Goal: Task Accomplishment & Management: Manage account settings

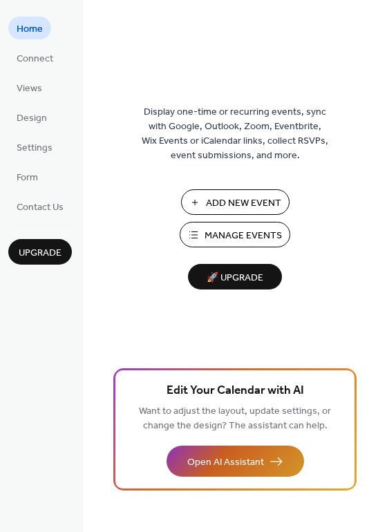
click at [254, 468] on span "Open AI Assistant" at bounding box center [225, 463] width 77 height 15
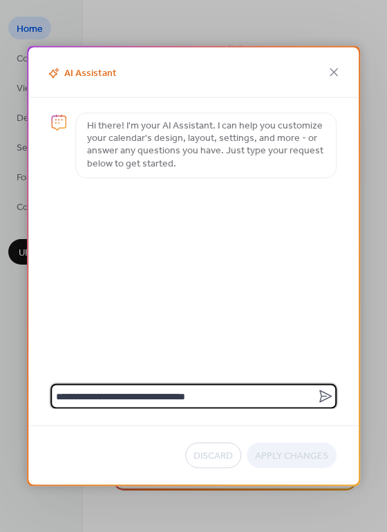
type textarea "**********"
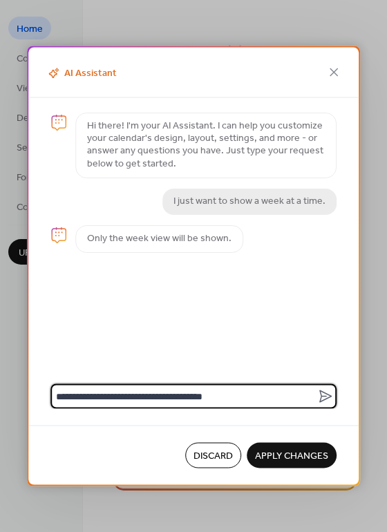
type textarea "**********"
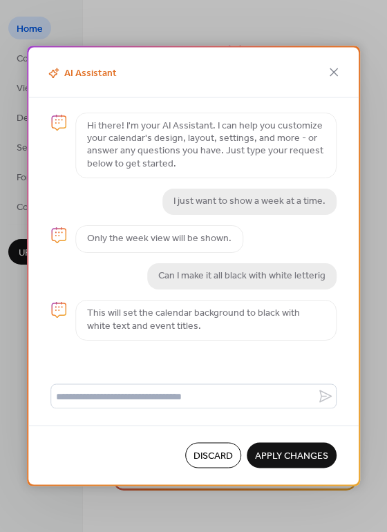
click at [306, 454] on span "Apply Changes" at bounding box center [291, 456] width 73 height 15
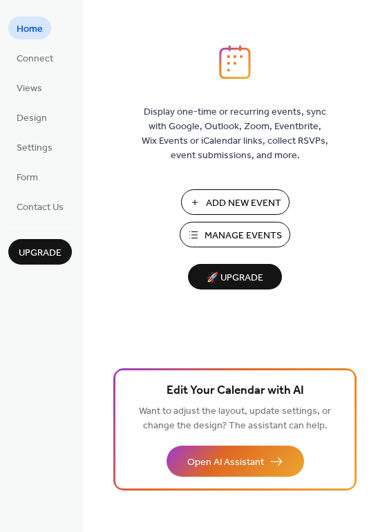
click at [262, 201] on span "Add New Event" at bounding box center [243, 203] width 75 height 15
click at [12, 118] on link "Design" at bounding box center [31, 117] width 47 height 23
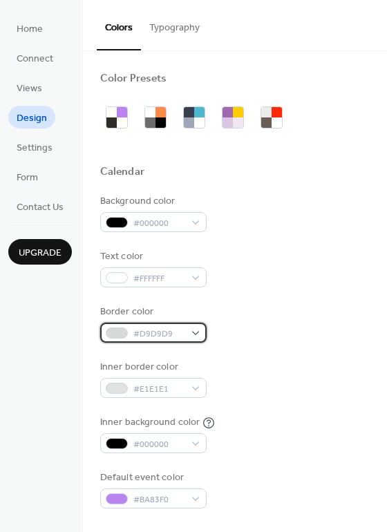
click at [174, 327] on span "#D9D9D9" at bounding box center [158, 334] width 51 height 15
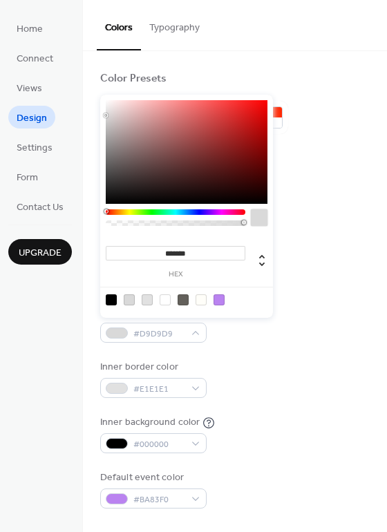
click at [169, 299] on div at bounding box center [165, 300] width 11 height 11
click at [160, 297] on div at bounding box center [165, 300] width 11 height 11
click at [165, 297] on div at bounding box center [165, 300] width 11 height 11
click at [133, 299] on div at bounding box center [129, 300] width 11 height 11
click at [149, 300] on div at bounding box center [147, 300] width 11 height 11
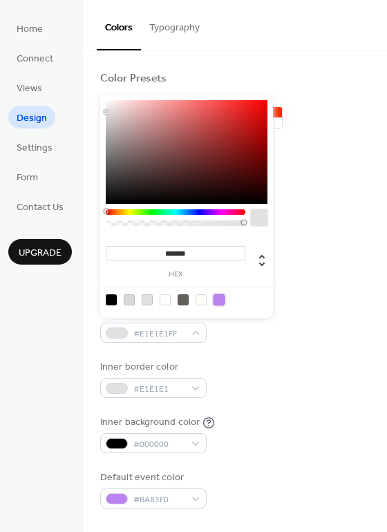
click at [223, 299] on div at bounding box center [219, 300] width 11 height 11
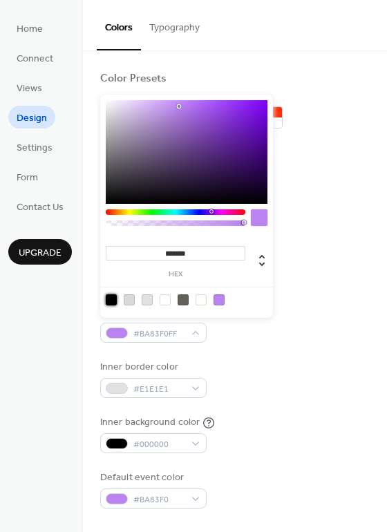
click at [109, 297] on div at bounding box center [111, 300] width 11 height 11
click at [169, 297] on div at bounding box center [165, 300] width 11 height 11
type input "*******"
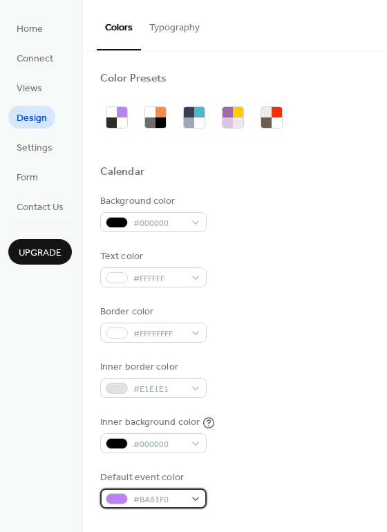
click at [174, 493] on span "#BA83F0" at bounding box center [158, 500] width 51 height 15
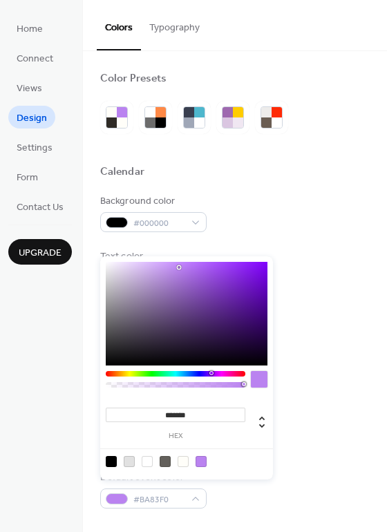
click at [153, 373] on div at bounding box center [176, 374] width 140 height 6
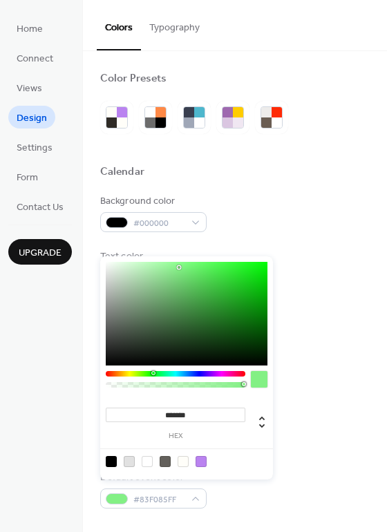
click at [245, 281] on div at bounding box center [187, 314] width 162 height 104
type input "*******"
click at [204, 279] on div at bounding box center [187, 314] width 162 height 104
click at [321, 250] on div "Text color #FFFFFF" at bounding box center [235, 269] width 270 height 38
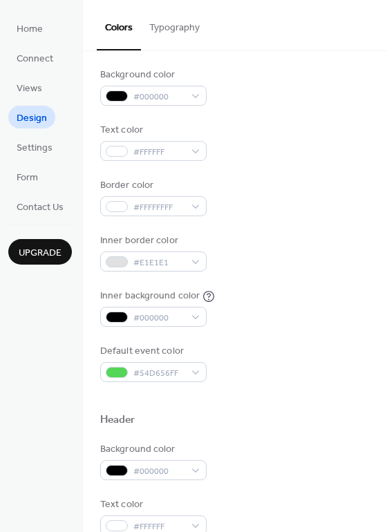
scroll to position [208, 0]
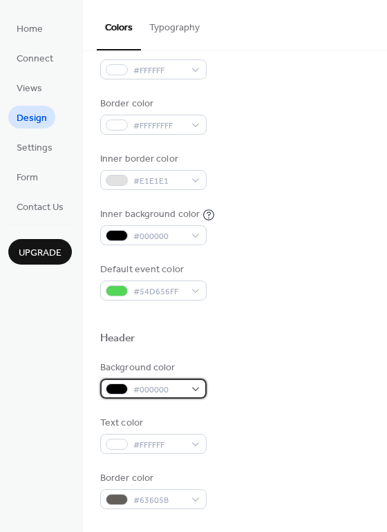
click at [196, 379] on div "#000000" at bounding box center [153, 389] width 106 height 20
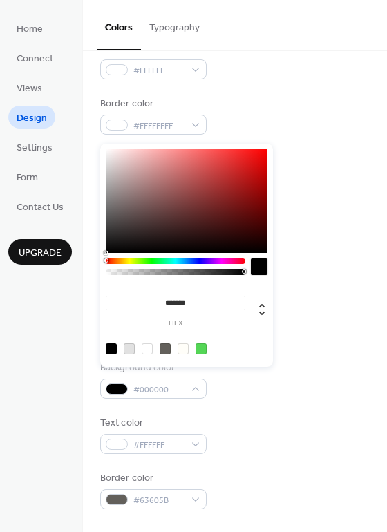
type input "*"
click at [135, 270] on div at bounding box center [176, 273] width 136 height 6
type input "**********"
drag, startPoint x: 132, startPoint y: 270, endPoint x: 127, endPoint y: 279, distance: 10.2
click at [127, 279] on div at bounding box center [176, 271] width 140 height 24
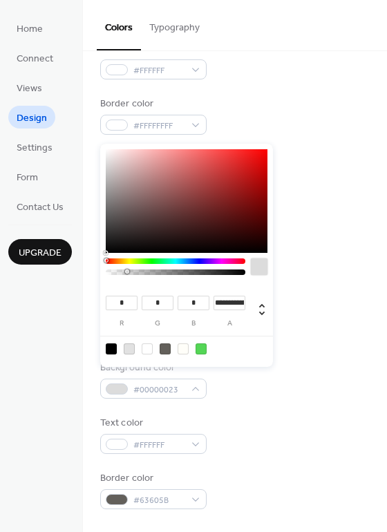
click at [279, 449] on div "Background color #00000023 Text color #FFFFFF Border color #63605B" at bounding box center [235, 435] width 270 height 149
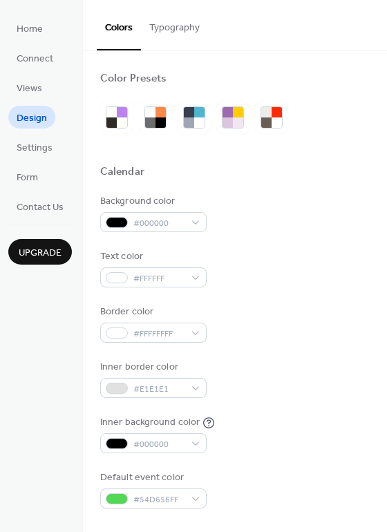
scroll to position [567, 0]
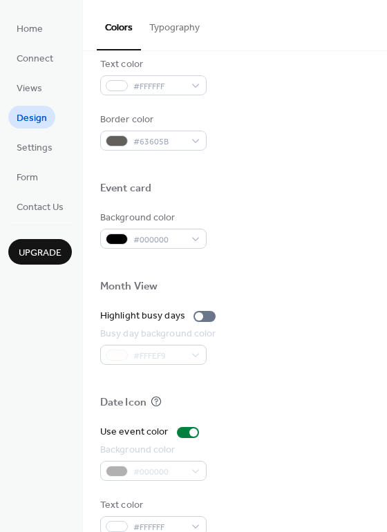
click at [201, 22] on button "Typography" at bounding box center [174, 24] width 67 height 49
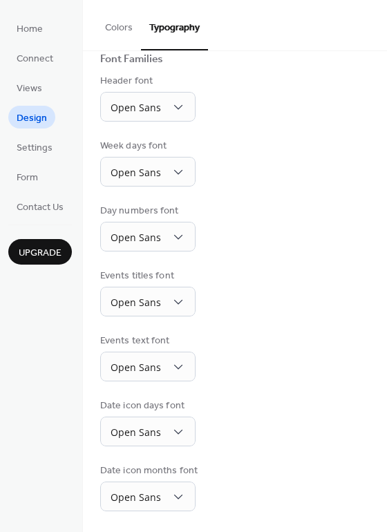
scroll to position [89, 0]
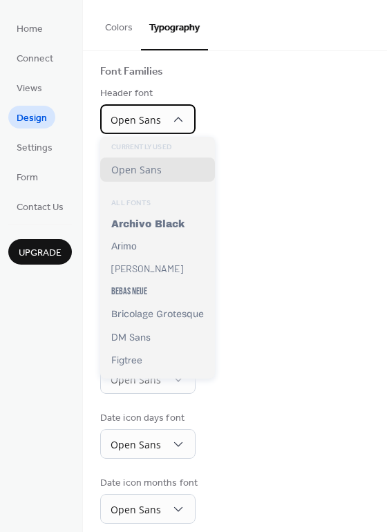
click at [157, 116] on span "Open Sans" at bounding box center [136, 119] width 50 height 13
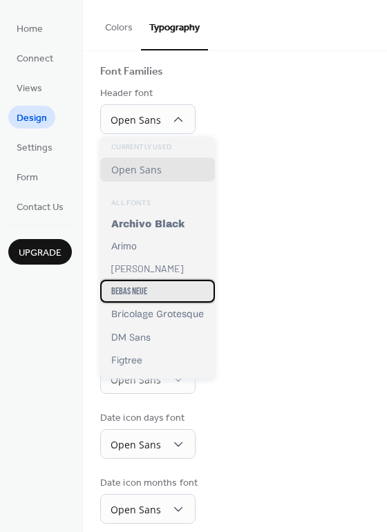
click at [180, 280] on div "Bebas Neue" at bounding box center [157, 291] width 115 height 23
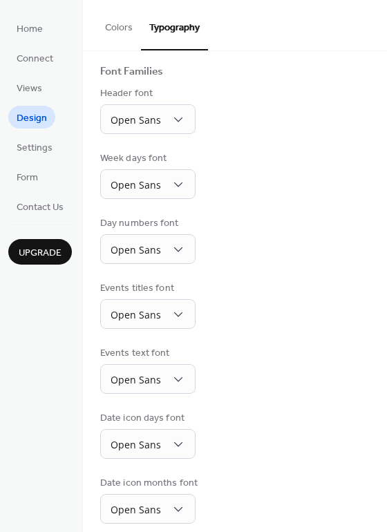
scroll to position [88, 0]
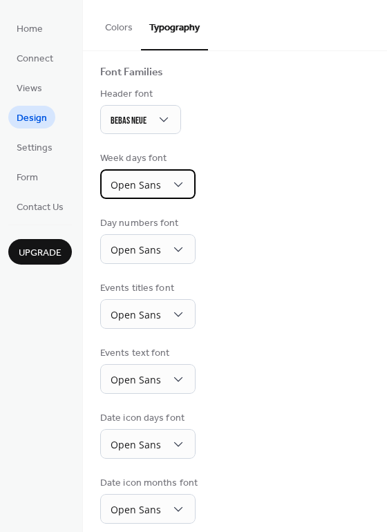
click at [154, 183] on span "Open Sans" at bounding box center [136, 184] width 50 height 13
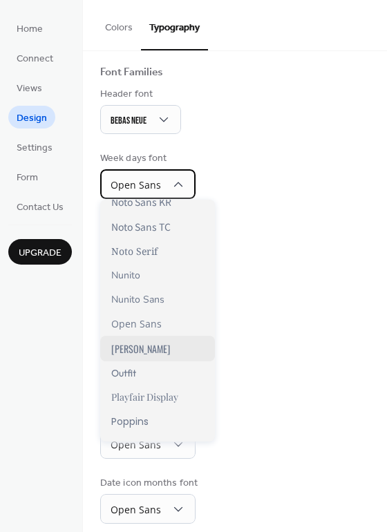
scroll to position [851, 0]
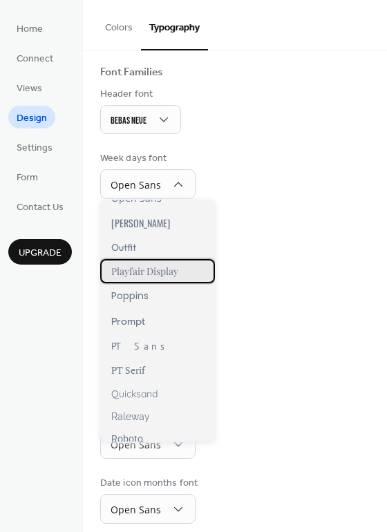
click at [180, 268] on div "Playfair Display" at bounding box center [157, 271] width 115 height 24
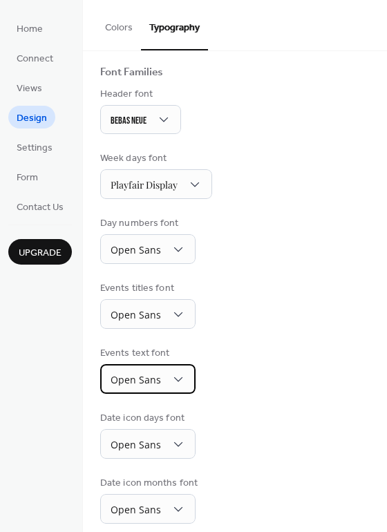
click at [138, 364] on div "Open Sans" at bounding box center [147, 379] width 95 height 30
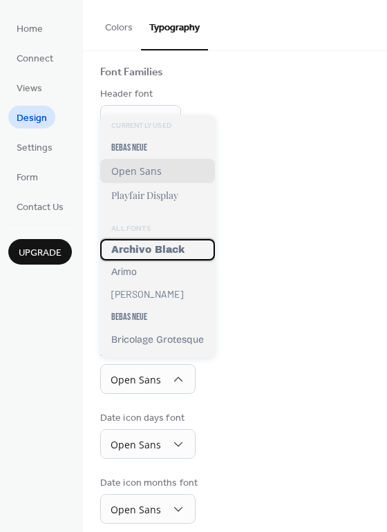
click at [147, 245] on span "Archivo Black" at bounding box center [147, 250] width 73 height 10
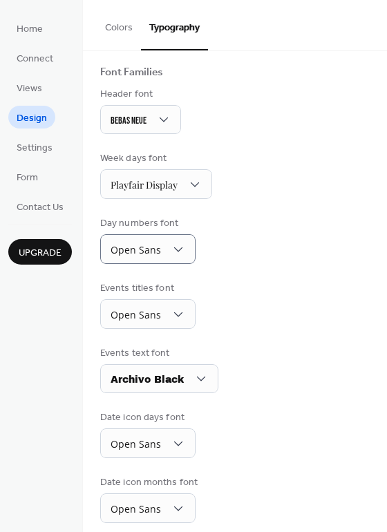
scroll to position [86, 0]
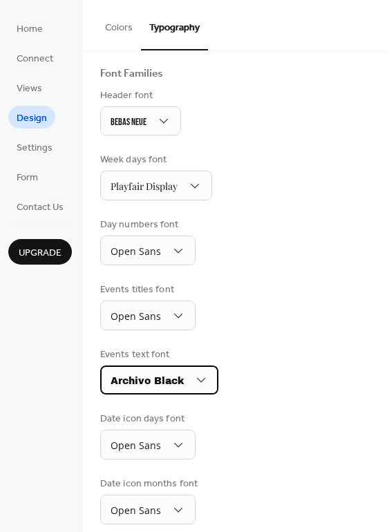
click at [169, 376] on span "Archivo Black" at bounding box center [147, 381] width 73 height 10
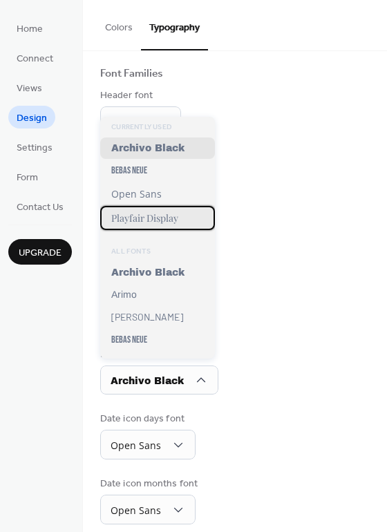
click at [169, 223] on span "Playfair Display" at bounding box center [144, 218] width 67 height 13
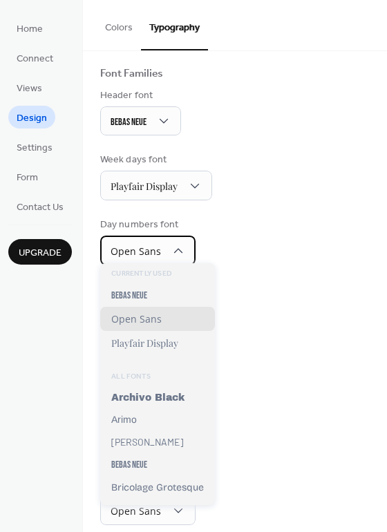
click at [165, 246] on div "Open Sans" at bounding box center [147, 251] width 95 height 30
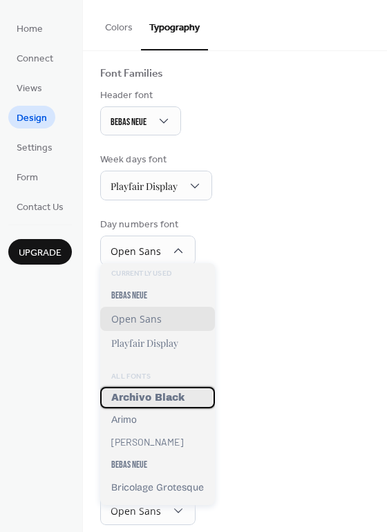
click at [172, 387] on div "Archivo Black" at bounding box center [157, 397] width 115 height 21
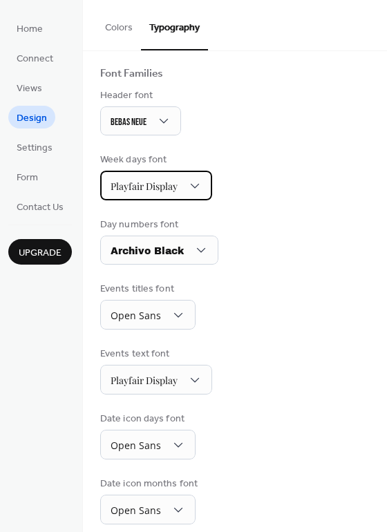
click at [159, 188] on span "Playfair Display" at bounding box center [144, 186] width 67 height 13
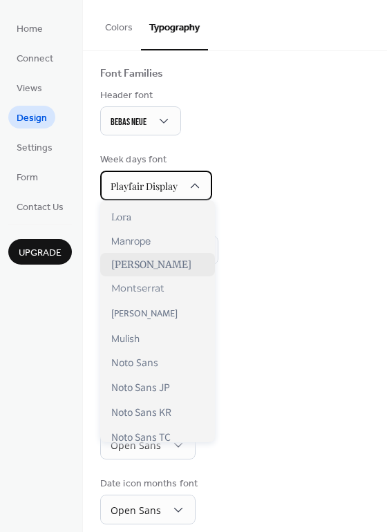
scroll to position [559, 0]
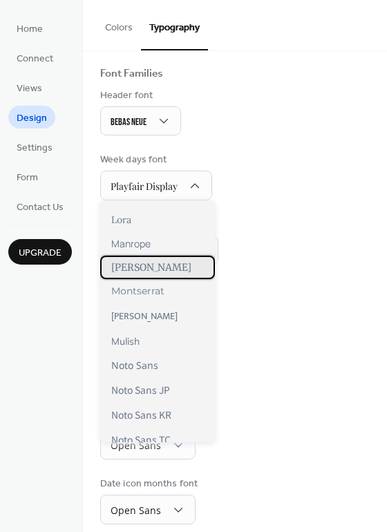
click at [172, 265] on span "Merriweather" at bounding box center [151, 267] width 80 height 12
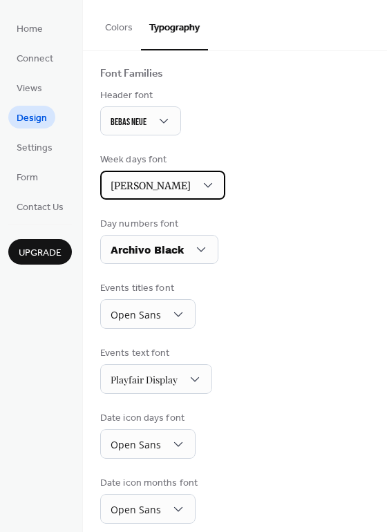
click at [171, 182] on span "Merriweather" at bounding box center [151, 186] width 80 height 12
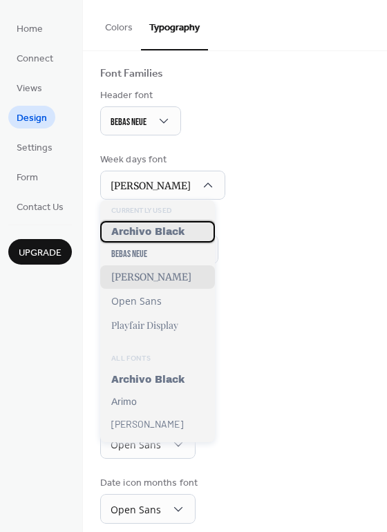
click at [179, 225] on div "Archivo Black" at bounding box center [157, 231] width 115 height 21
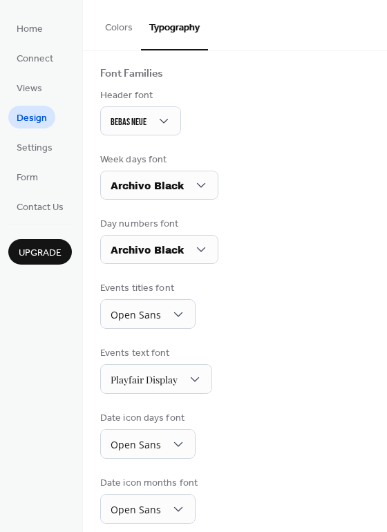
scroll to position [86, 0]
click at [162, 202] on div "Base Font Size * px Font Families Header font Bebas Neue Week days font Archivo…" at bounding box center [235, 255] width 270 height 539
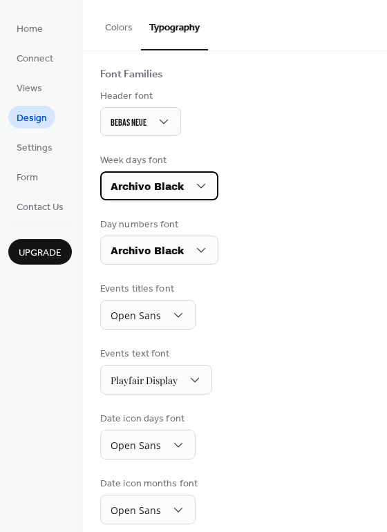
click at [174, 192] on span "Archivo Black" at bounding box center [147, 187] width 73 height 19
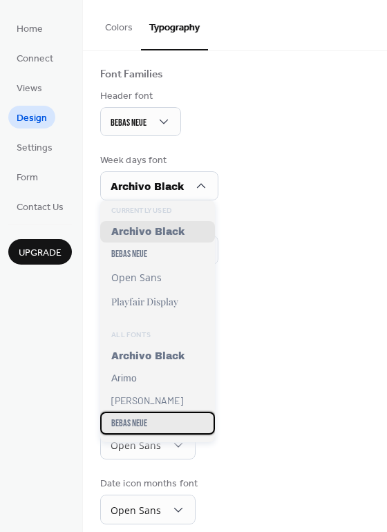
click at [145, 418] on span "Bebas Neue" at bounding box center [129, 424] width 36 height 12
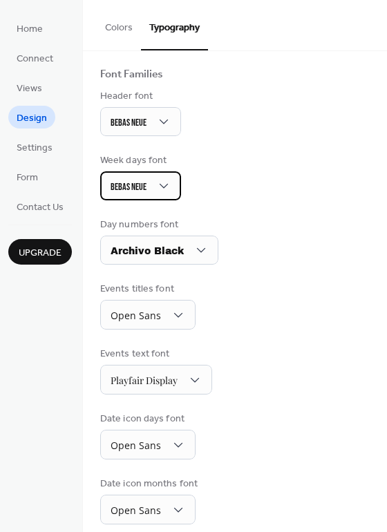
click at [149, 174] on div "Bebas Neue" at bounding box center [140, 185] width 81 height 29
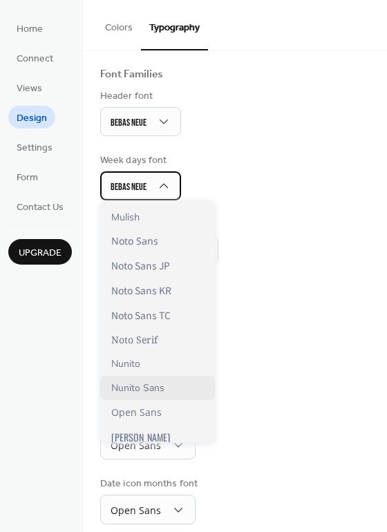
scroll to position [800, 0]
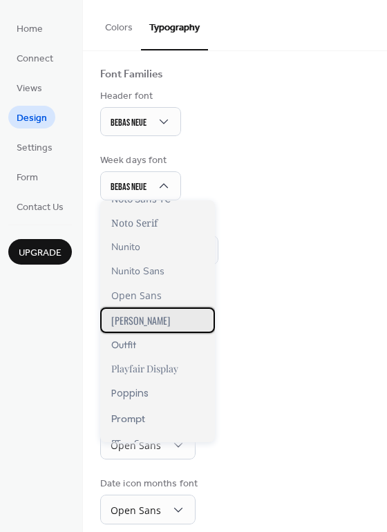
click at [145, 316] on div "Oswald" at bounding box center [157, 321] width 115 height 26
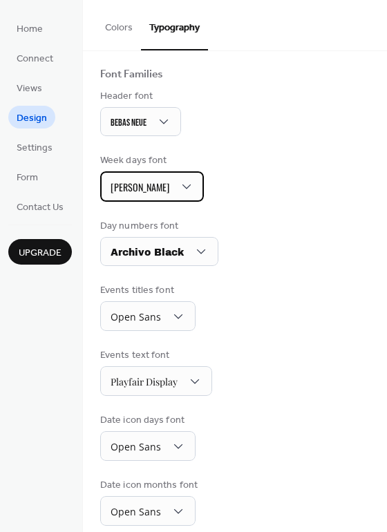
click at [140, 183] on div "Oswald" at bounding box center [152, 186] width 104 height 30
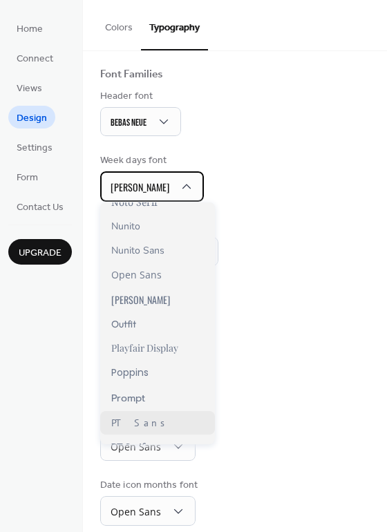
scroll to position [824, 0]
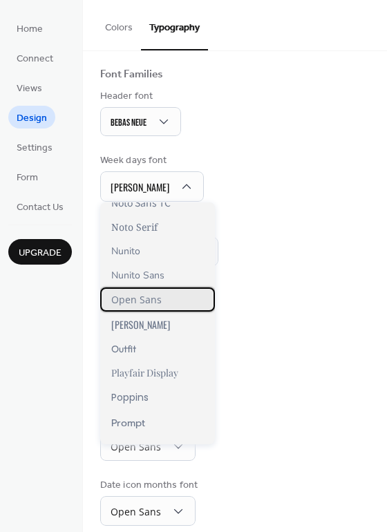
click at [164, 297] on div "Open Sans" at bounding box center [157, 300] width 115 height 24
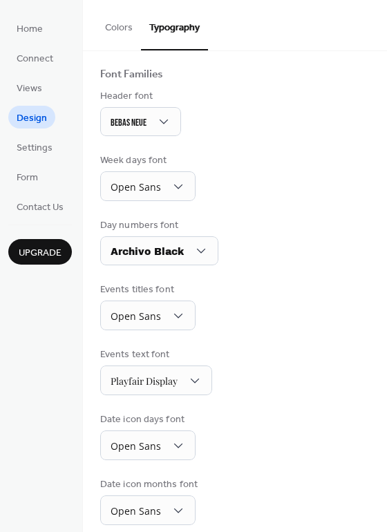
scroll to position [83, 0]
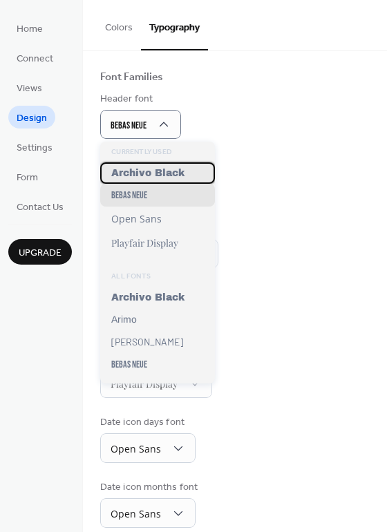
click at [183, 176] on span "Archivo Black" at bounding box center [147, 173] width 73 height 10
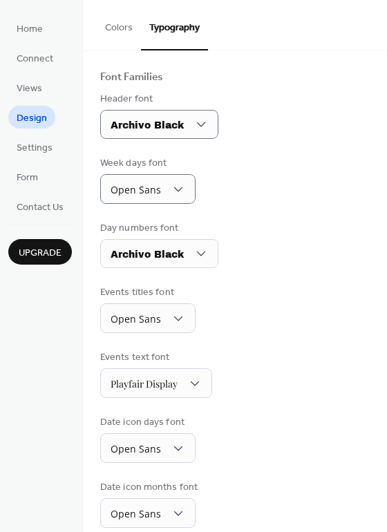
scroll to position [86, 0]
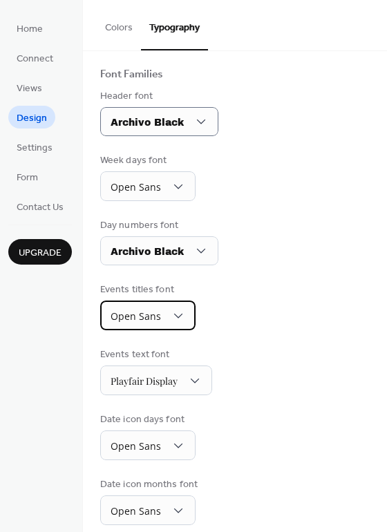
click at [141, 319] on span "Open Sans" at bounding box center [136, 317] width 50 height 19
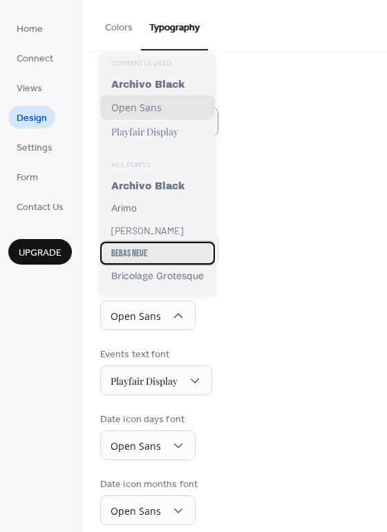
click at [171, 242] on div "Bebas Neue" at bounding box center [157, 253] width 115 height 23
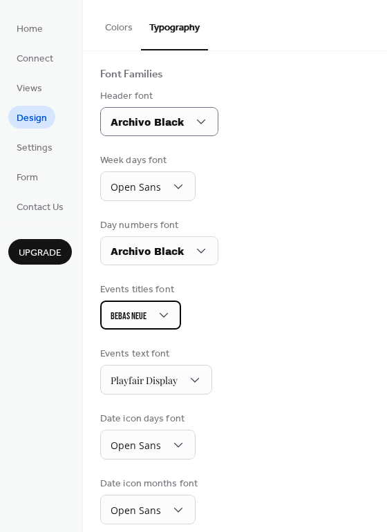
click at [153, 315] on div "Bebas Neue" at bounding box center [140, 315] width 81 height 29
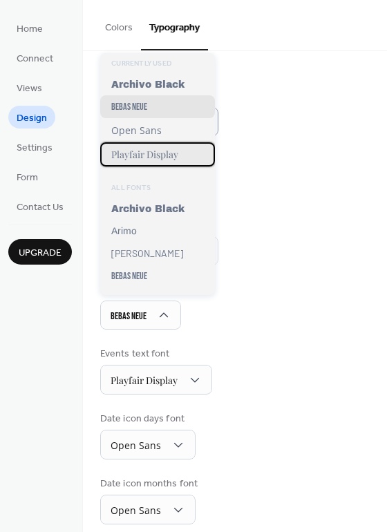
click at [154, 158] on span "Playfair Display" at bounding box center [144, 154] width 67 height 13
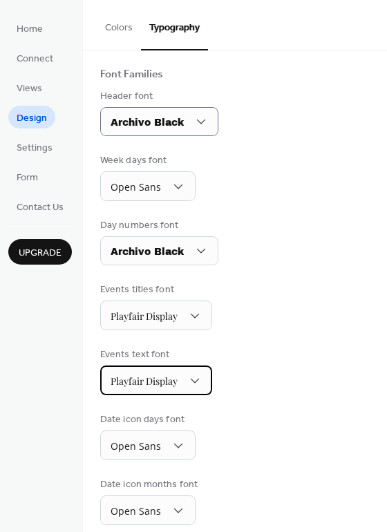
click at [164, 375] on span "Playfair Display" at bounding box center [144, 381] width 67 height 13
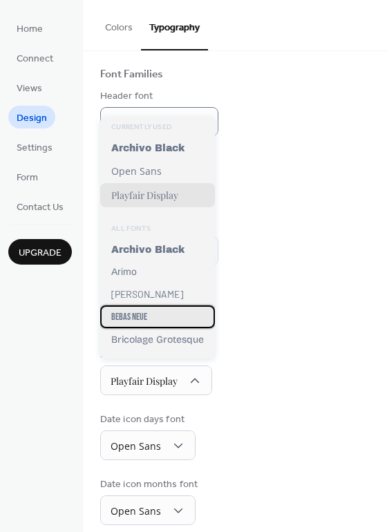
click at [167, 313] on div "Bebas Neue" at bounding box center [157, 317] width 115 height 23
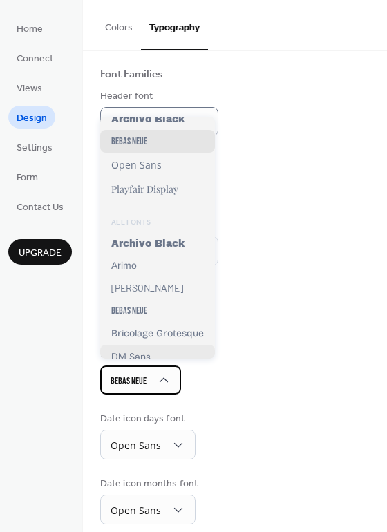
scroll to position [71, 0]
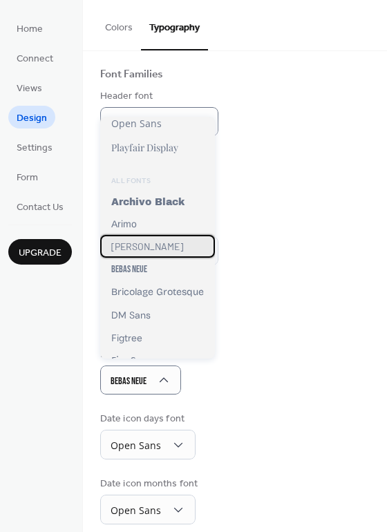
click at [171, 252] on div "Barlow" at bounding box center [157, 246] width 115 height 23
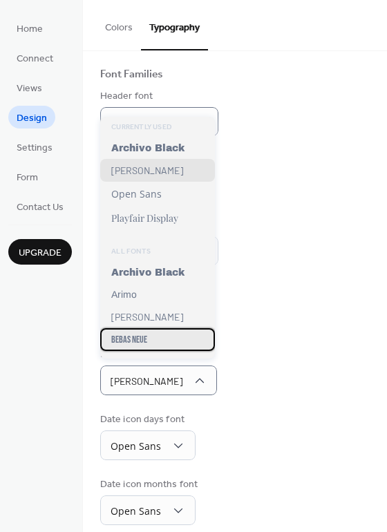
click at [156, 333] on div "Bebas Neue" at bounding box center [157, 339] width 115 height 23
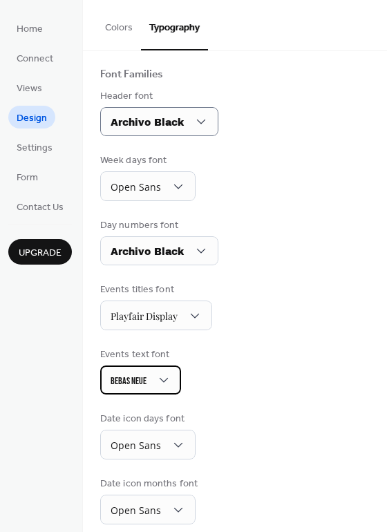
click at [154, 369] on div "Bebas Neue" at bounding box center [140, 380] width 81 height 29
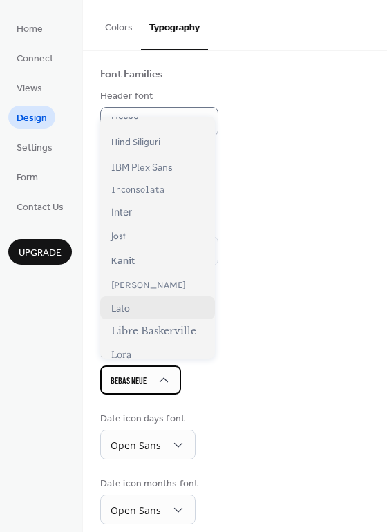
scroll to position [370, 0]
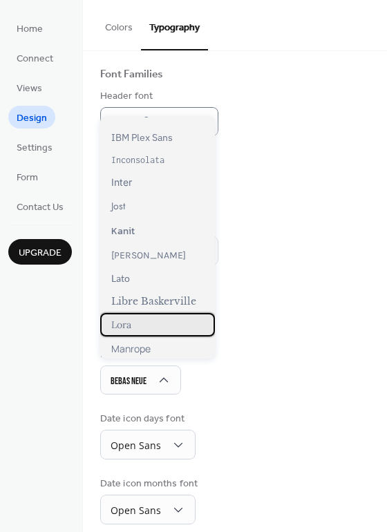
click at [141, 324] on div "Lora" at bounding box center [157, 325] width 115 height 24
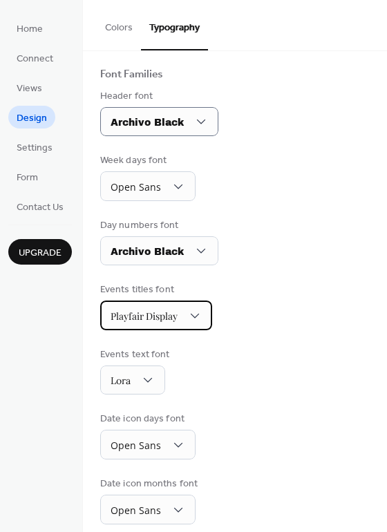
click at [153, 310] on span "Playfair Display" at bounding box center [144, 316] width 67 height 13
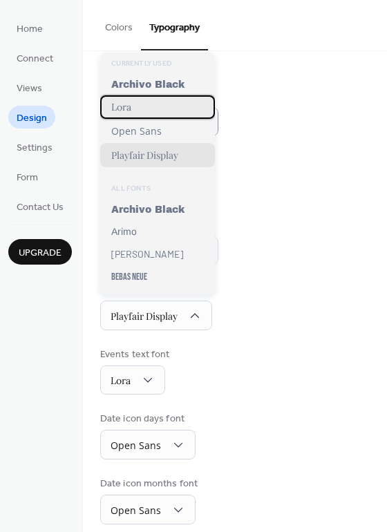
click at [158, 110] on div "Lora" at bounding box center [157, 107] width 115 height 24
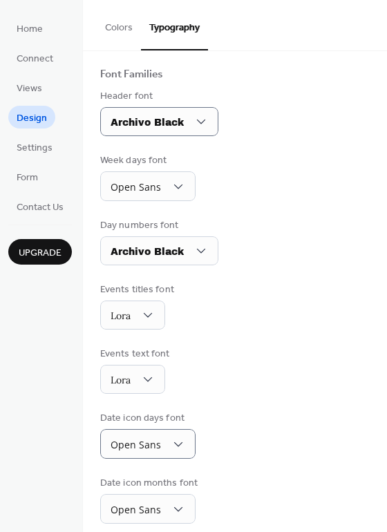
scroll to position [86, 0]
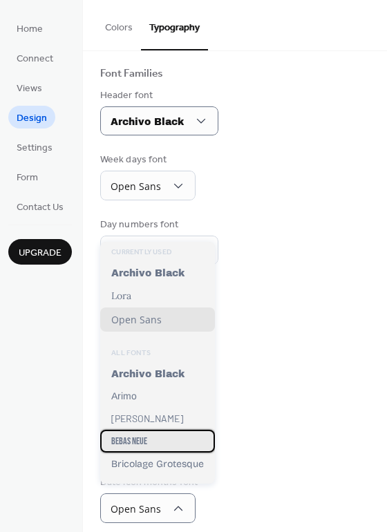
click at [165, 430] on div "Bebas Neue" at bounding box center [157, 441] width 115 height 23
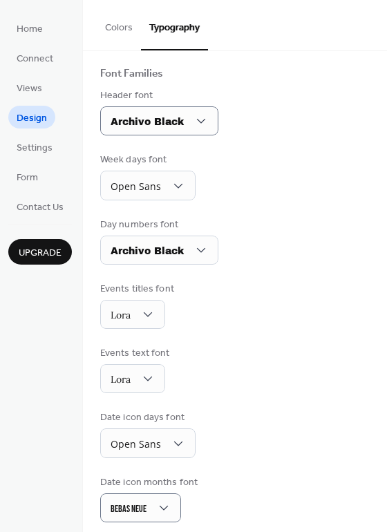
scroll to position [86, 0]
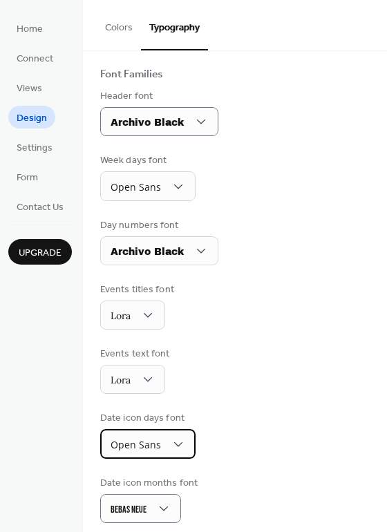
click at [153, 438] on span "Open Sans" at bounding box center [136, 444] width 50 height 13
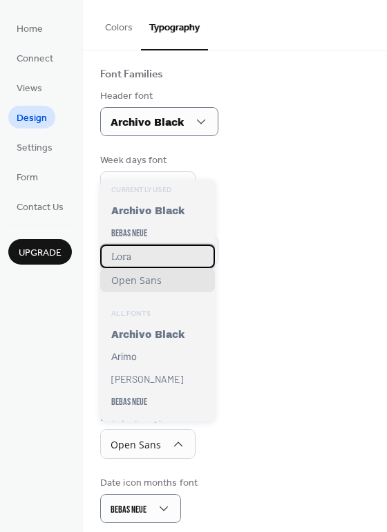
click at [146, 259] on div "Lora" at bounding box center [157, 257] width 115 height 24
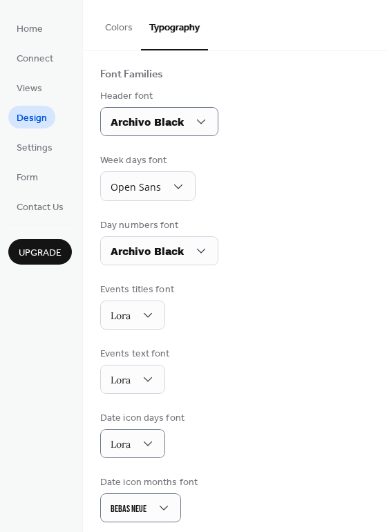
scroll to position [0, 0]
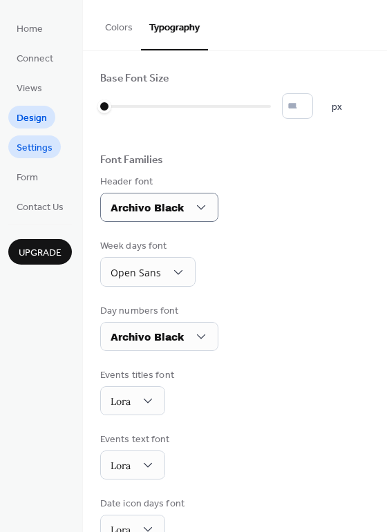
click at [31, 141] on span "Settings" at bounding box center [35, 148] width 36 height 15
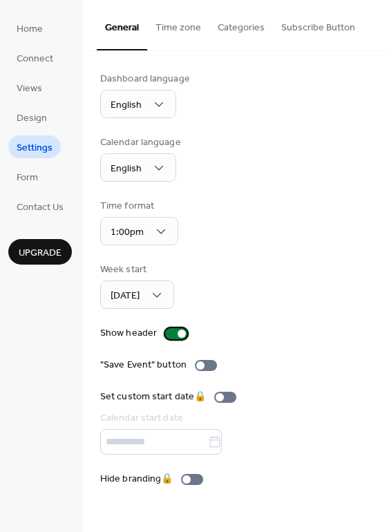
click at [174, 328] on div at bounding box center [176, 333] width 22 height 11
click at [202, 362] on div at bounding box center [200, 366] width 8 height 8
click at [202, 360] on div at bounding box center [206, 365] width 22 height 11
click at [202, 362] on div at bounding box center [200, 366] width 8 height 8
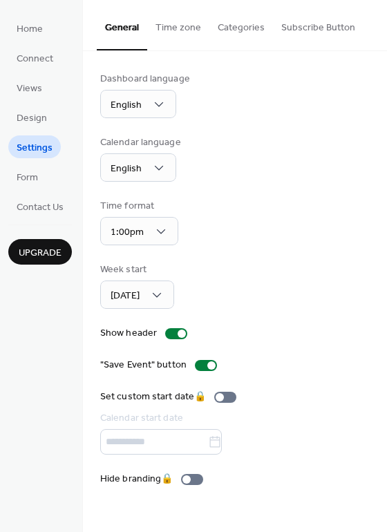
click at [167, 25] on button "Time zone" at bounding box center [178, 24] width 62 height 49
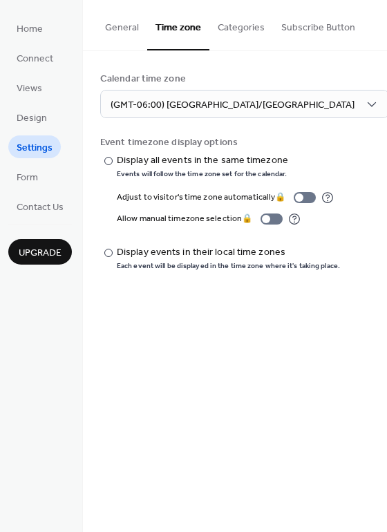
click at [223, 30] on button "Categories" at bounding box center [242, 24] width 64 height 49
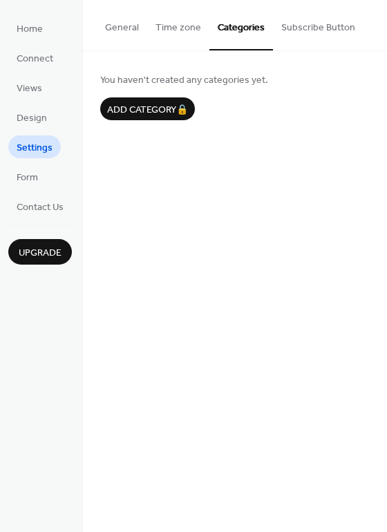
click at [328, 26] on button "Subscribe Button" at bounding box center [318, 24] width 91 height 49
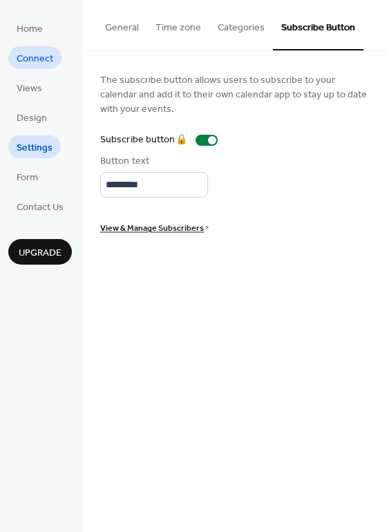
click at [48, 57] on span "Connect" at bounding box center [35, 59] width 37 height 15
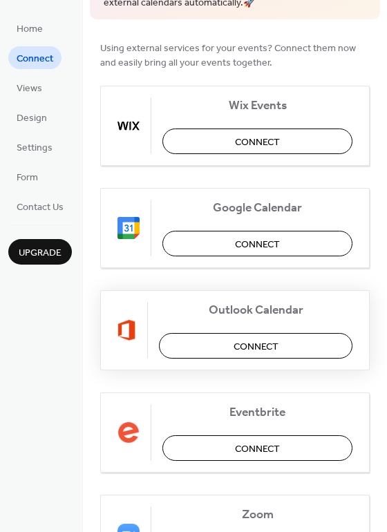
scroll to position [279, 0]
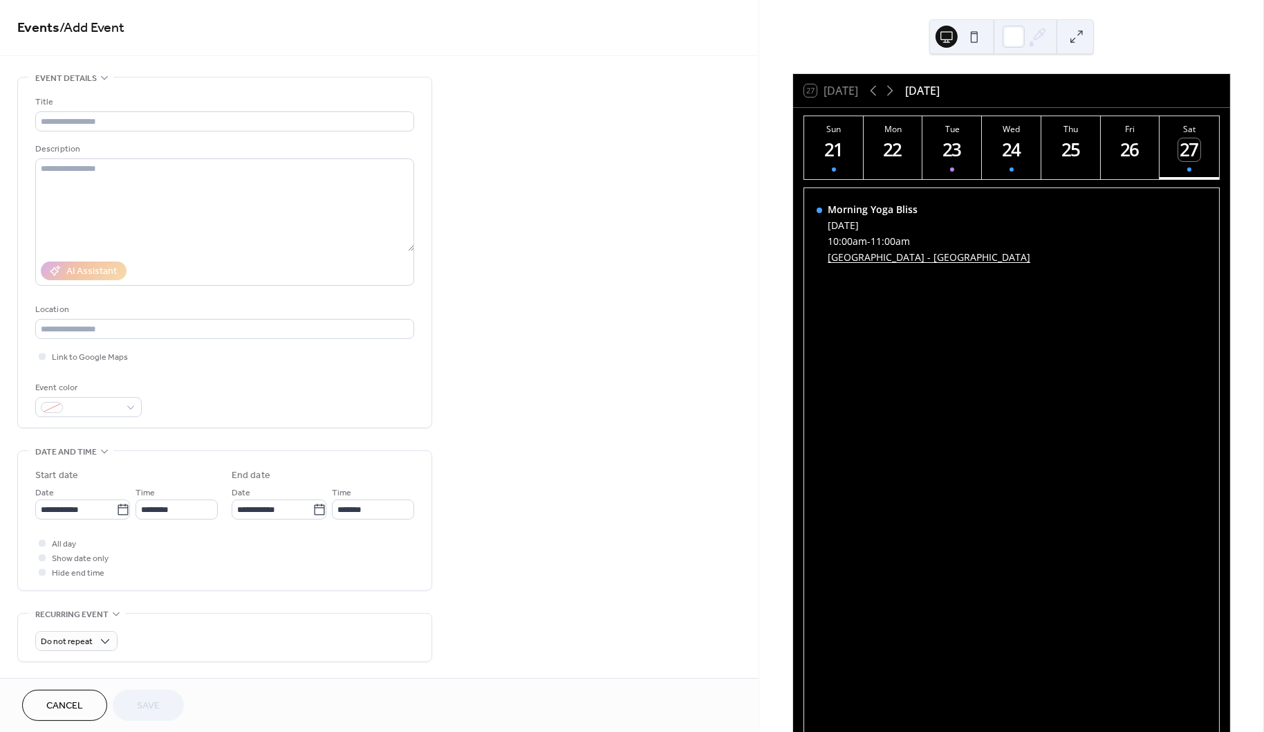
click at [960, 158] on div "23" at bounding box center [952, 149] width 23 height 23
click at [160, 510] on input "********" at bounding box center [177, 509] width 82 height 20
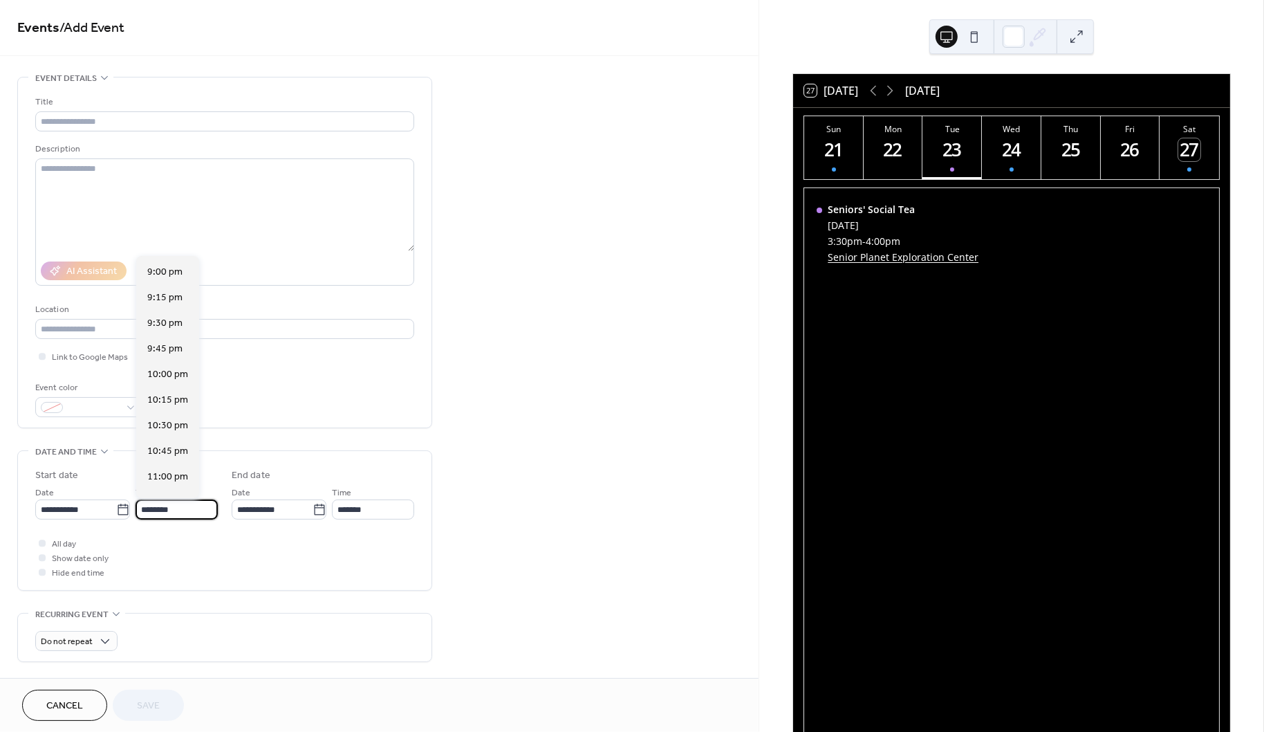
scroll to position [1093, 0]
type input "********"
click at [384, 509] on input "*******" at bounding box center [373, 509] width 82 height 20
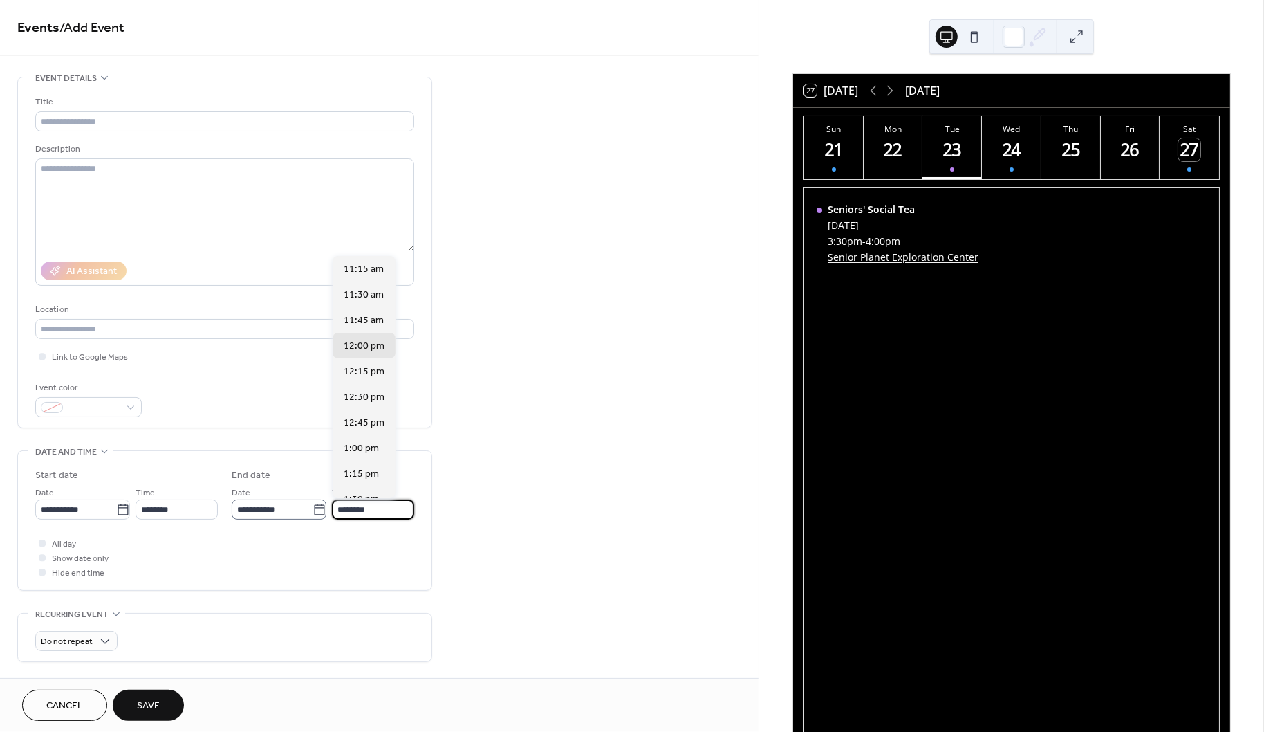
drag, startPoint x: 388, startPoint y: 508, endPoint x: 278, endPoint y: 505, distance: 110.0
click at [278, 505] on div "**********" at bounding box center [323, 502] width 183 height 35
click at [378, 274] on div "5:00 pm" at bounding box center [364, 287] width 63 height 26
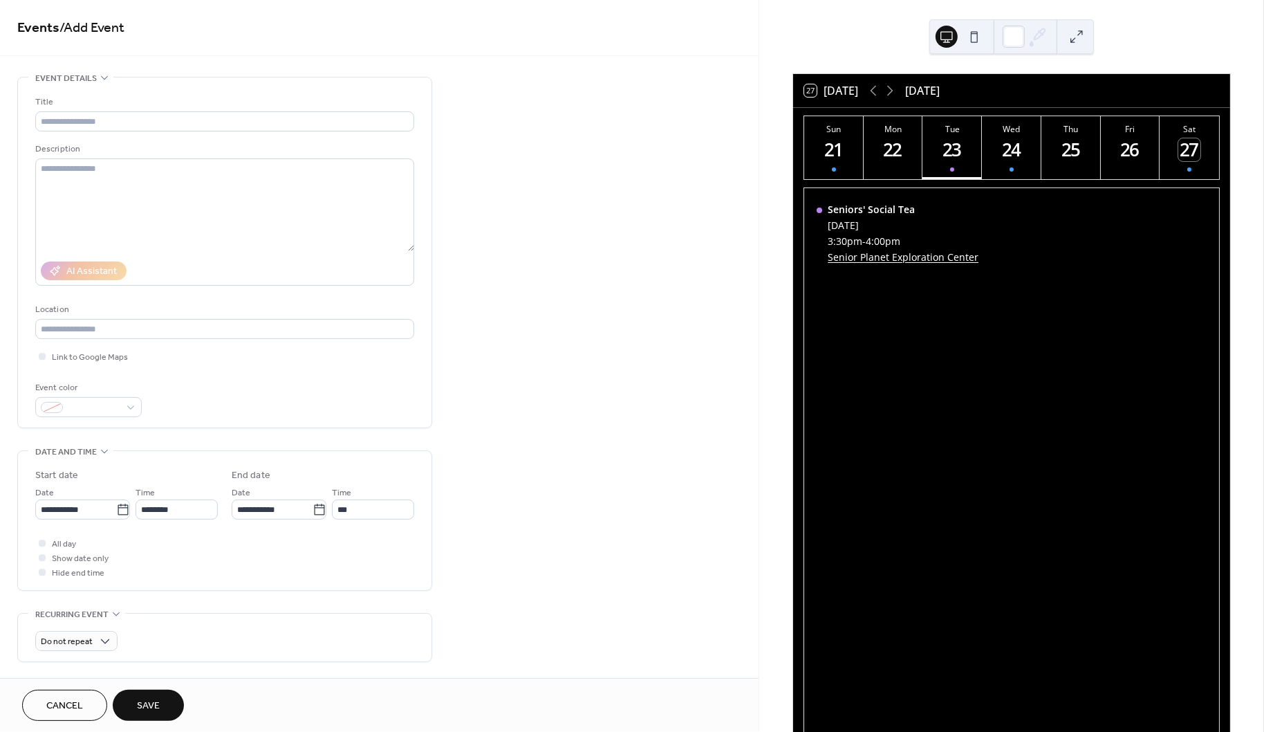
type input "*******"
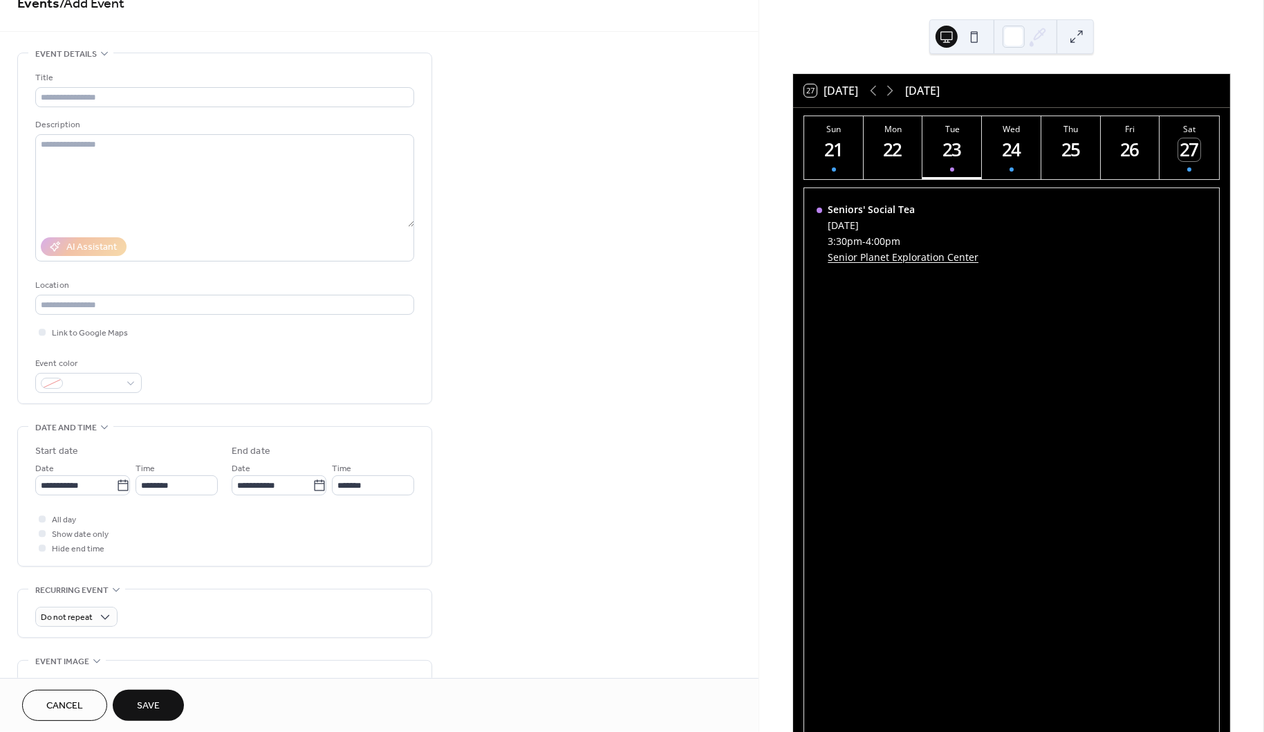
scroll to position [65, 0]
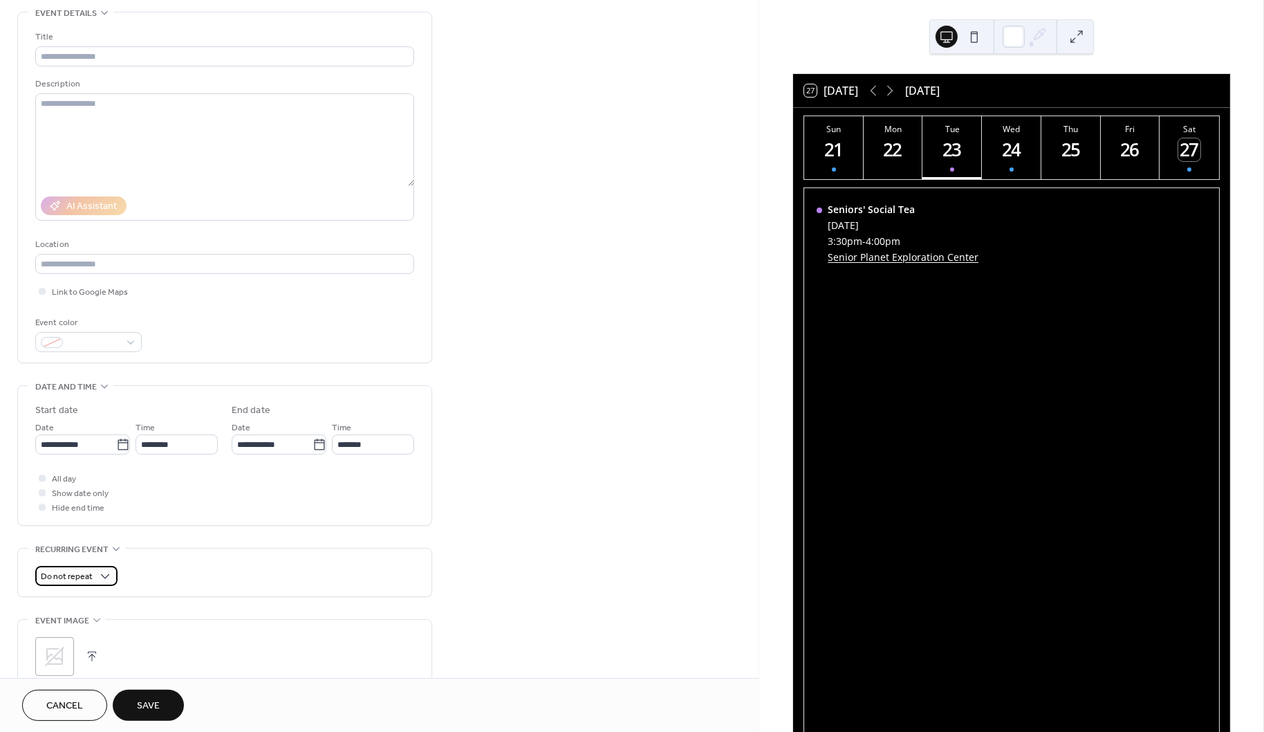
click at [77, 577] on span "Do not repeat" at bounding box center [67, 577] width 52 height 16
click at [79, 651] on div "Weekly" at bounding box center [76, 650] width 82 height 26
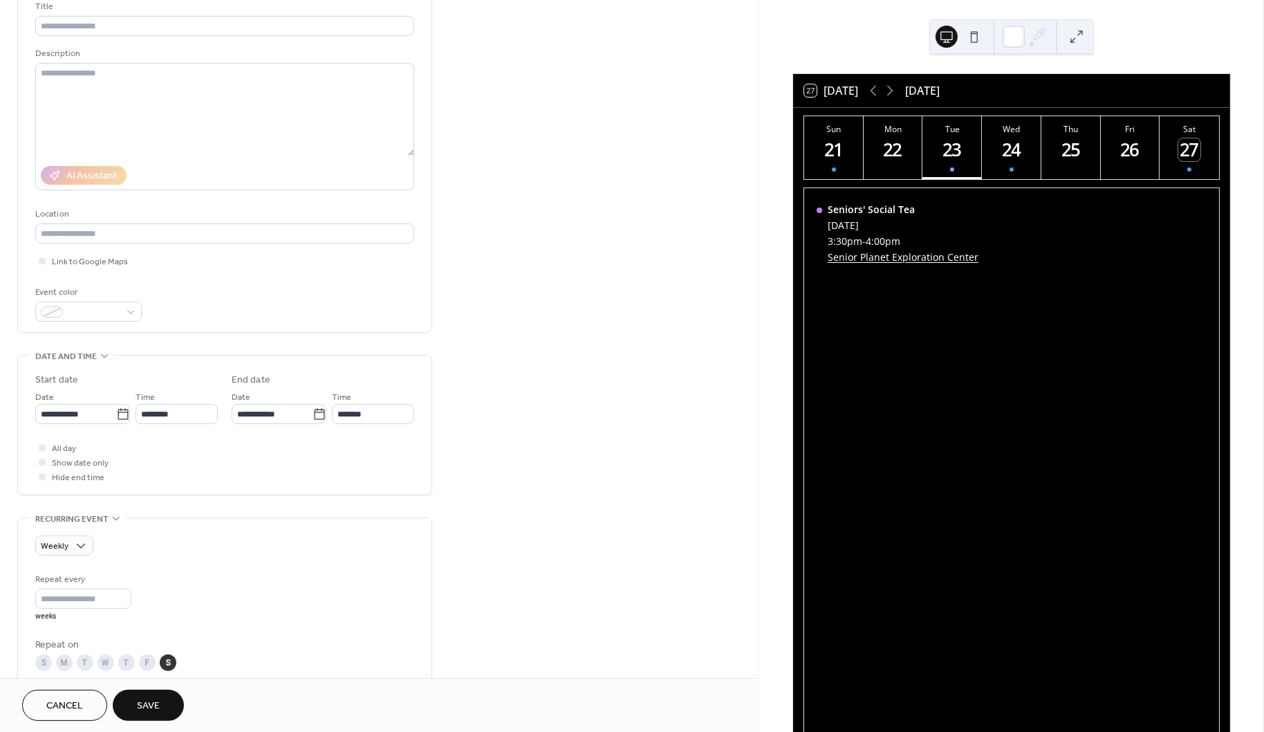
scroll to position [203, 0]
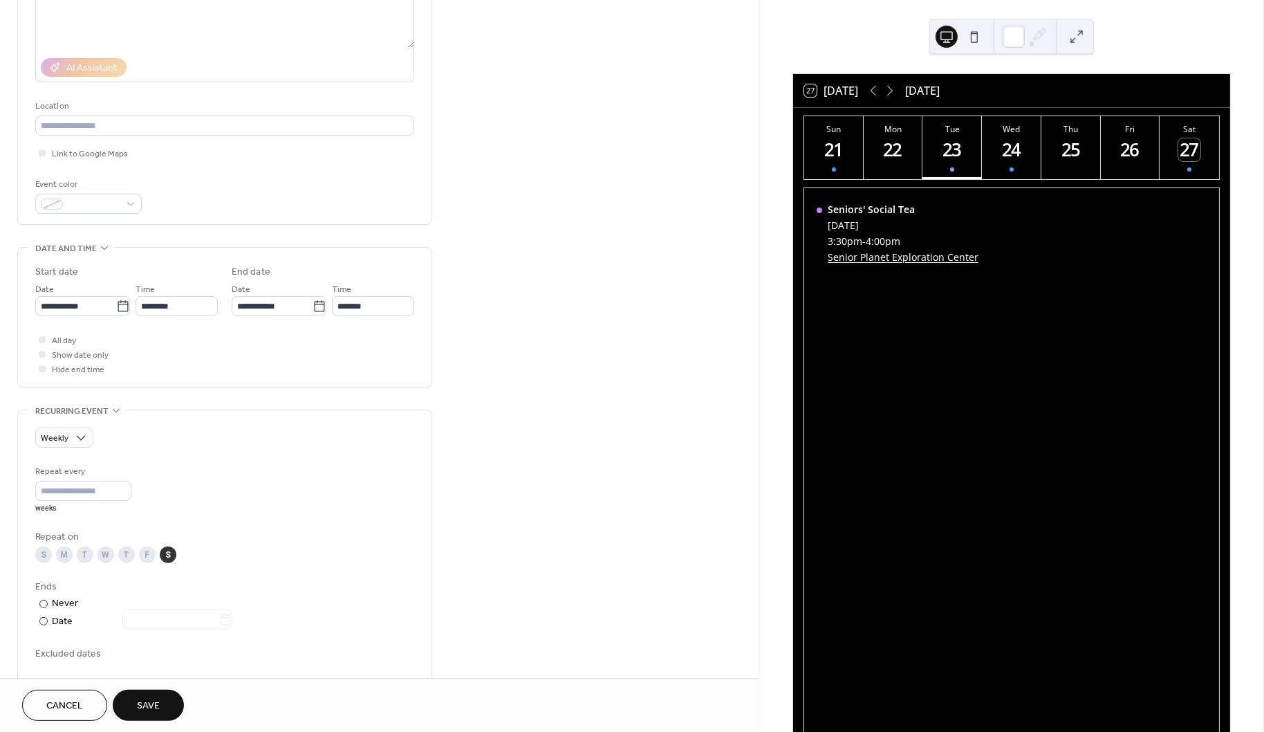
click at [82, 550] on div "T" at bounding box center [85, 554] width 17 height 17
click at [99, 550] on div "W" at bounding box center [105, 554] width 17 height 17
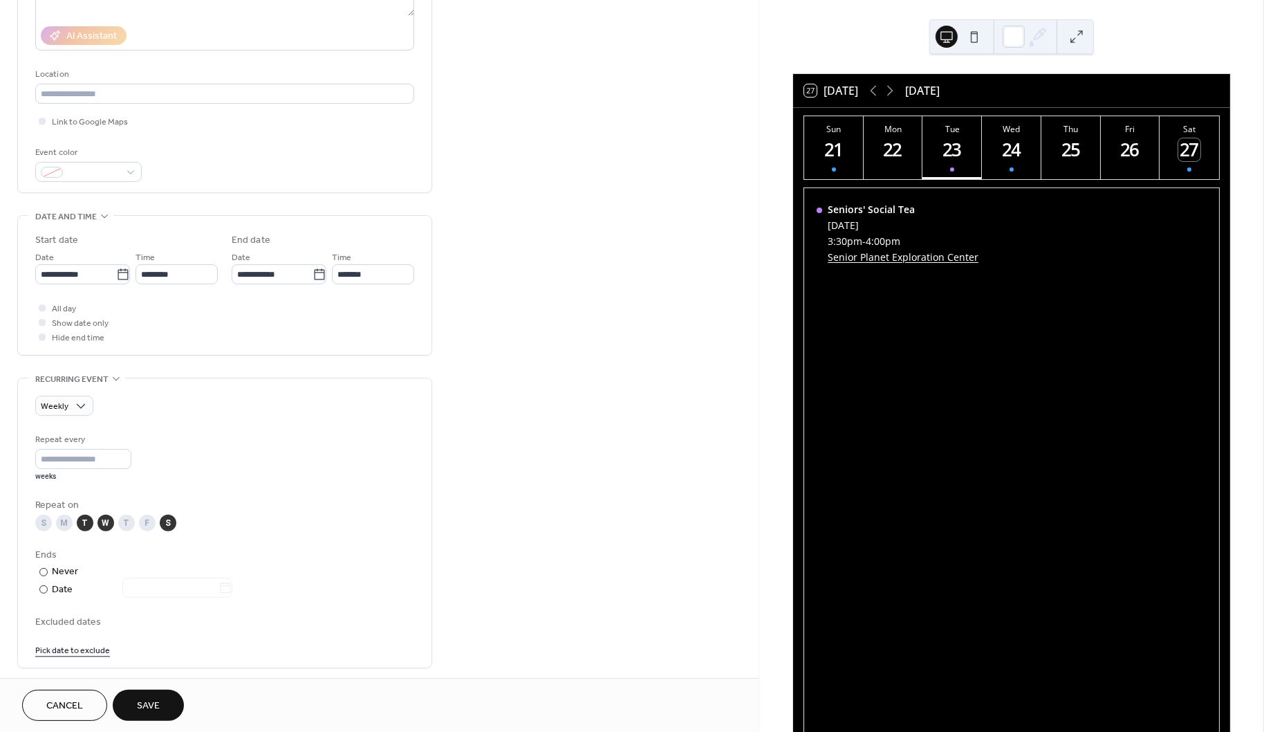
scroll to position [306, 0]
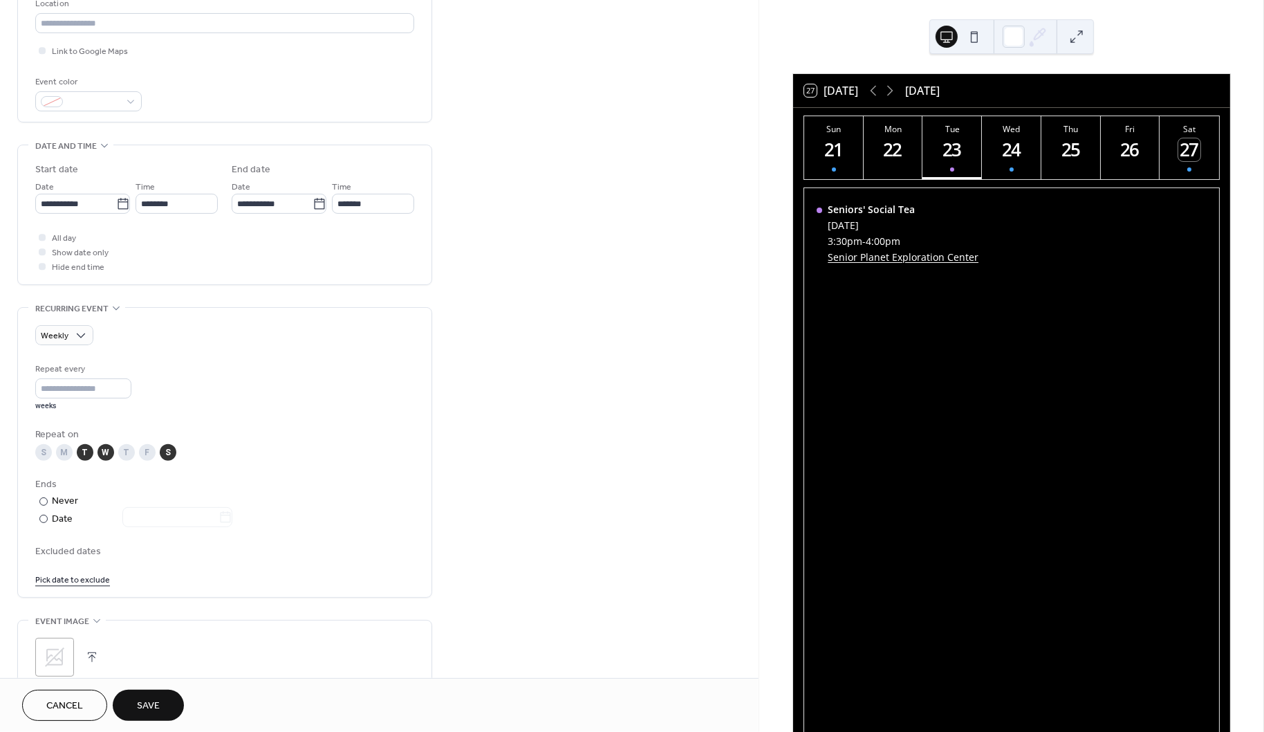
click at [103, 445] on div "W" at bounding box center [105, 452] width 17 height 17
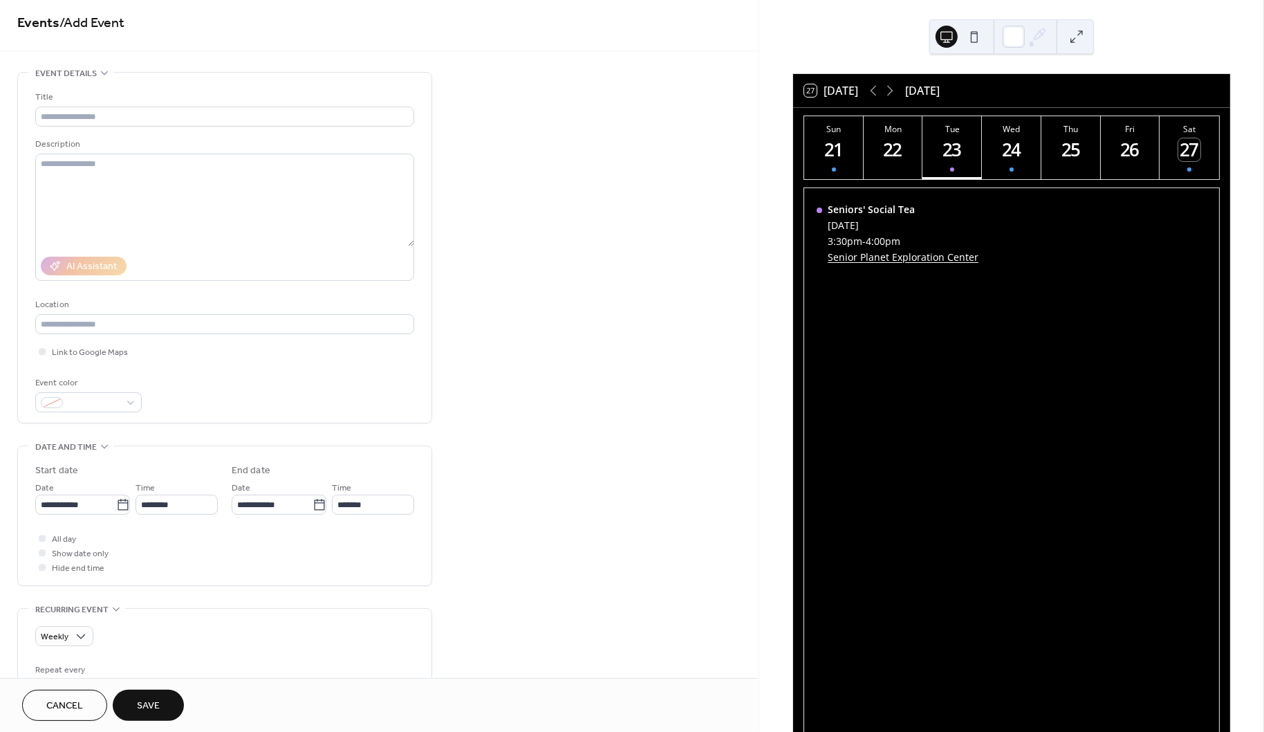
scroll to position [0, 0]
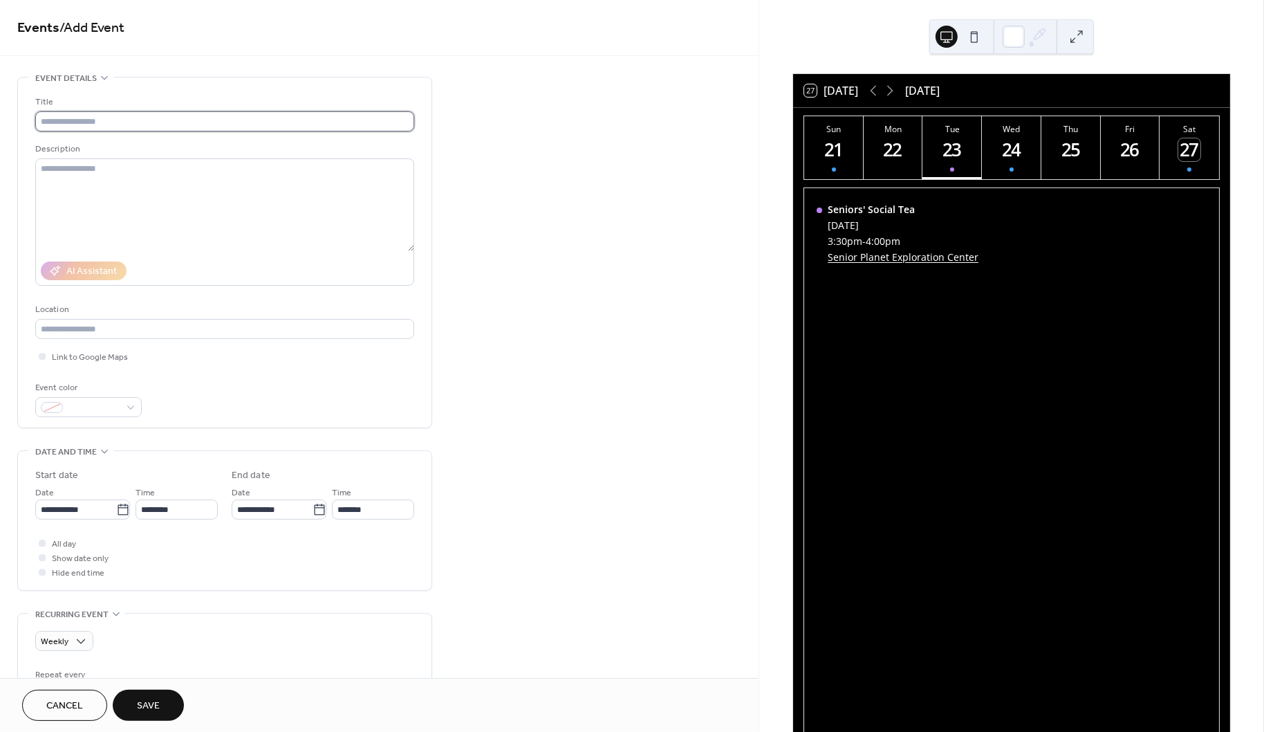
click at [111, 118] on input "text" at bounding box center [224, 121] width 379 height 20
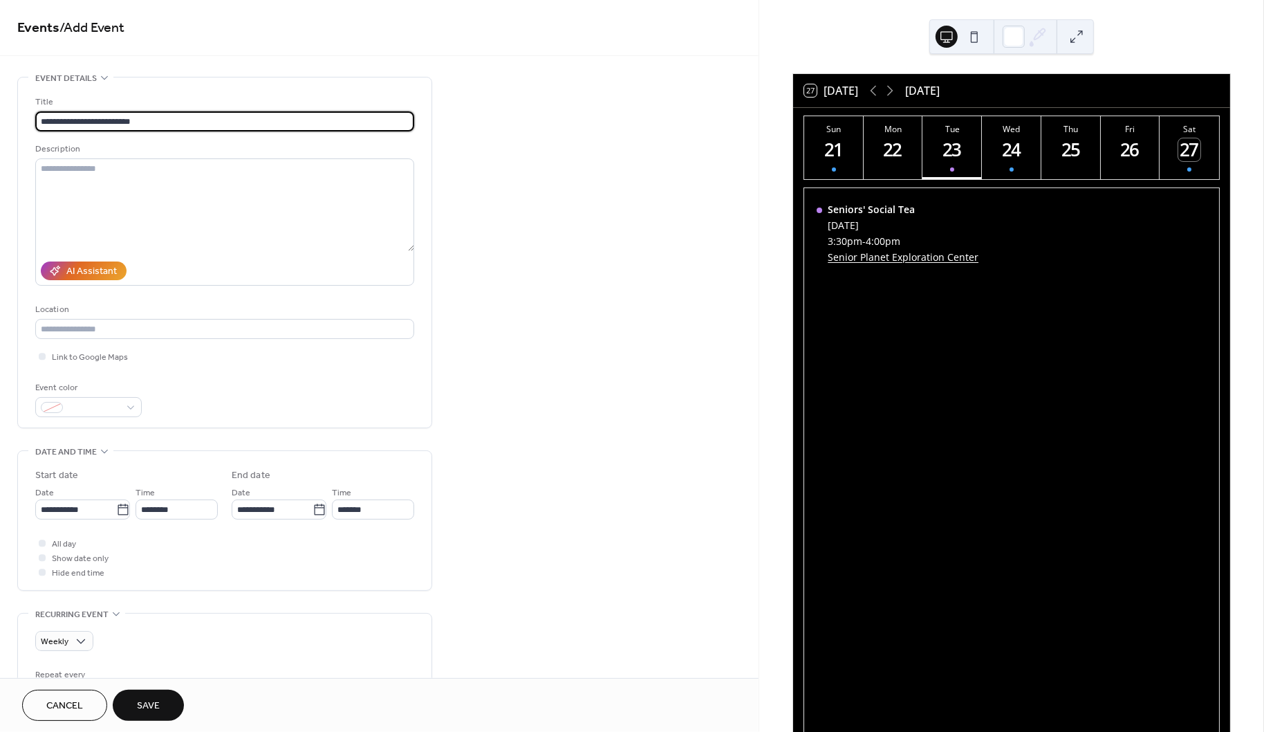
click at [47, 121] on input "**********" at bounding box center [224, 121] width 379 height 20
type input "**********"
click at [135, 179] on textarea at bounding box center [224, 204] width 379 height 93
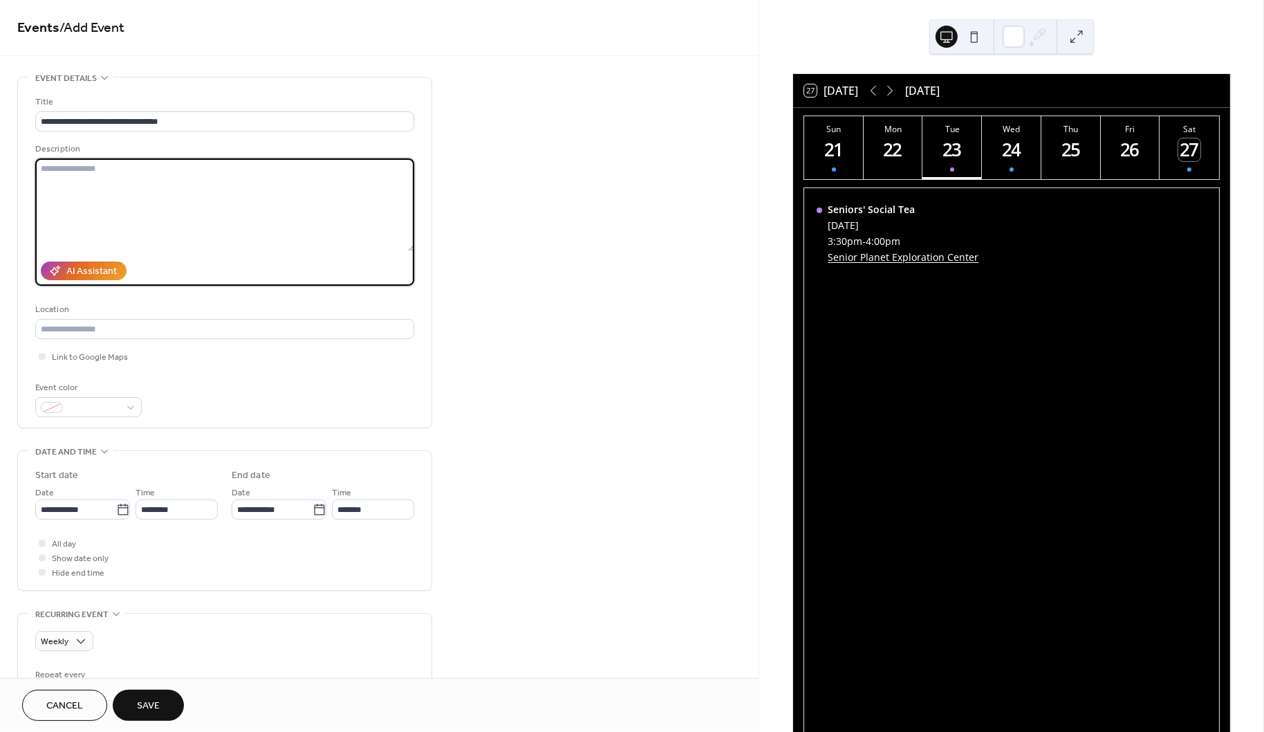
scroll to position [3, 0]
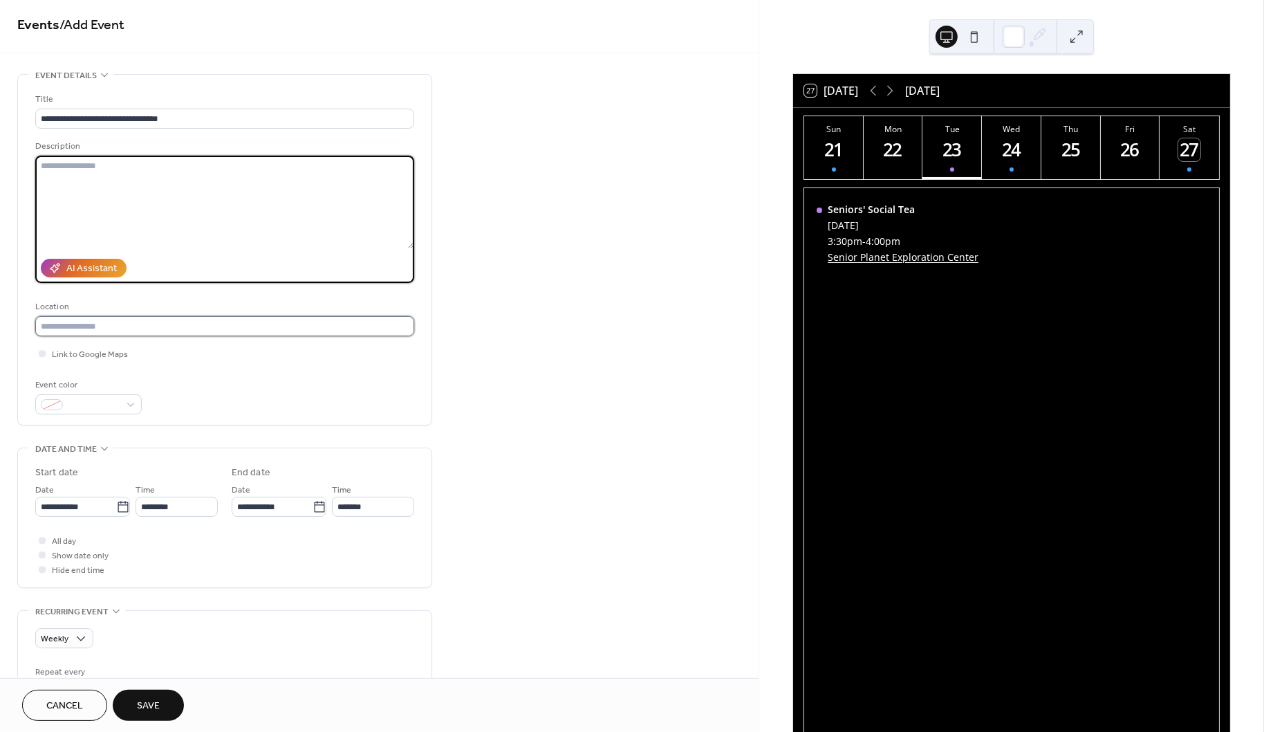
click at [80, 321] on input "text" at bounding box center [224, 326] width 379 height 20
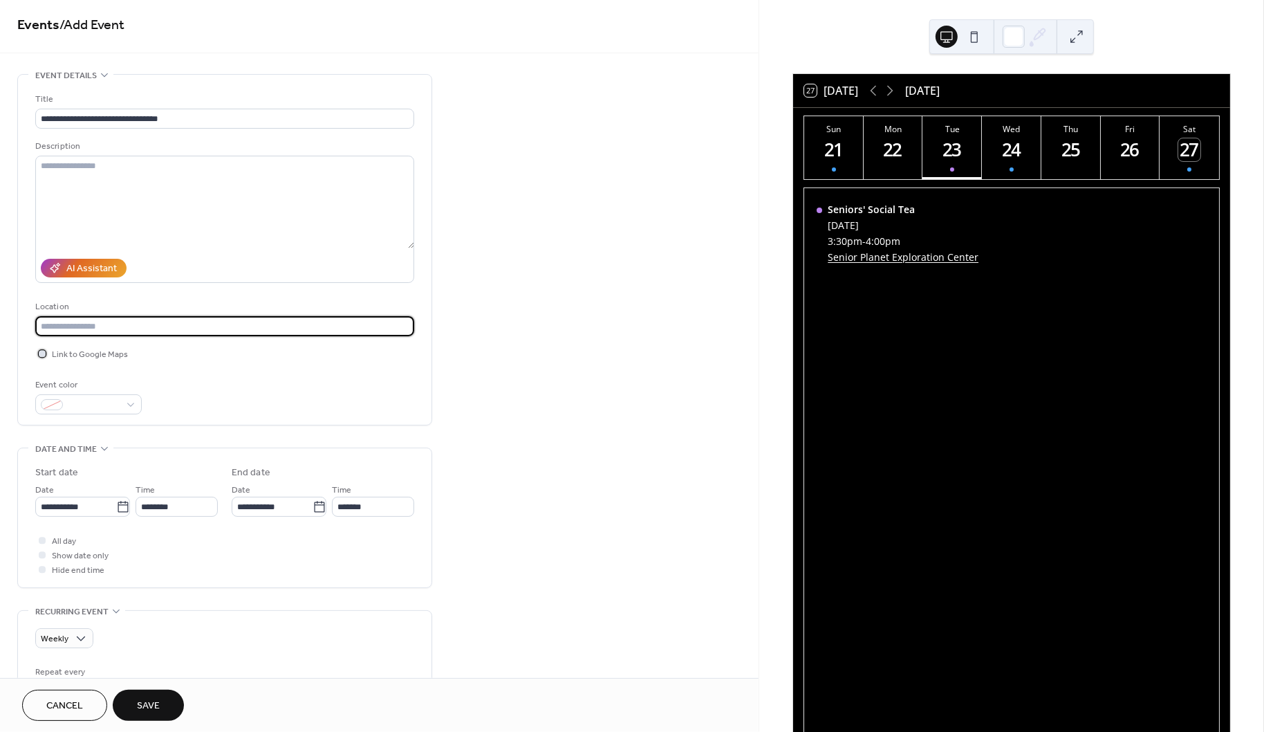
click at [77, 352] on span "Link to Google Maps" at bounding box center [90, 355] width 76 height 15
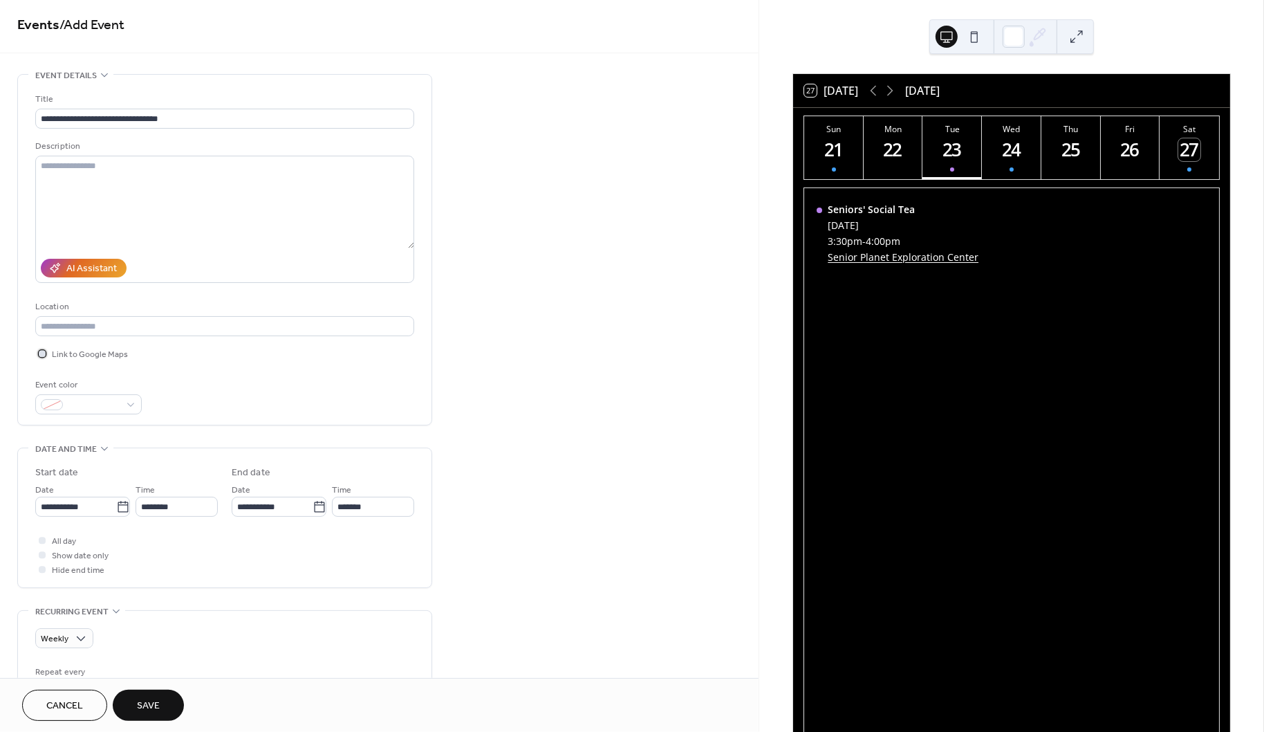
click at [95, 357] on span "Link to Google Maps" at bounding box center [90, 355] width 76 height 15
click at [102, 355] on span "Link to Google Maps" at bounding box center [90, 355] width 76 height 15
click at [128, 321] on input "text" at bounding box center [224, 326] width 379 height 20
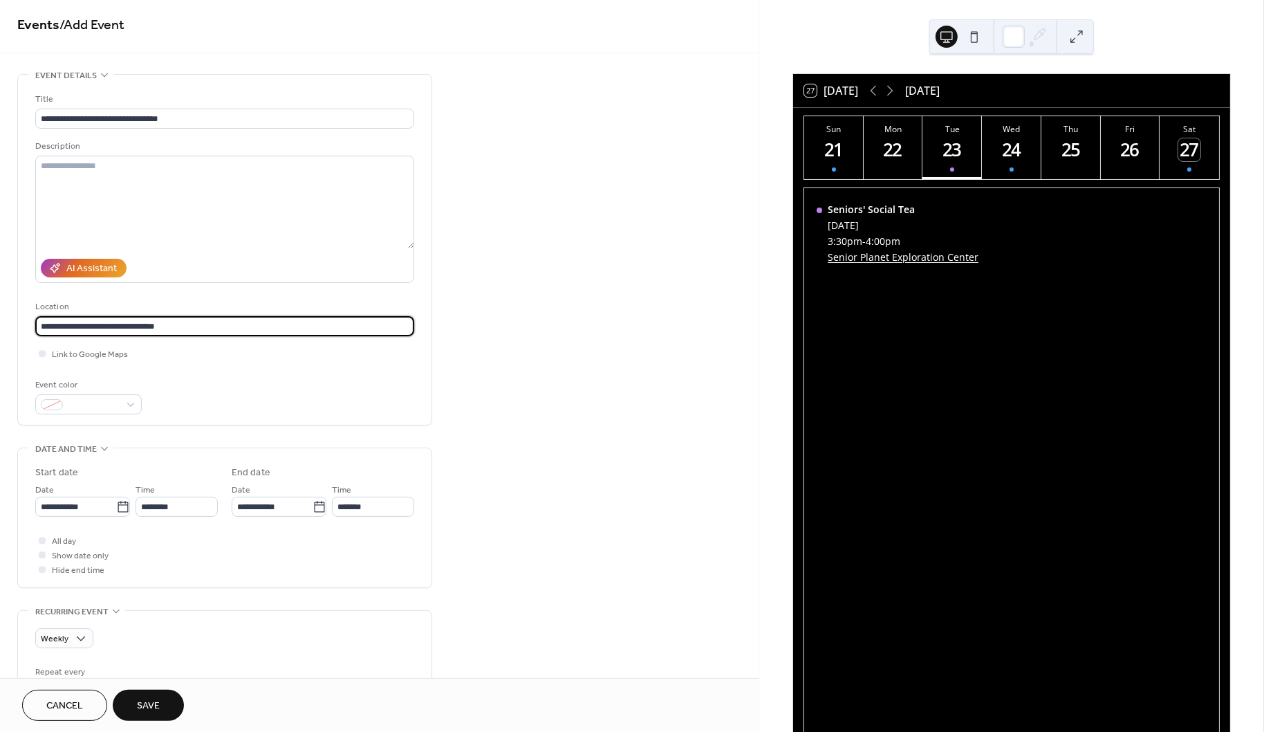
drag, startPoint x: 178, startPoint y: 324, endPoint x: 3, endPoint y: 317, distance: 175.8
click at [3, 317] on div "**********" at bounding box center [379, 618] width 759 height 1088
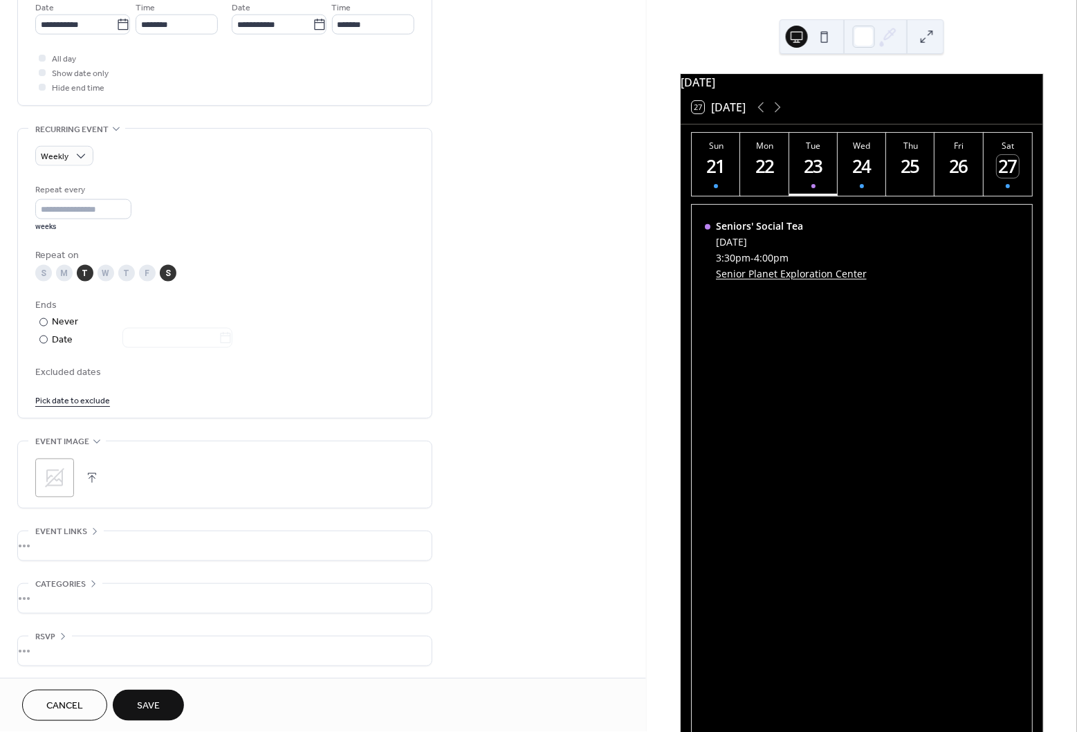
scroll to position [0, 0]
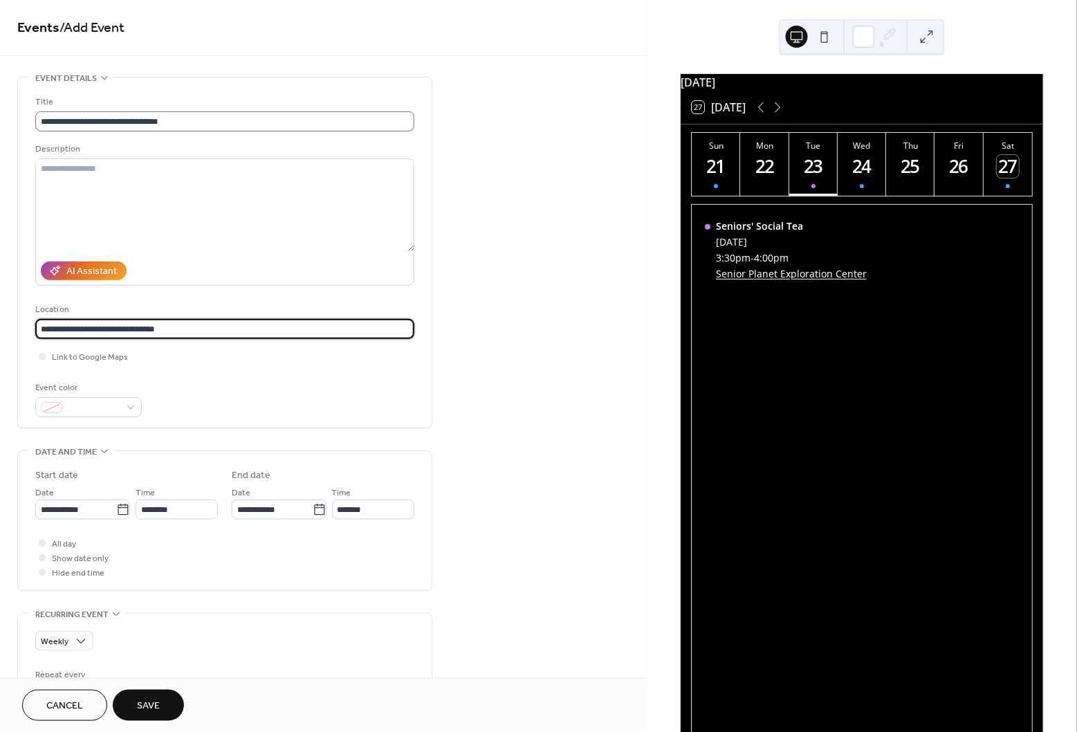
type input "**********"
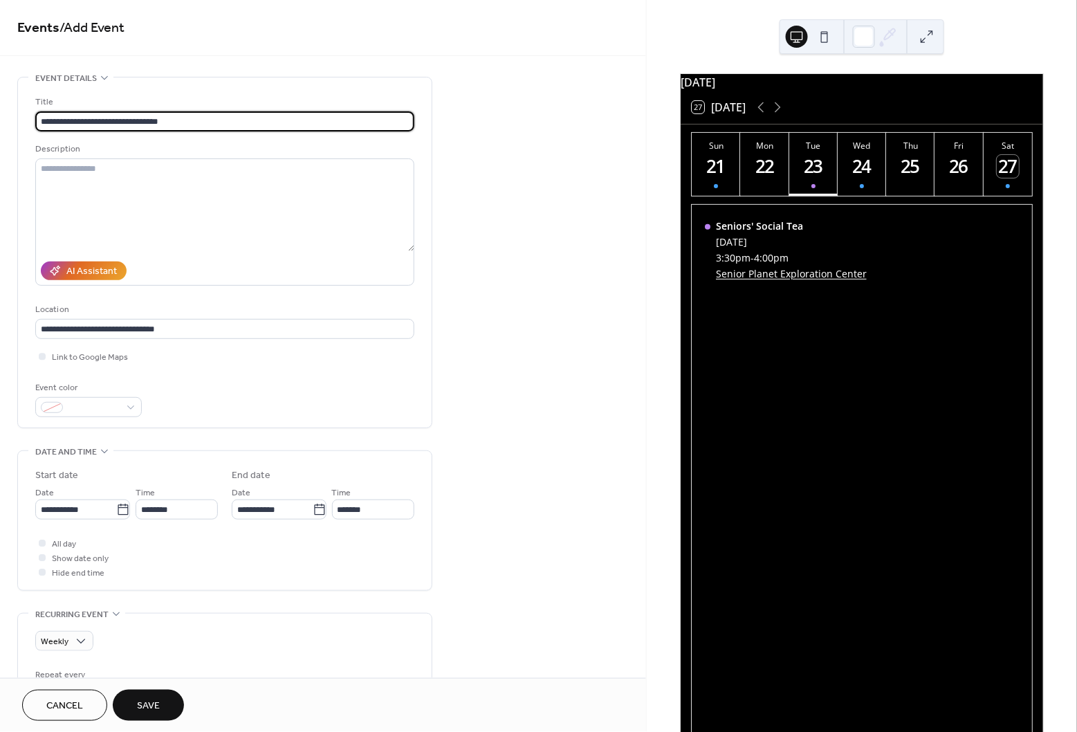
click at [163, 124] on input "**********" at bounding box center [224, 121] width 379 height 20
drag, startPoint x: 191, startPoint y: 122, endPoint x: -39, endPoint y: 117, distance: 229.6
click at [0, 117] on html "**********" at bounding box center [538, 366] width 1077 height 732
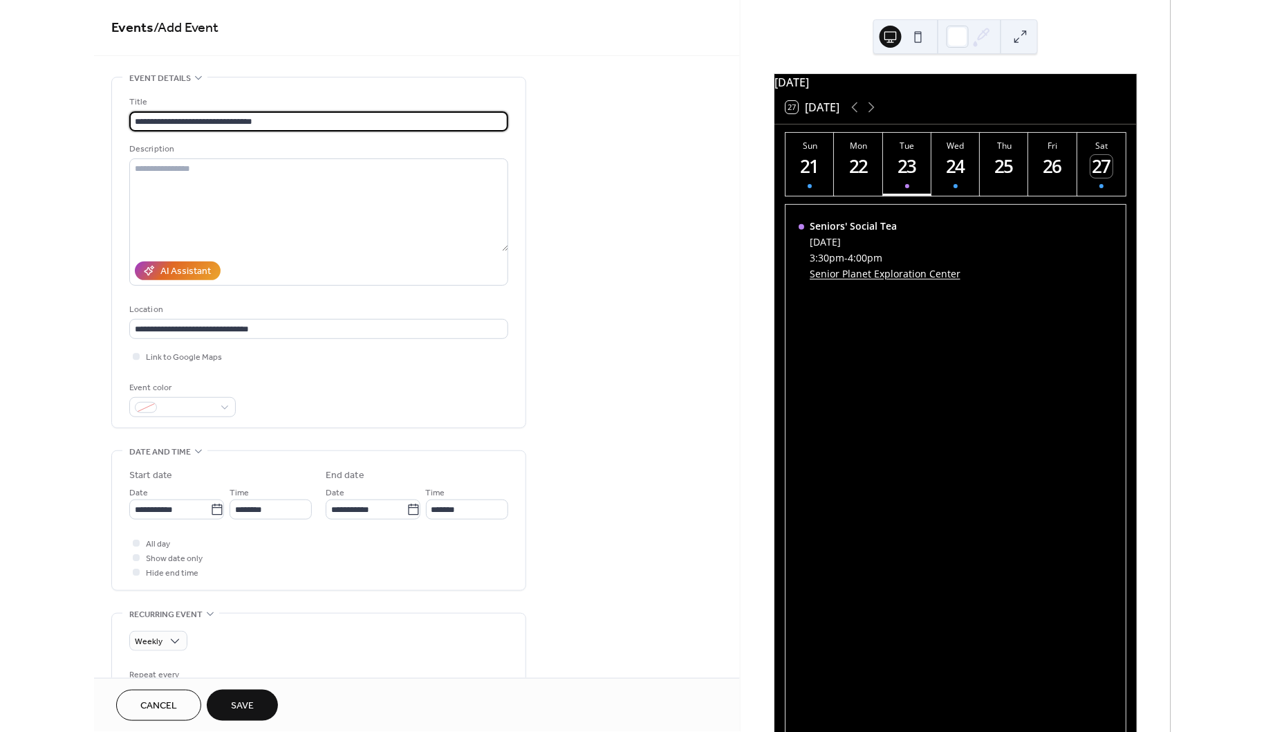
scroll to position [485, 0]
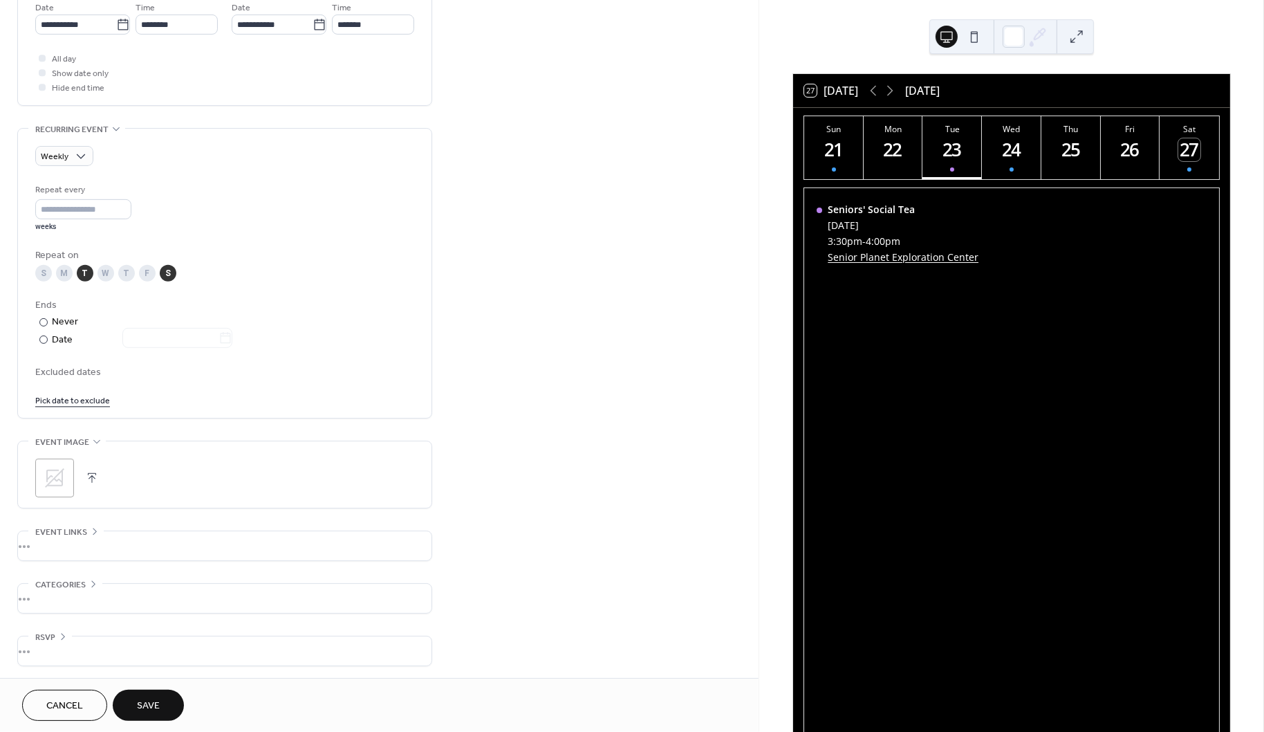
click at [158, 706] on span "Save" at bounding box center [148, 706] width 23 height 15
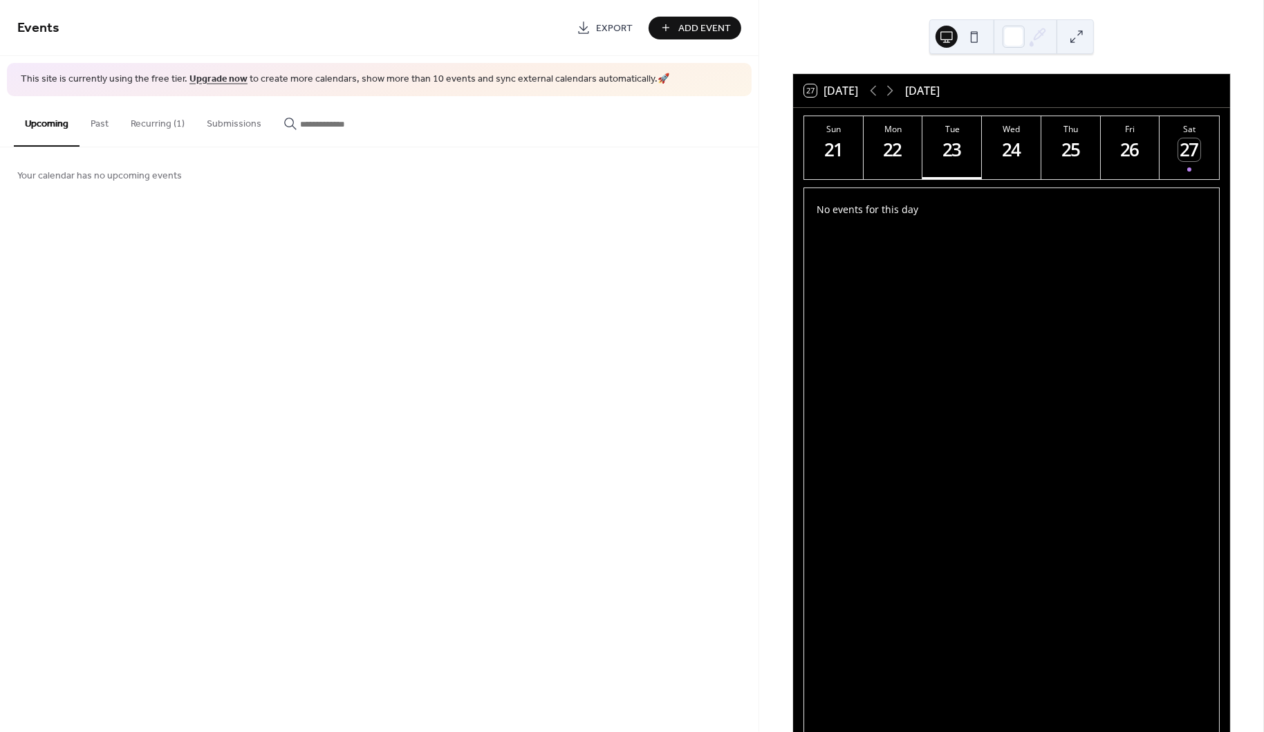
click at [158, 127] on button "Recurring (1)" at bounding box center [158, 120] width 76 height 49
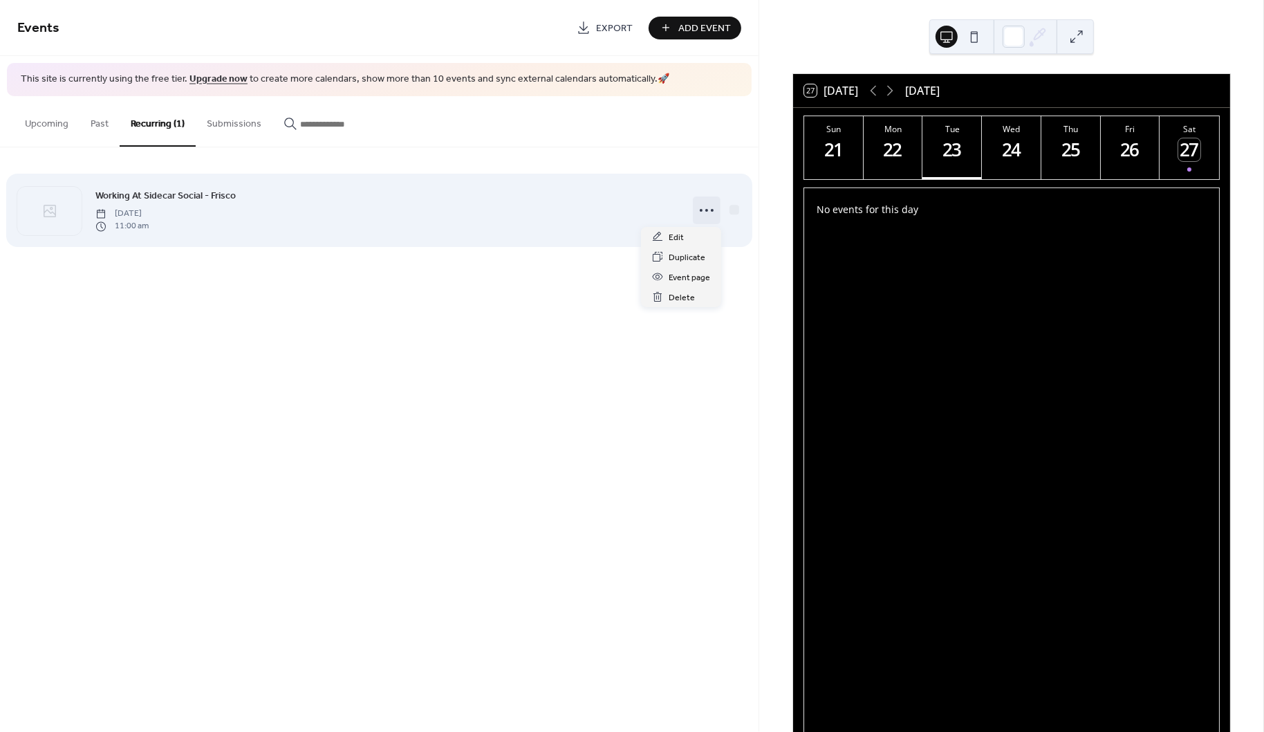
click at [698, 208] on icon at bounding box center [707, 210] width 22 height 22
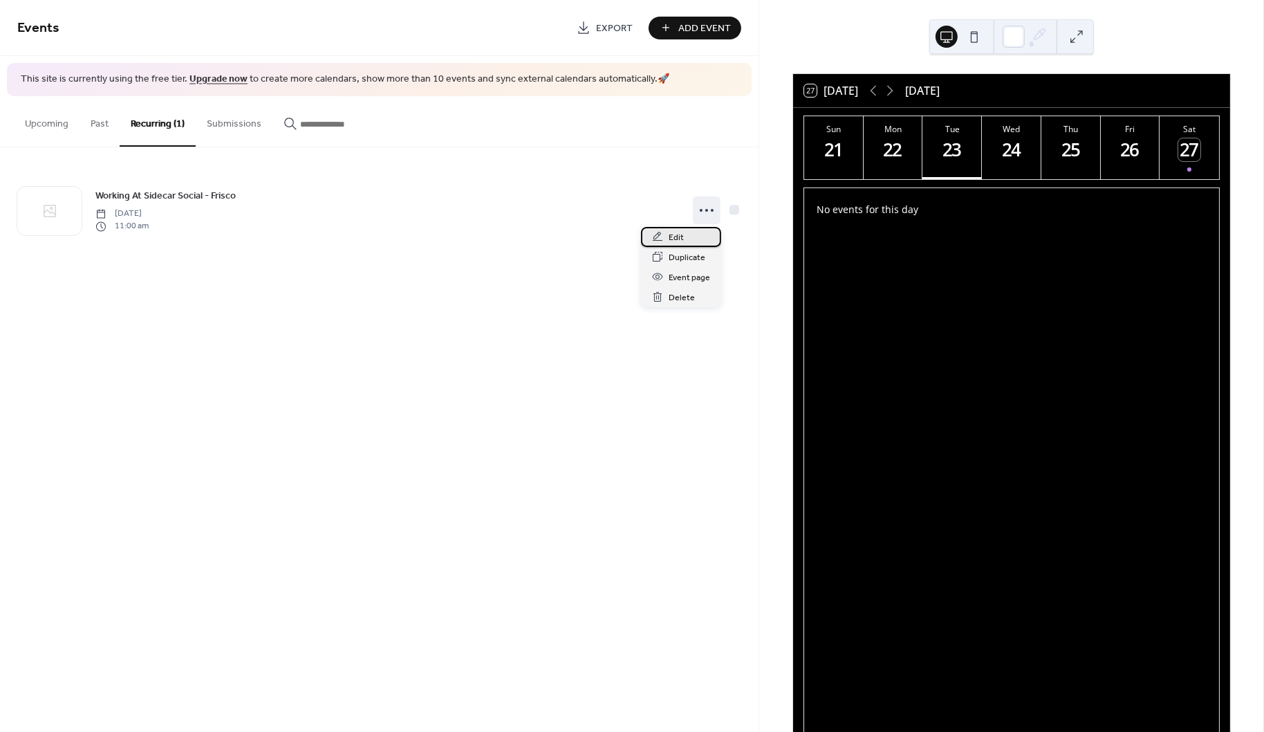
click at [679, 234] on span "Edit" at bounding box center [676, 237] width 15 height 15
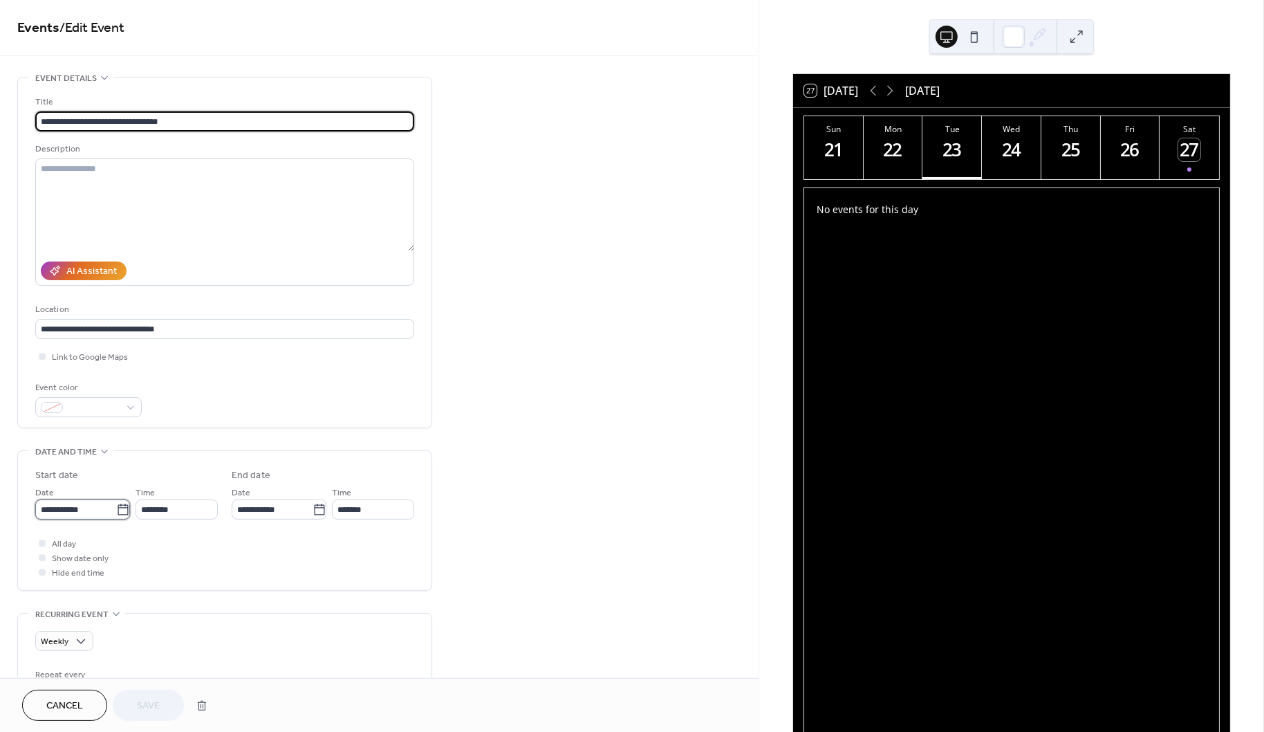
click at [62, 508] on input "**********" at bounding box center [75, 509] width 81 height 20
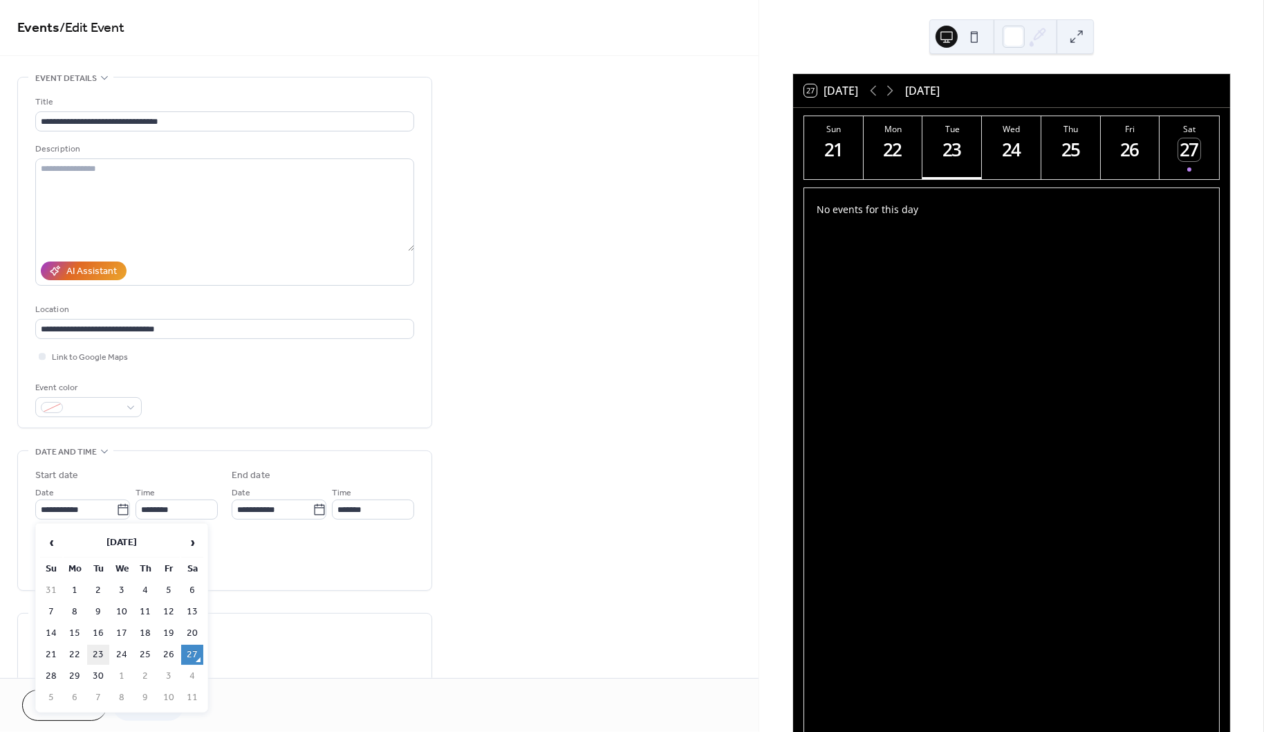
click at [99, 656] on td "23" at bounding box center [98, 654] width 22 height 20
type input "**********"
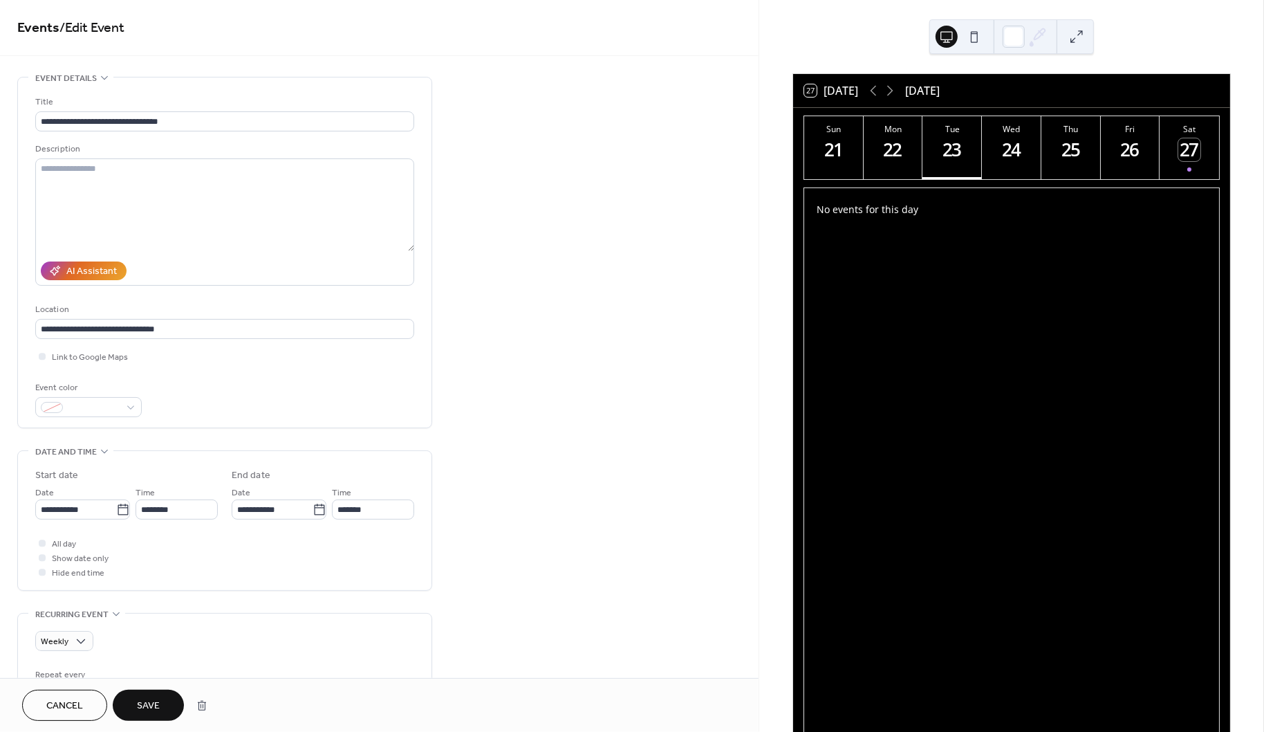
click at [156, 696] on button "Save" at bounding box center [148, 704] width 71 height 31
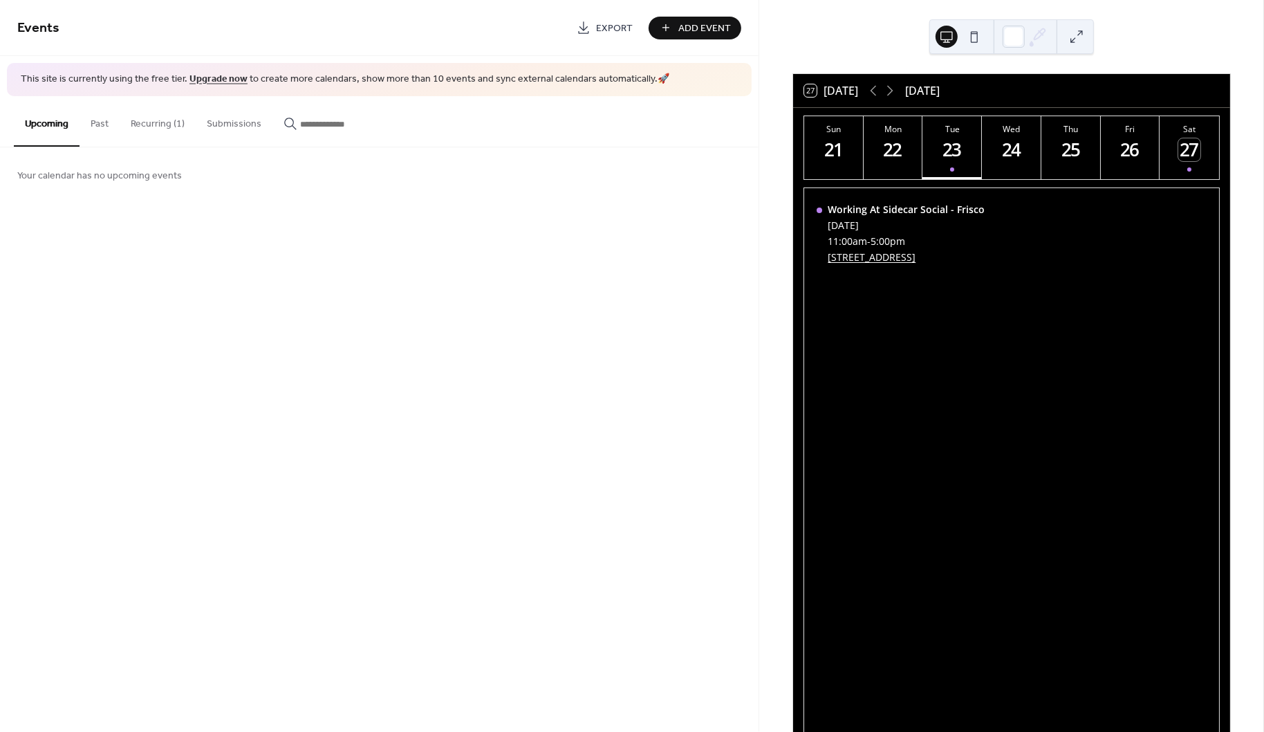
click at [159, 128] on button "Recurring (1)" at bounding box center [158, 120] width 76 height 49
click at [162, 118] on button "Recurring (1)" at bounding box center [158, 121] width 76 height 50
click at [698, 25] on span "Add Event" at bounding box center [704, 28] width 53 height 15
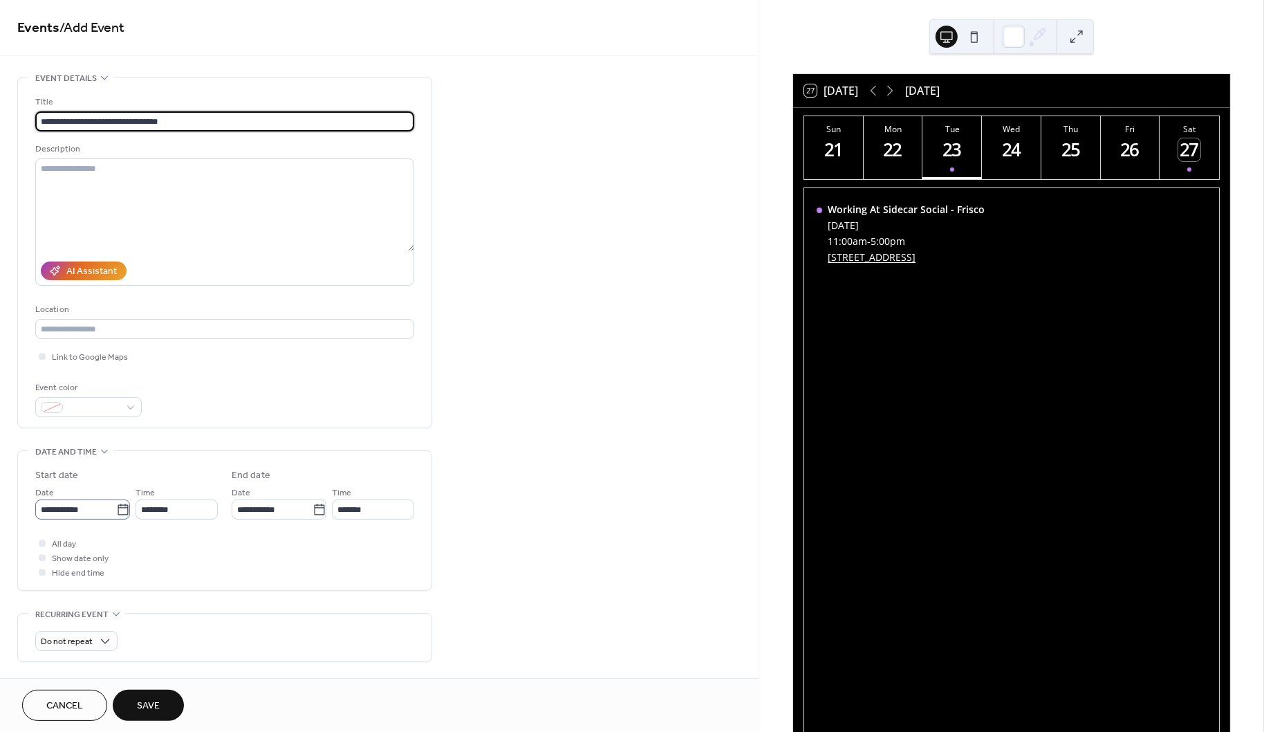
type input "**********"
click at [116, 505] on icon at bounding box center [123, 510] width 14 height 14
click at [114, 505] on input "**********" at bounding box center [75, 509] width 81 height 20
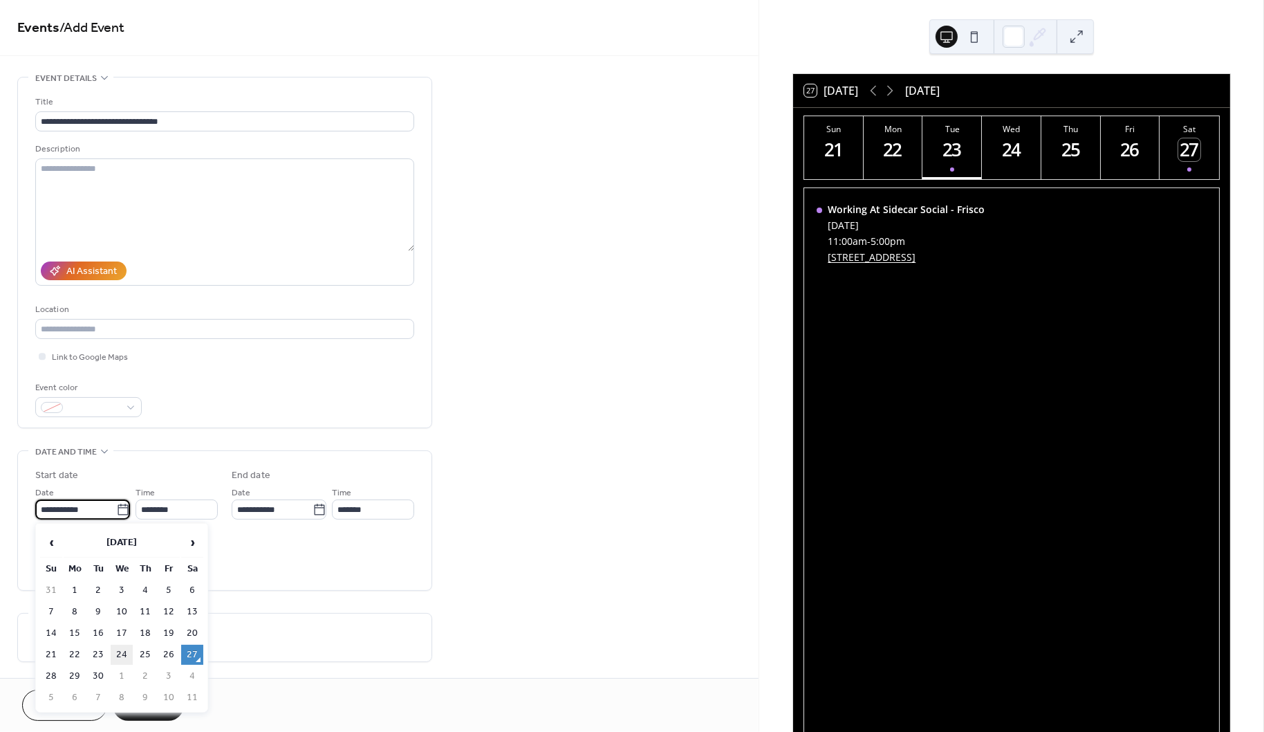
click at [124, 652] on td "24" at bounding box center [122, 654] width 22 height 20
type input "**********"
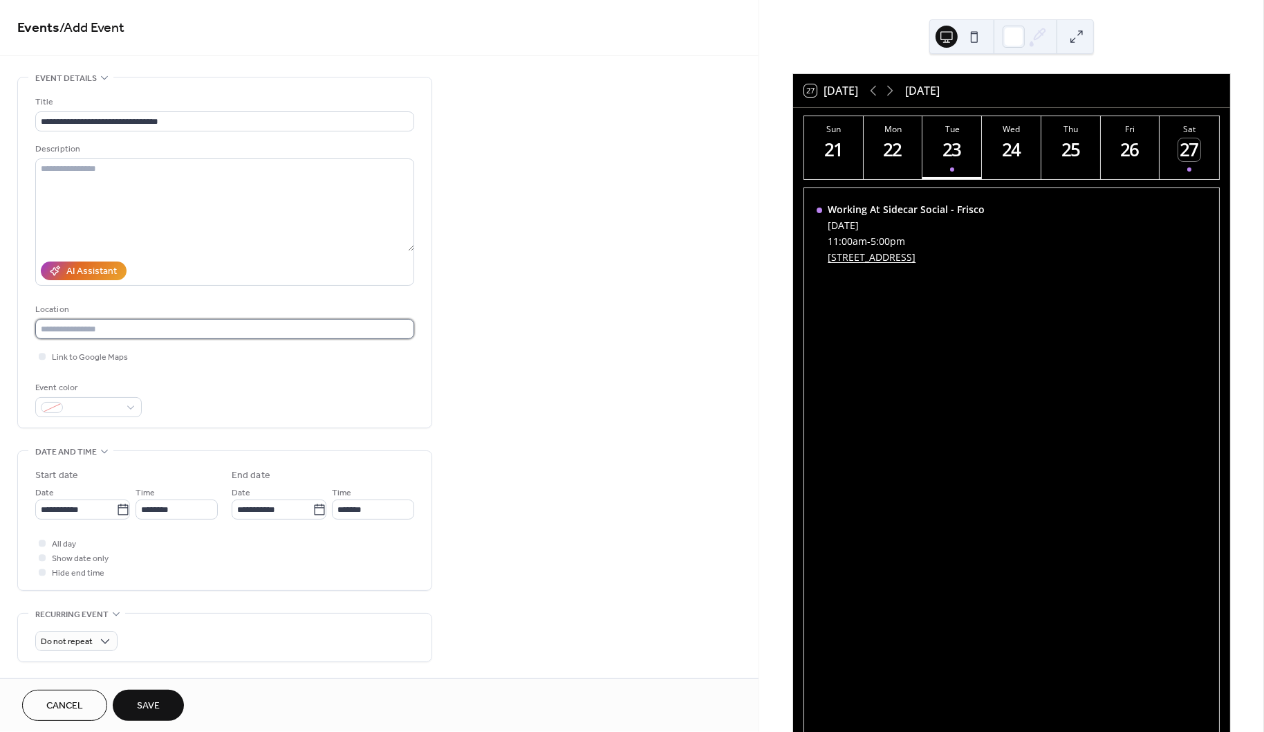
click at [79, 326] on input "text" at bounding box center [224, 329] width 379 height 20
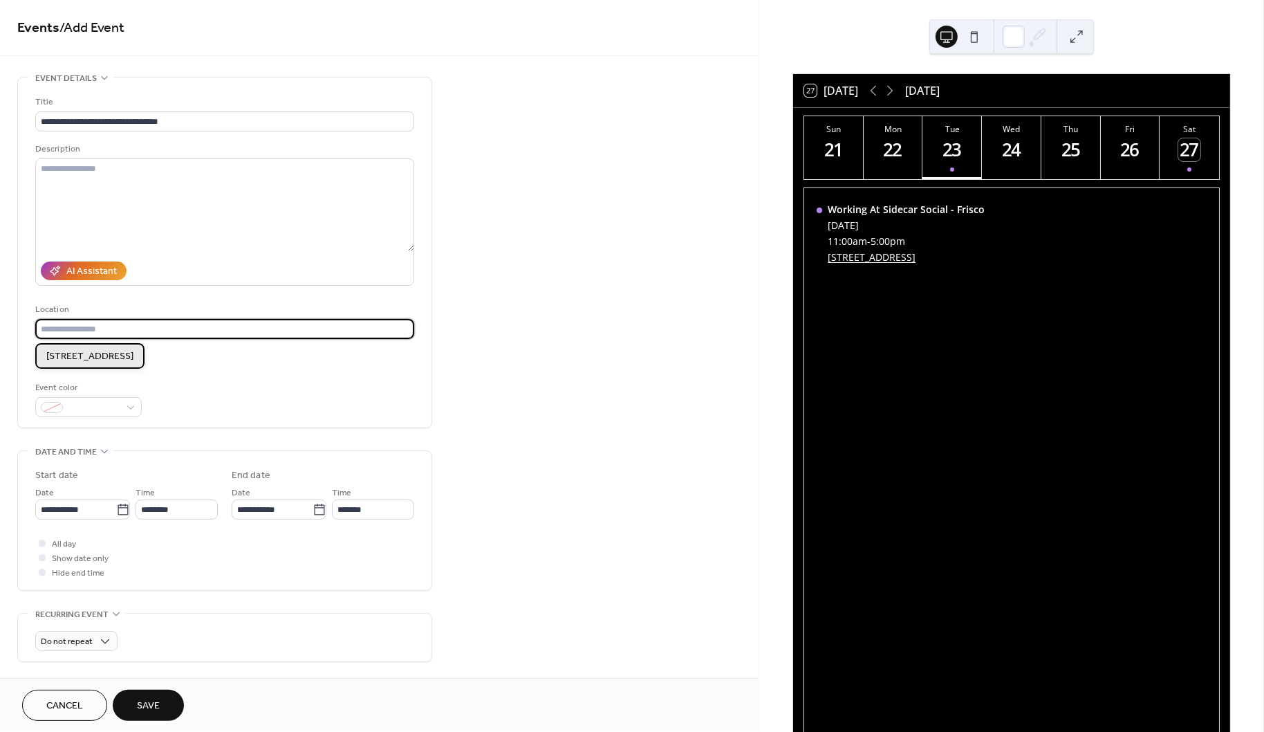
click at [84, 344] on div "6770 Winning Dr, Frisco, TX 75034" at bounding box center [89, 356] width 109 height 26
type input "**********"
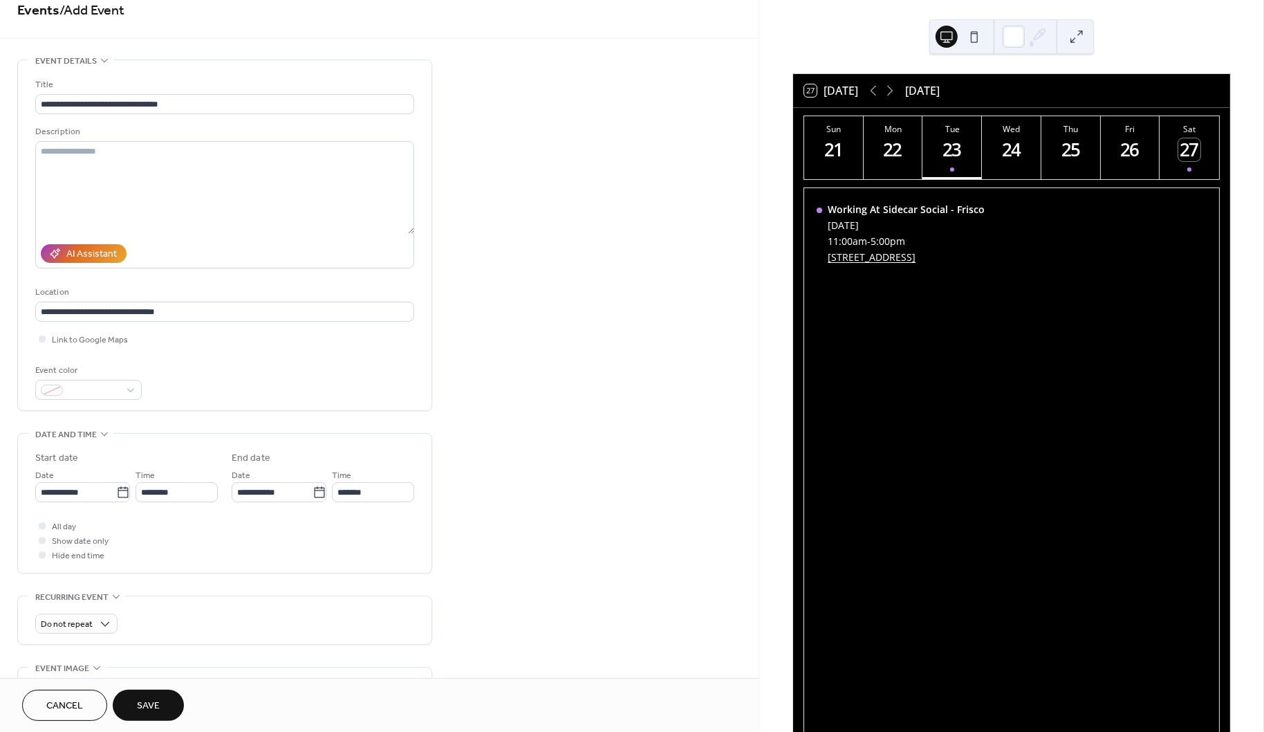
scroll to position [74, 0]
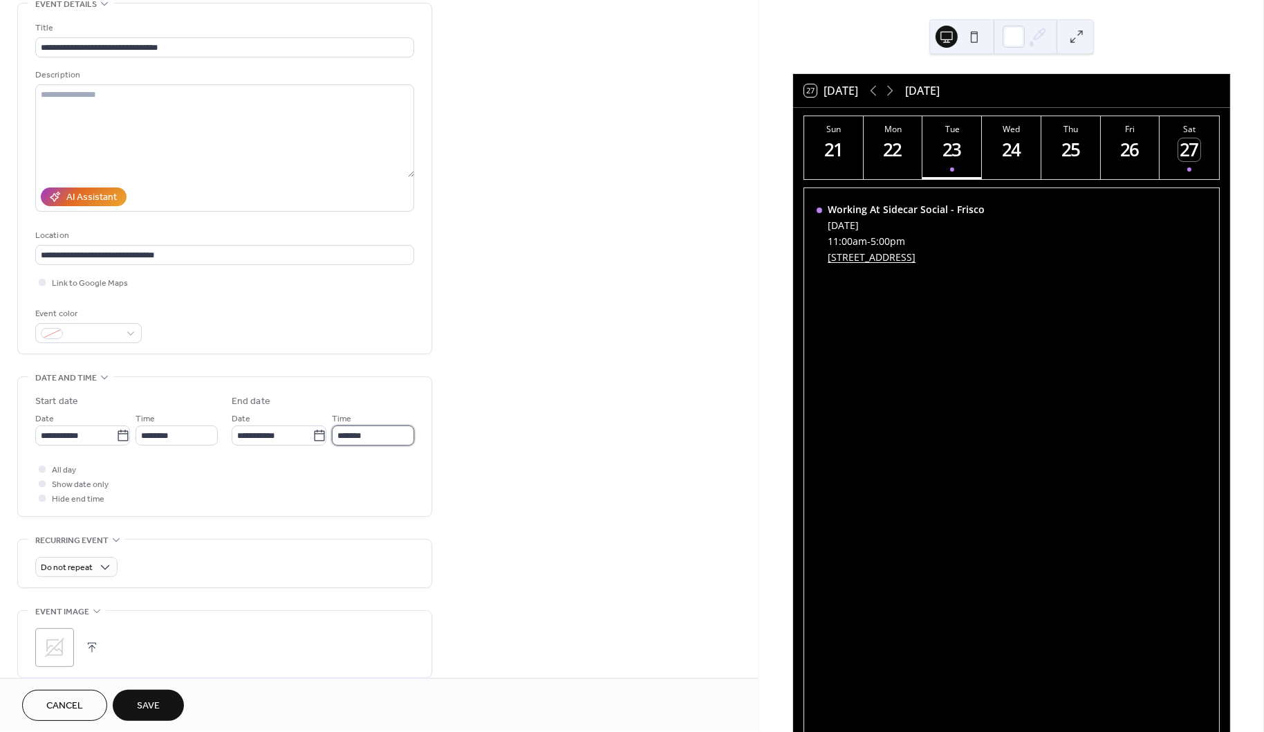
click at [394, 425] on input "*******" at bounding box center [373, 435] width 82 height 20
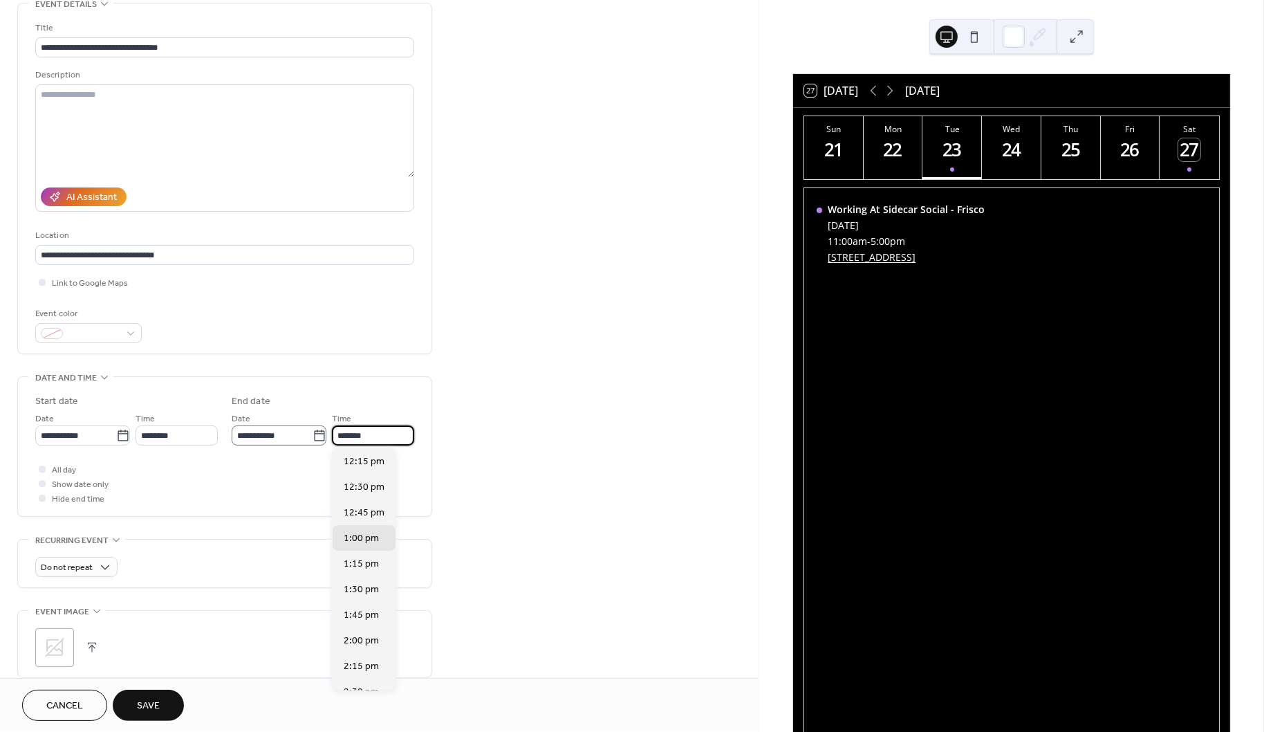
drag, startPoint x: 393, startPoint y: 429, endPoint x: 326, endPoint y: 431, distance: 67.8
click at [326, 431] on div "**********" at bounding box center [323, 428] width 183 height 35
click at [370, 469] on span "5:00 pm" at bounding box center [361, 476] width 35 height 15
type input "*******"
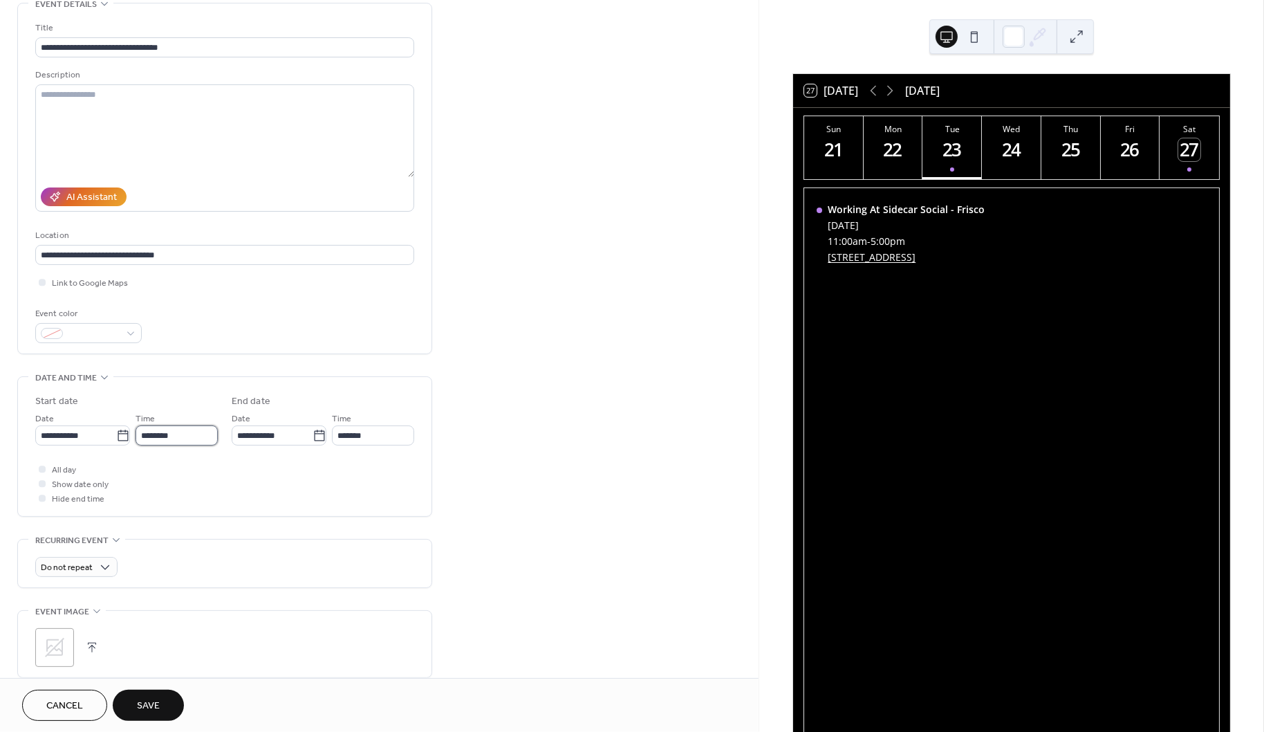
click at [162, 436] on input "********" at bounding box center [177, 435] width 82 height 20
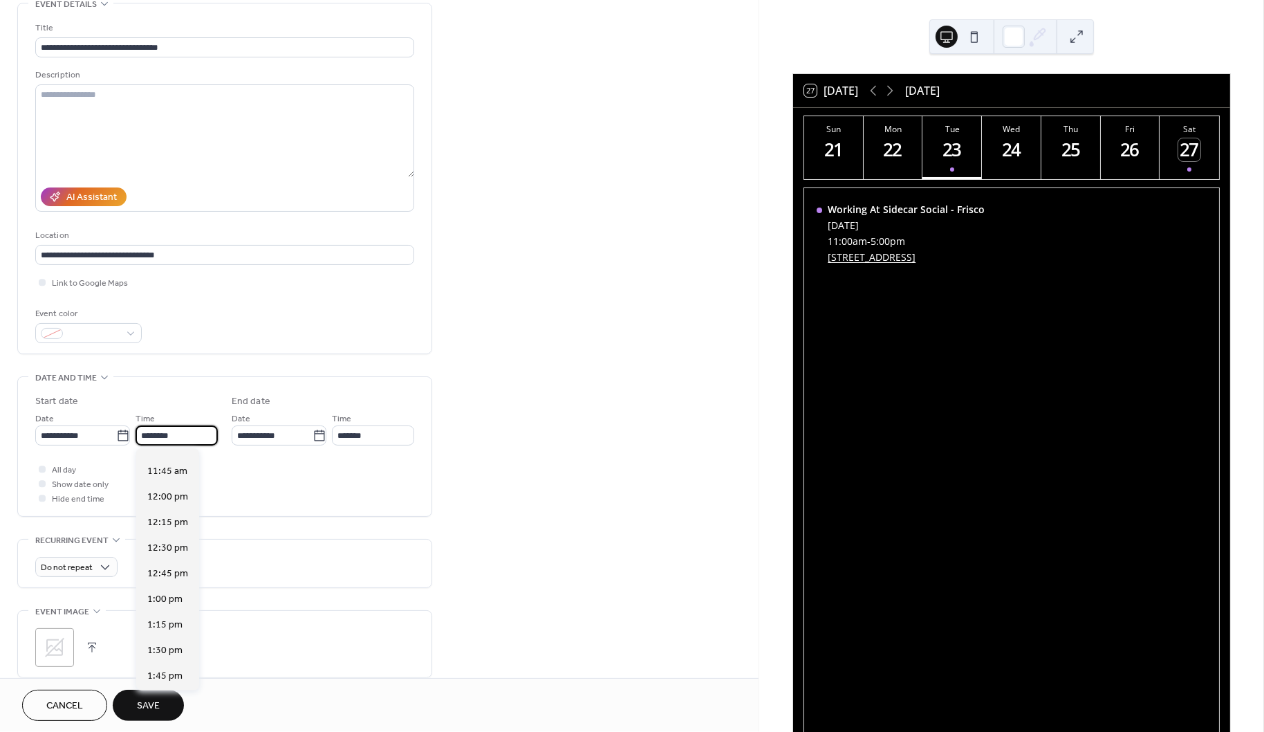
scroll to position [2146, 0]
click at [191, 439] on input "********" at bounding box center [177, 435] width 82 height 20
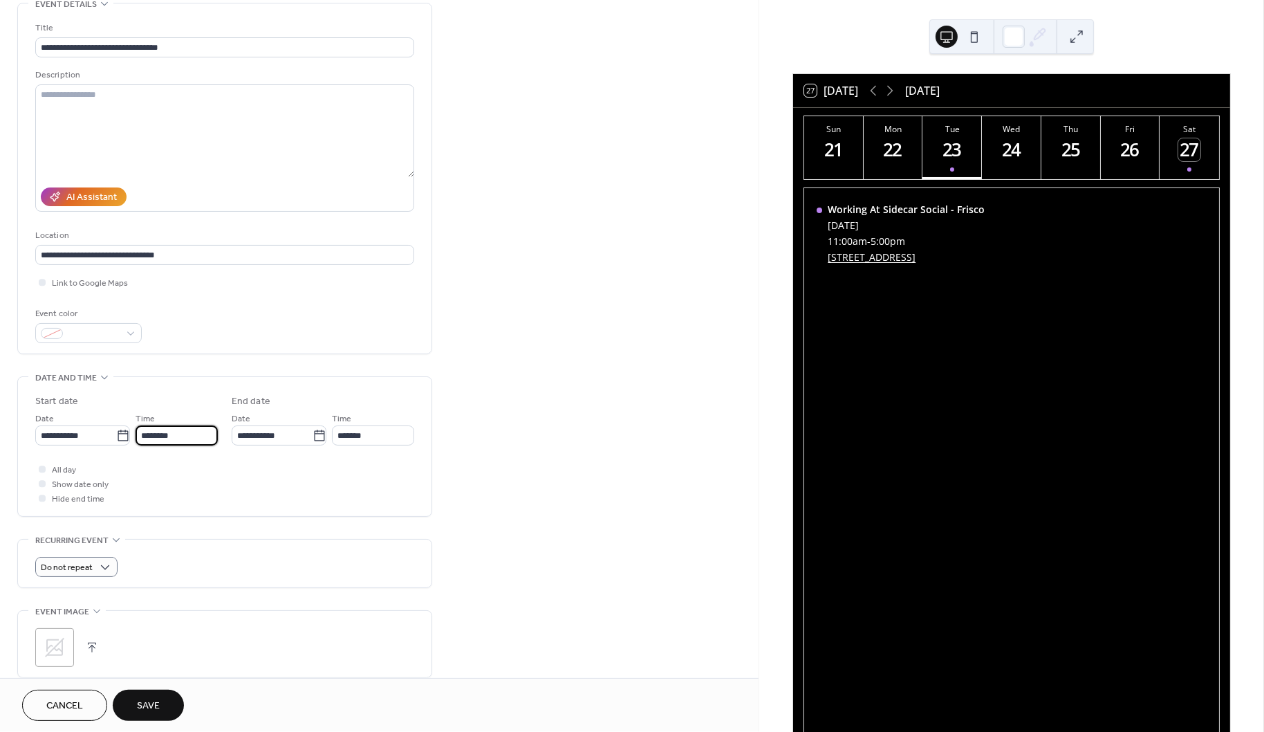
type input "********"
click at [91, 560] on span "Do not repeat" at bounding box center [67, 568] width 52 height 16
type input "*******"
click at [84, 638] on div "Weekly" at bounding box center [76, 641] width 82 height 26
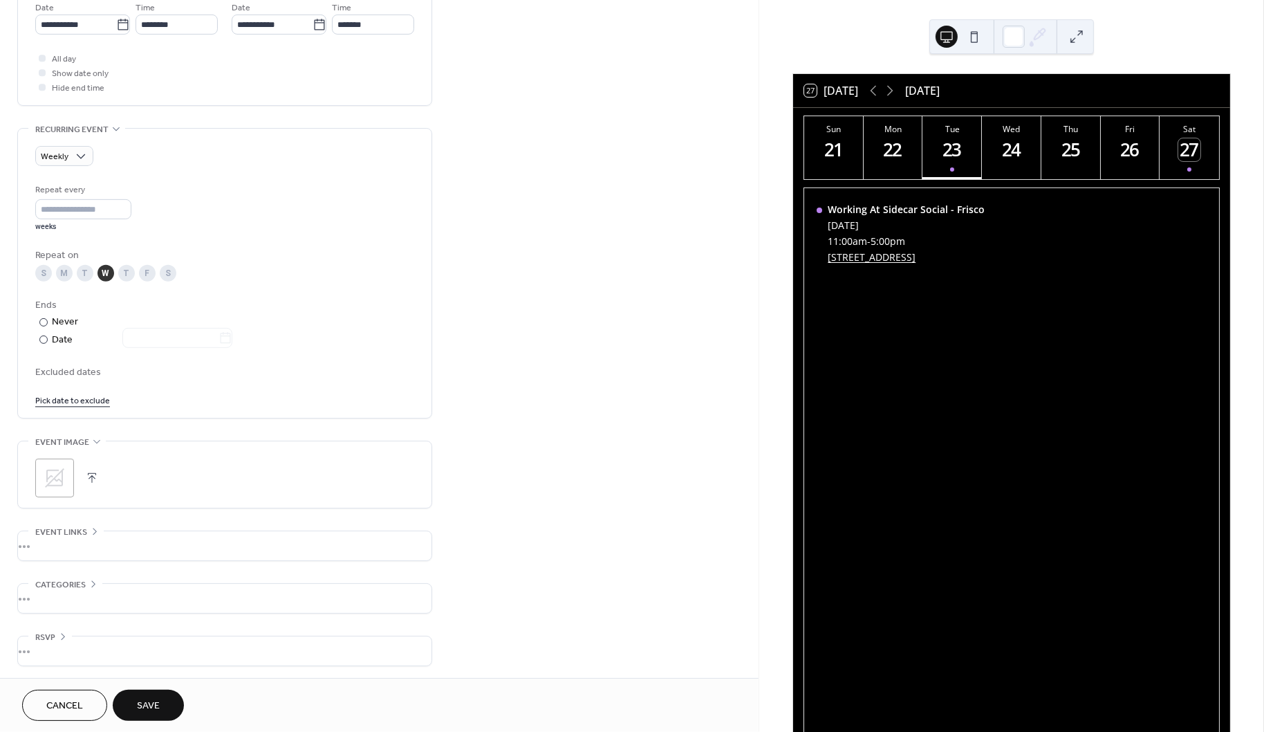
scroll to position [0, 0]
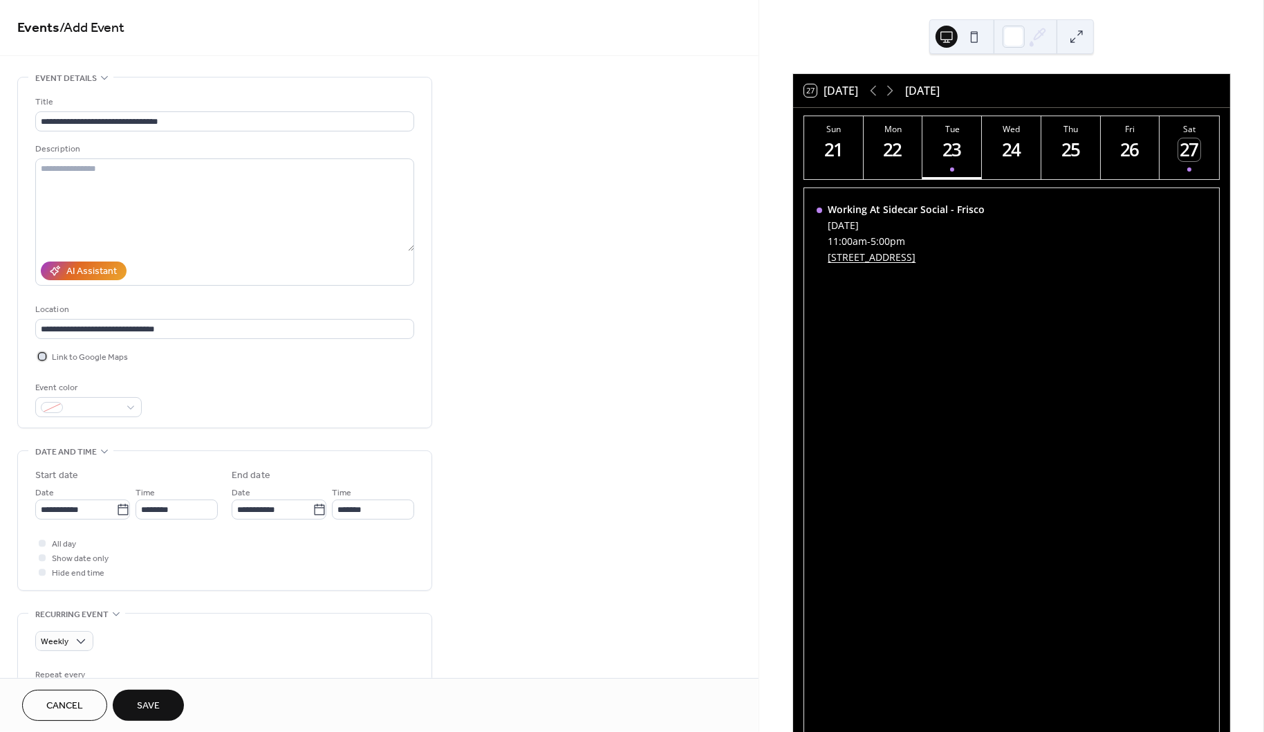
click at [71, 363] on span "Link to Google Maps" at bounding box center [90, 358] width 76 height 15
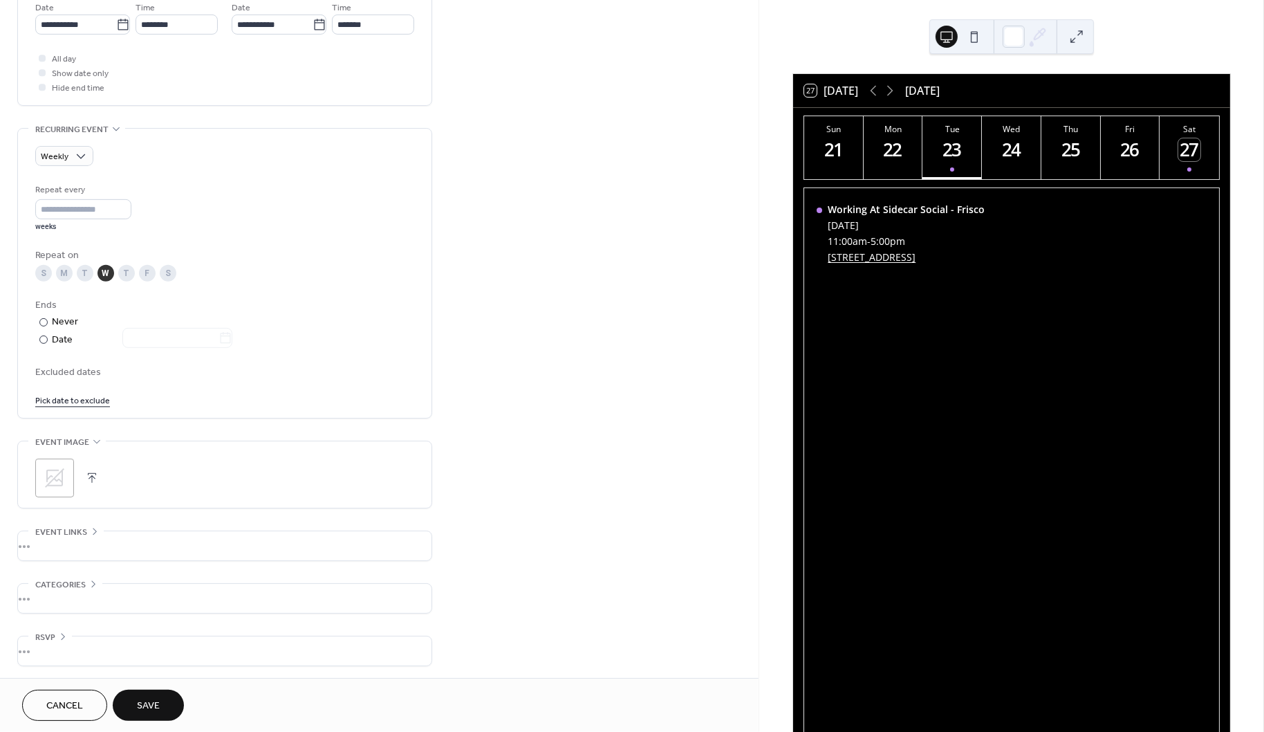
click at [183, 698] on div "Cancel Save" at bounding box center [103, 704] width 162 height 31
click at [158, 702] on span "Save" at bounding box center [148, 706] width 23 height 15
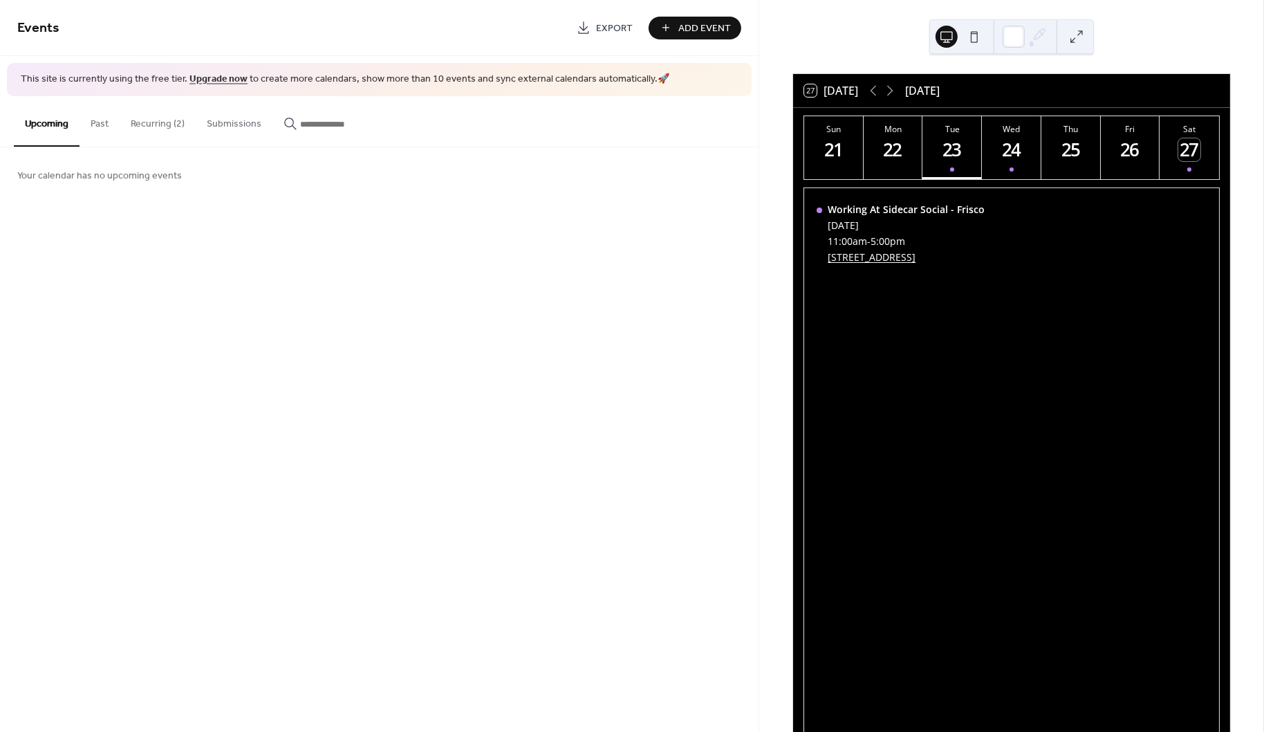
click at [169, 118] on button "Recurring (2)" at bounding box center [158, 120] width 76 height 49
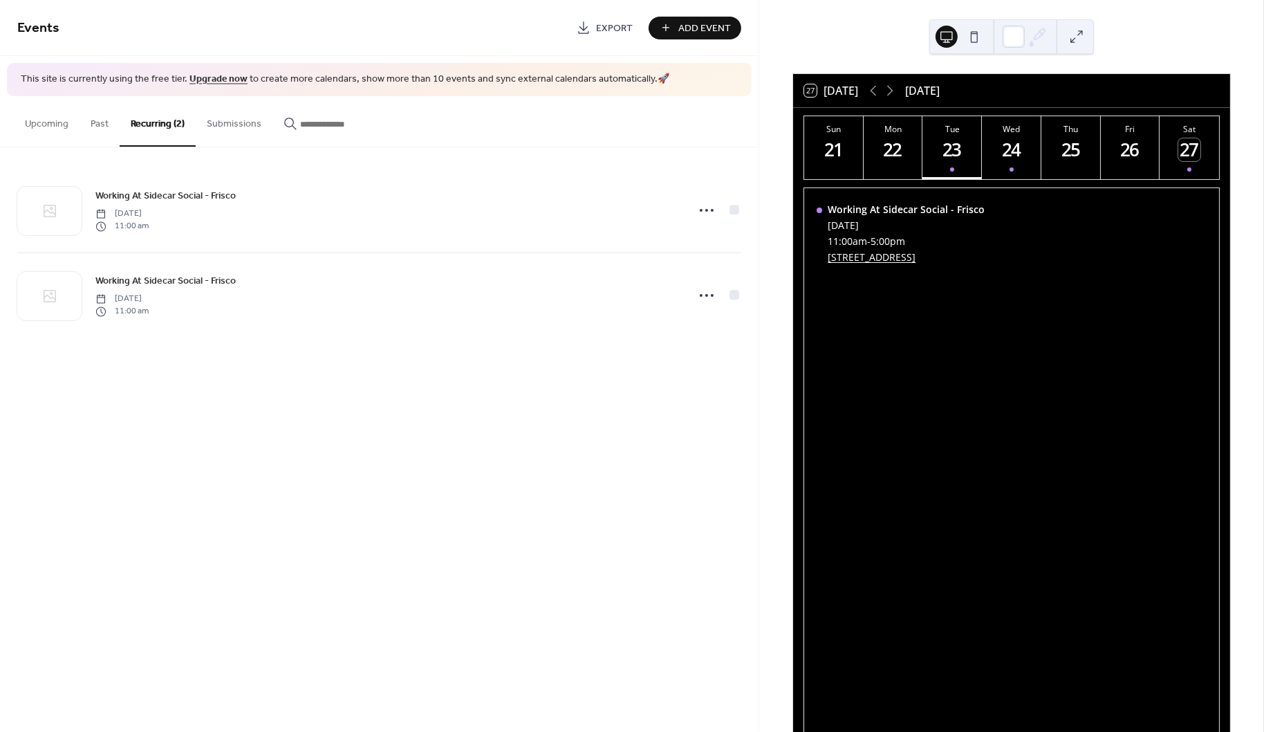
click at [684, 26] on span "Add Event" at bounding box center [704, 28] width 53 height 15
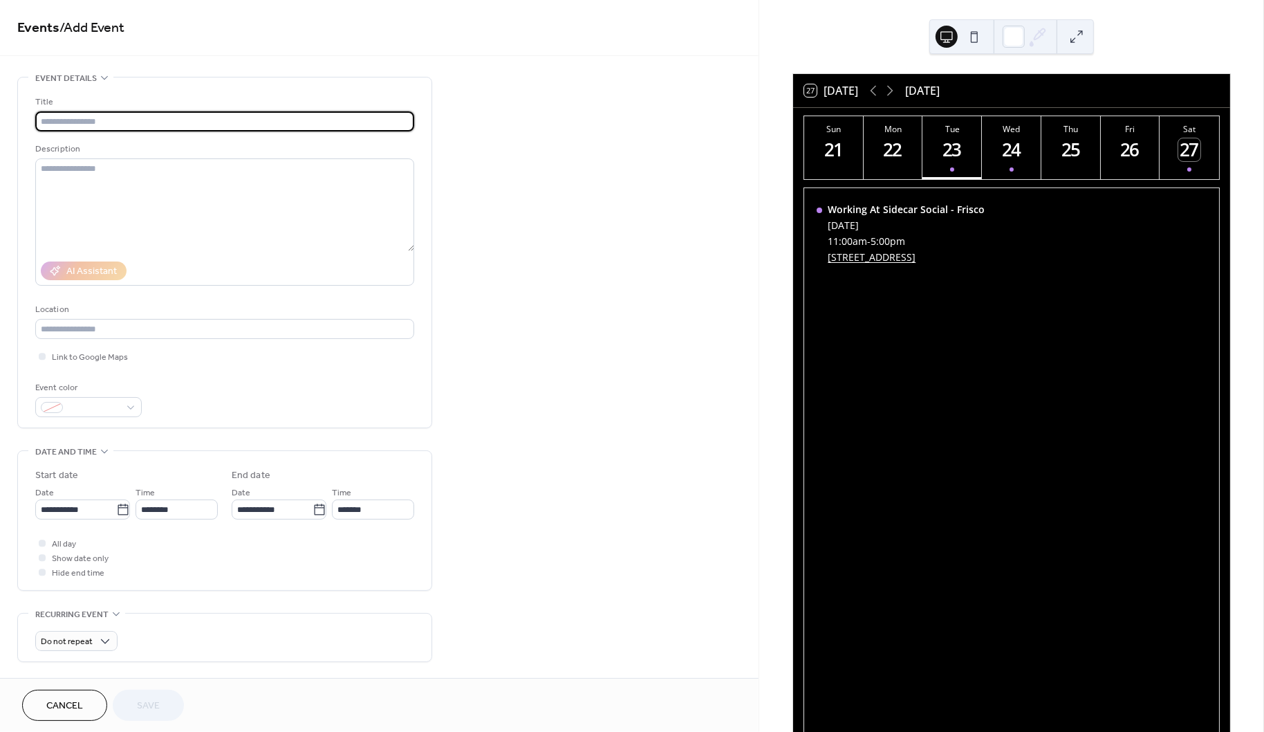
paste input "**********"
type input "**********"
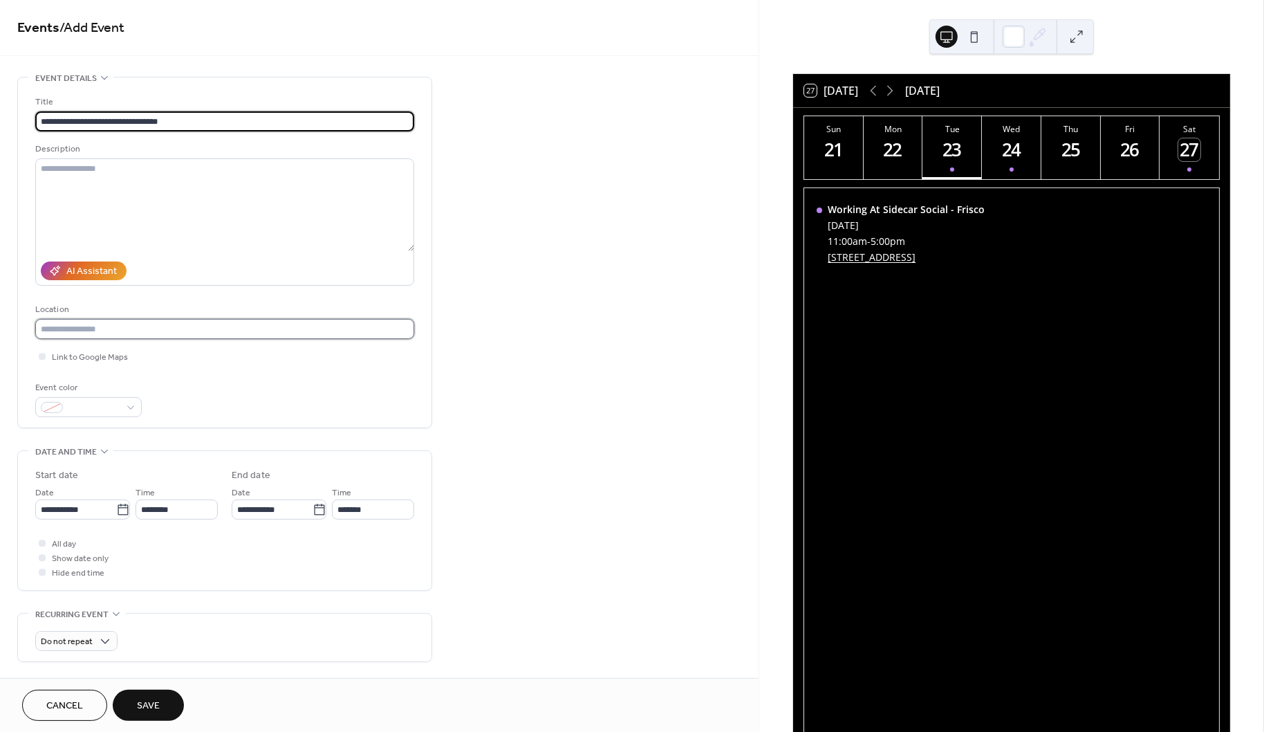
click at [71, 333] on input "text" at bounding box center [224, 329] width 379 height 20
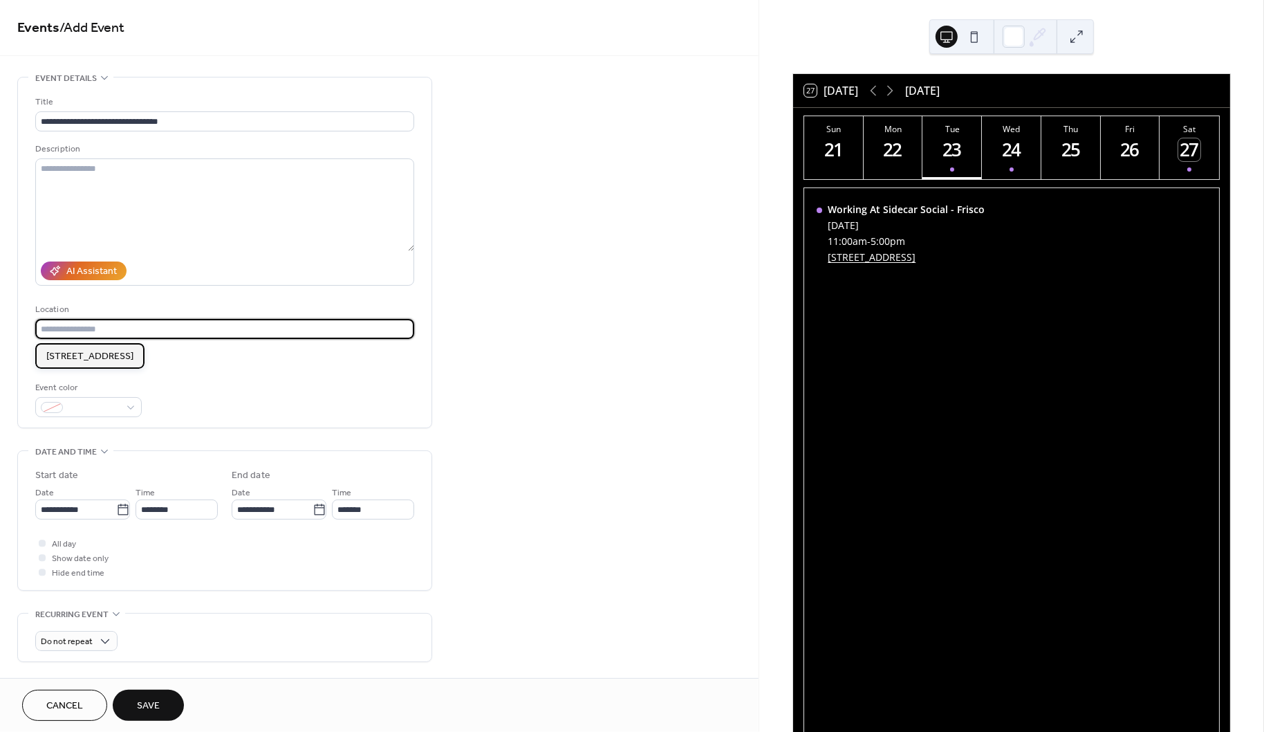
click at [66, 355] on span "6770 Winning Dr, Frisco, TX 75034" at bounding box center [89, 357] width 87 height 15
type input "**********"
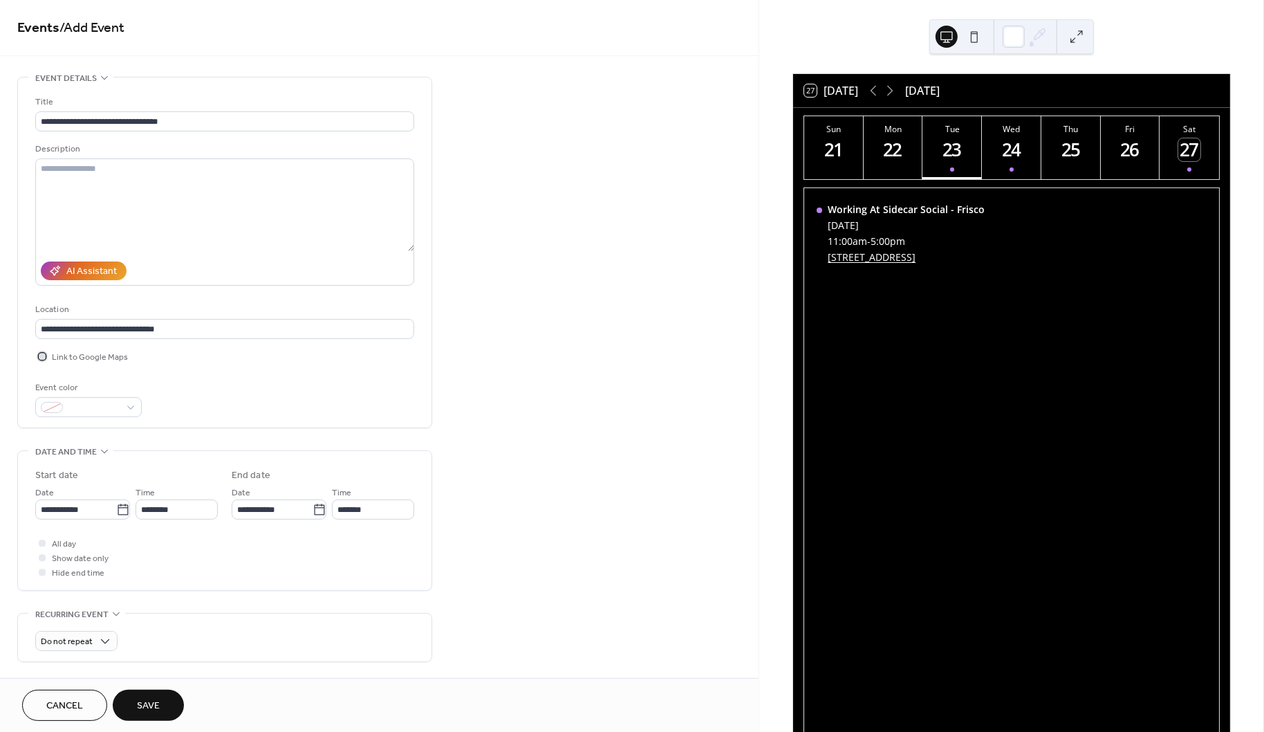
click at [75, 357] on span "Link to Google Maps" at bounding box center [90, 358] width 76 height 15
click at [61, 505] on input "**********" at bounding box center [75, 509] width 81 height 20
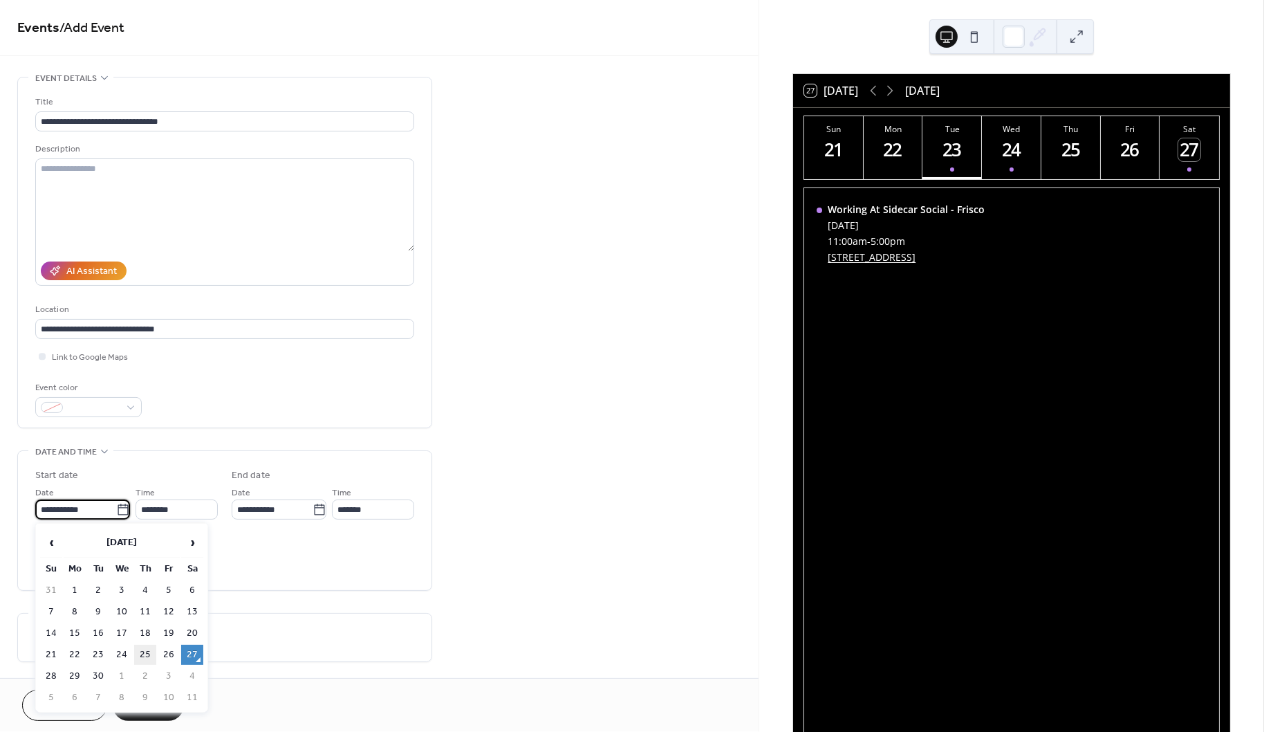
click at [150, 651] on td "25" at bounding box center [145, 654] width 22 height 20
type input "**********"
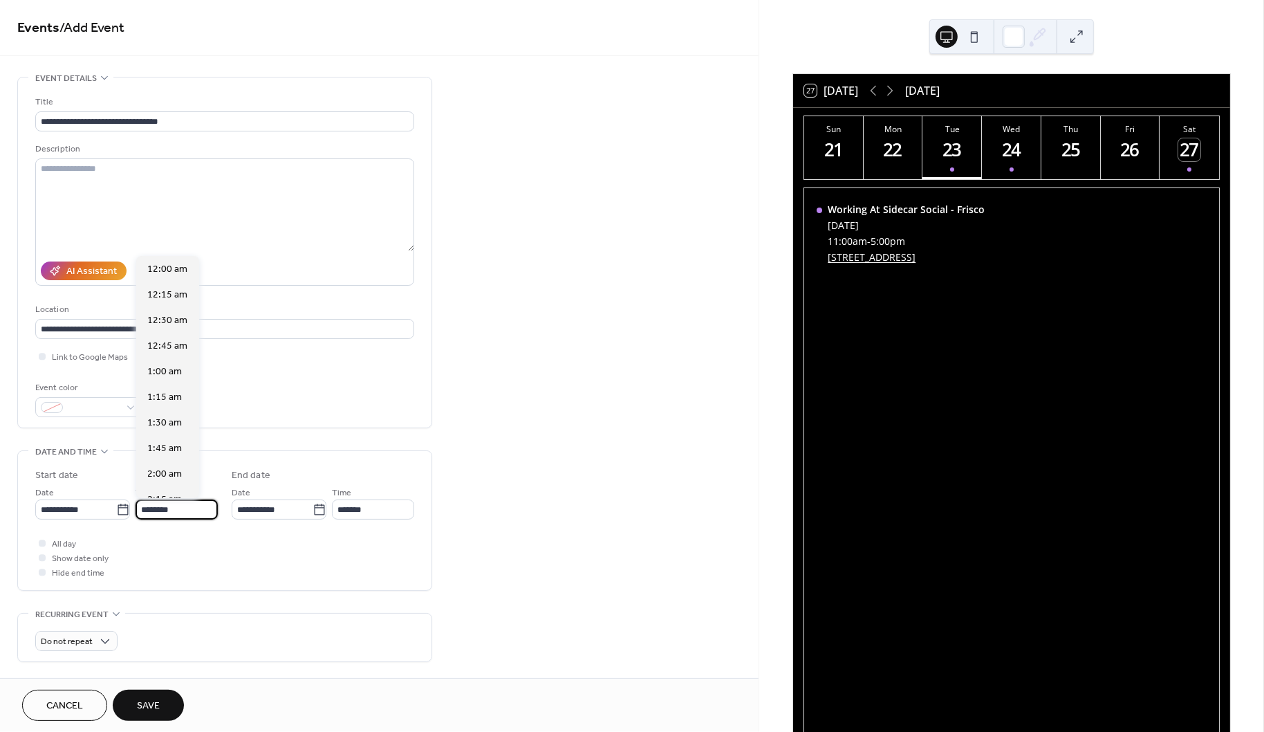
click at [147, 509] on input "********" at bounding box center [177, 509] width 82 height 20
click at [201, 511] on input "********" at bounding box center [177, 509] width 82 height 20
type input "********"
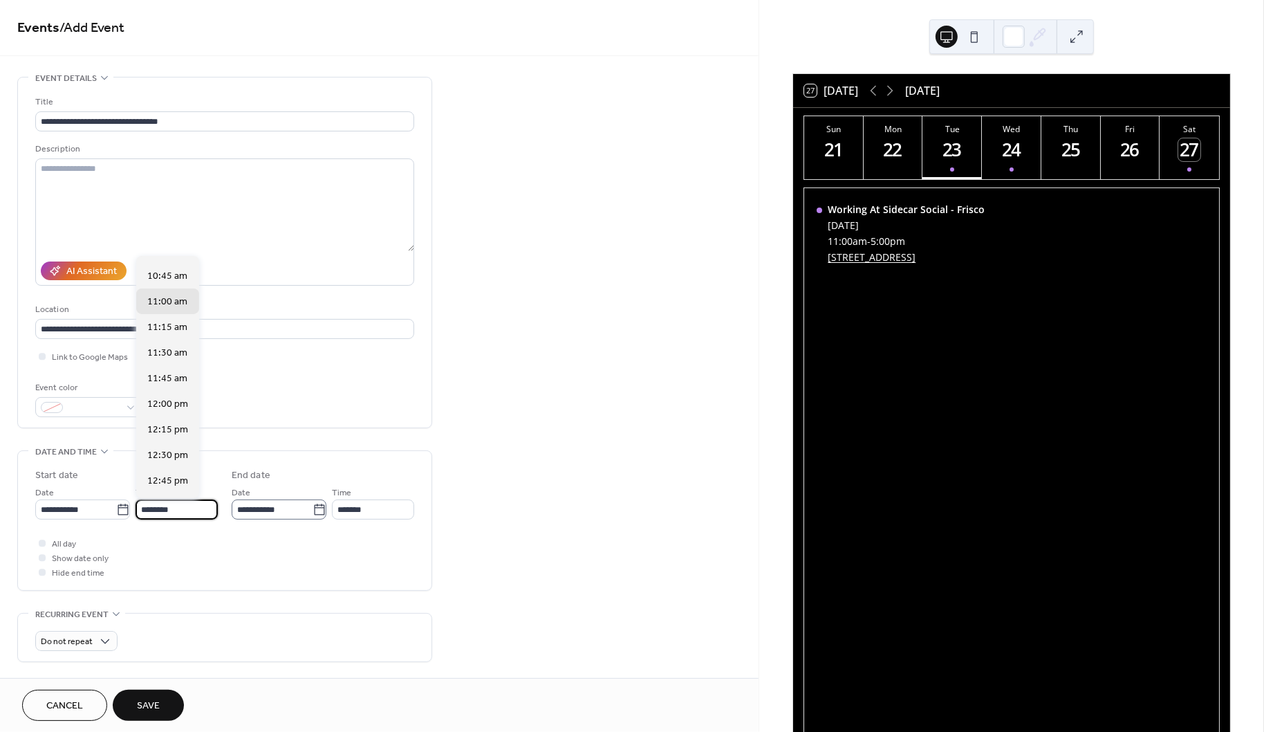
click at [314, 506] on icon at bounding box center [319, 508] width 10 height 11
click at [310, 506] on input "**********" at bounding box center [272, 509] width 81 height 20
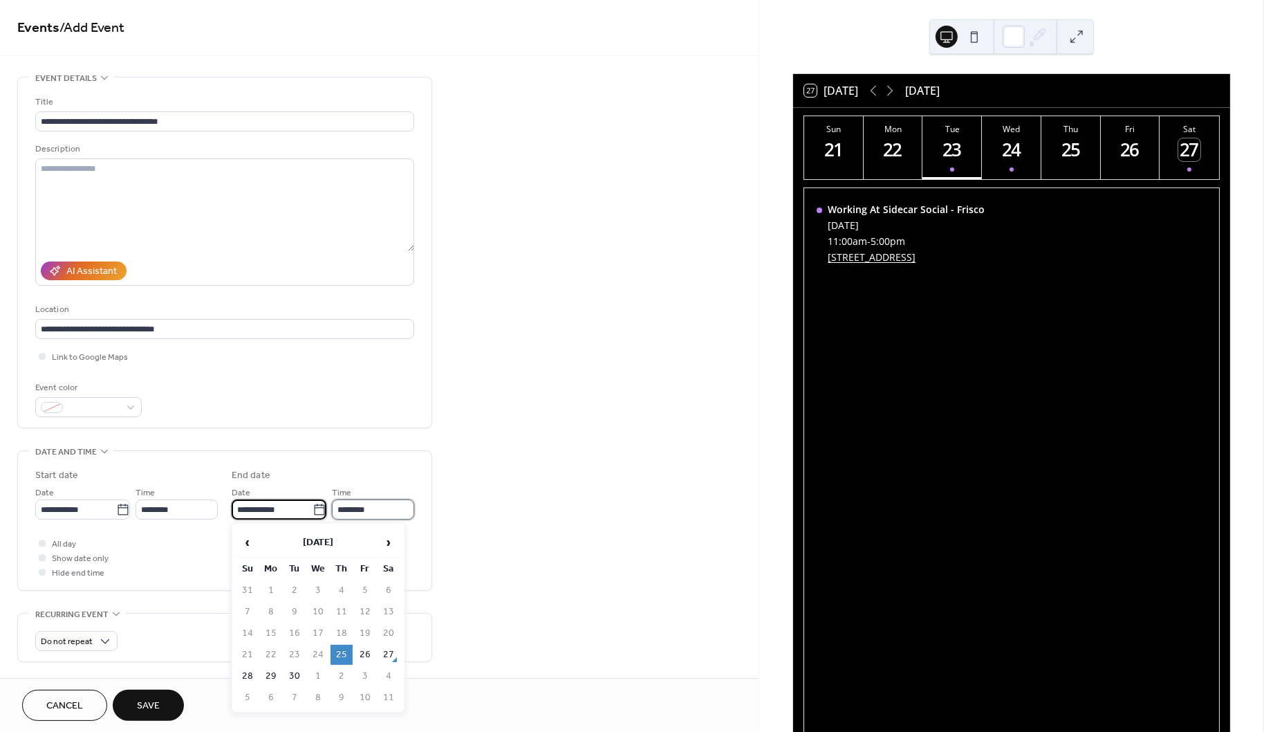
click at [372, 513] on input "********" at bounding box center [373, 509] width 82 height 20
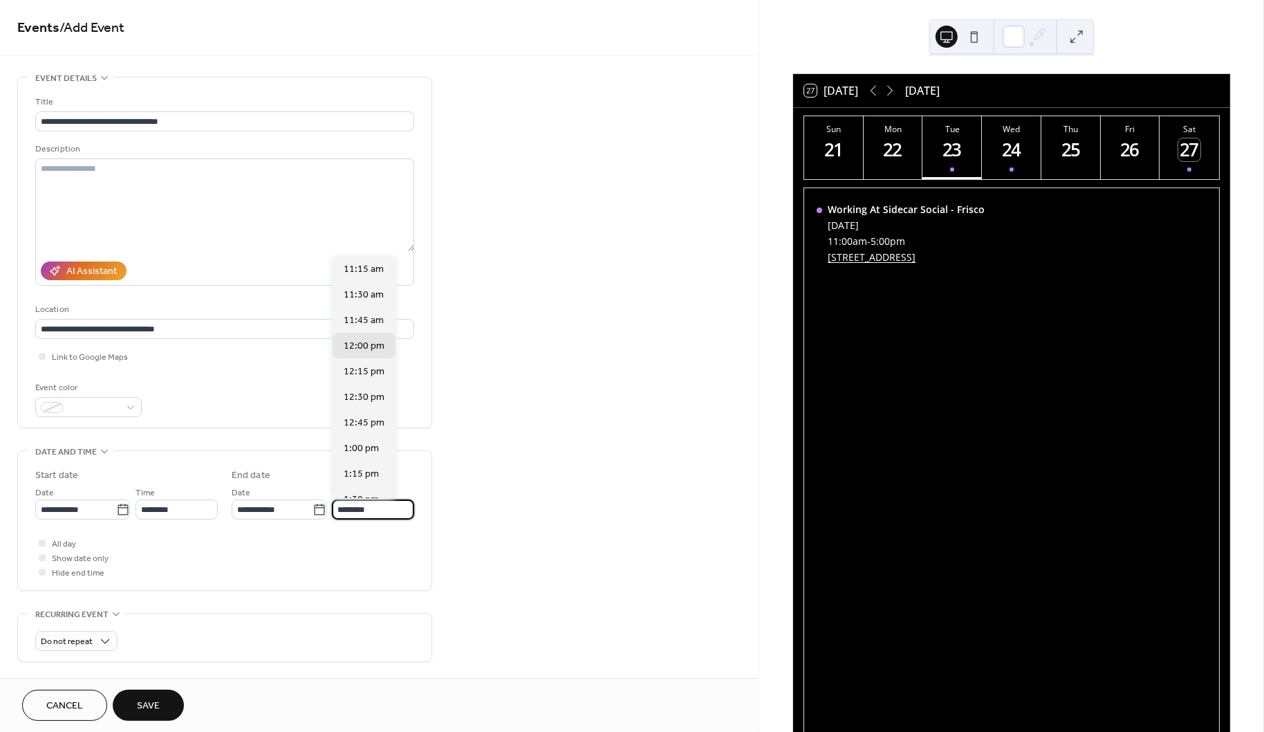
drag, startPoint x: 378, startPoint y: 509, endPoint x: 214, endPoint y: 495, distance: 165.1
click at [214, 495] on div "**********" at bounding box center [224, 493] width 379 height 51
type input "*"
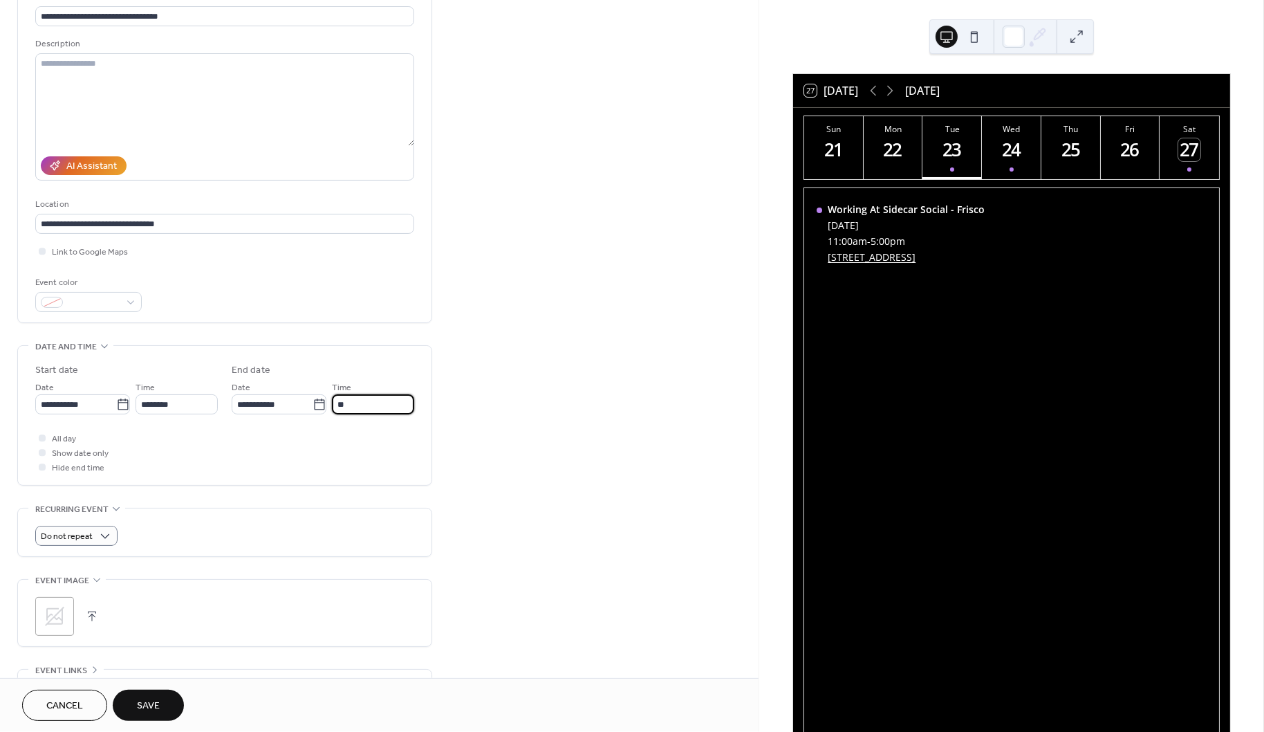
scroll to position [243, 0]
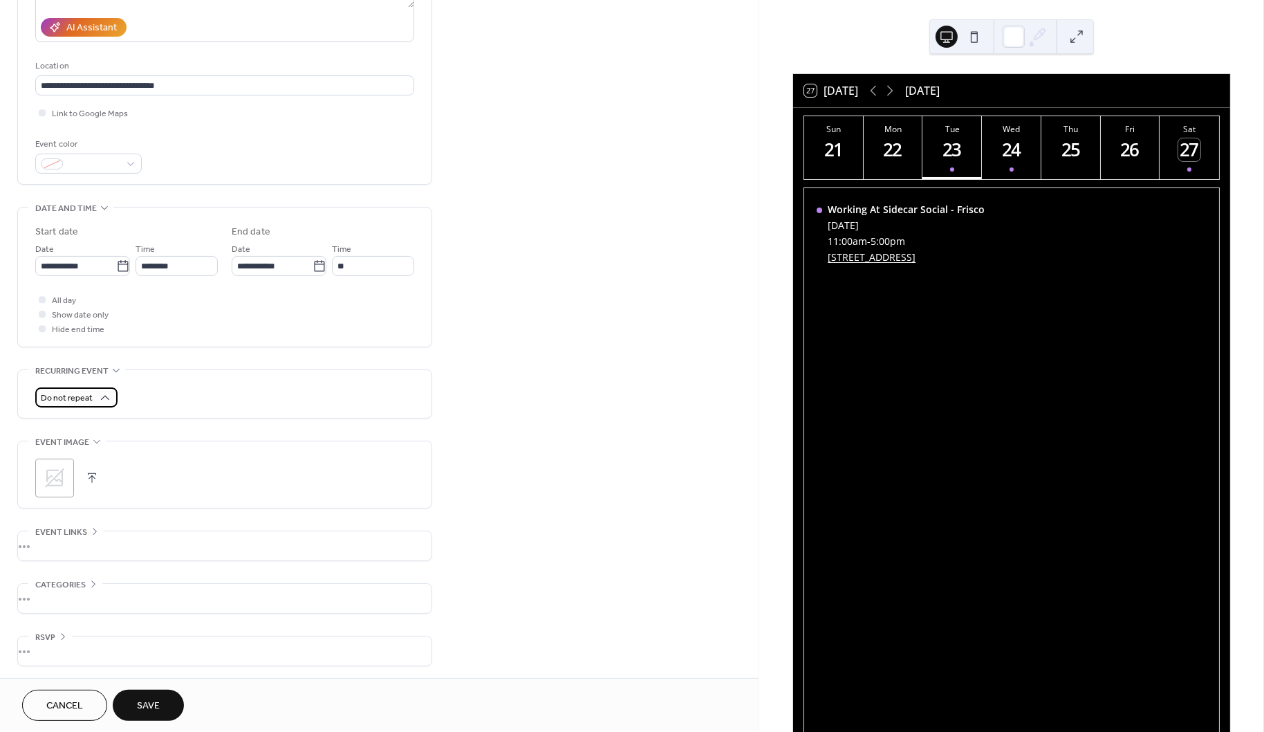
type input "********"
click at [72, 391] on span "Do not repeat" at bounding box center [67, 399] width 52 height 16
click at [84, 473] on div "Weekly" at bounding box center [76, 471] width 82 height 26
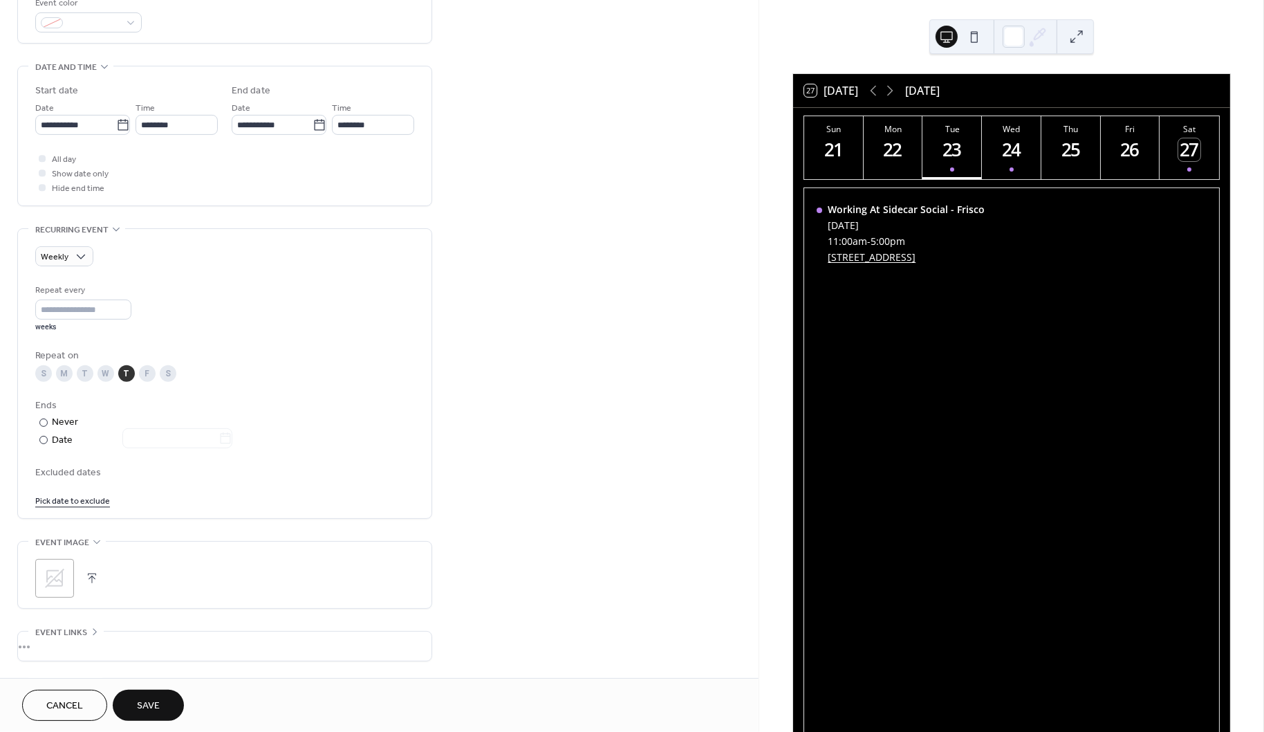
scroll to position [485, 0]
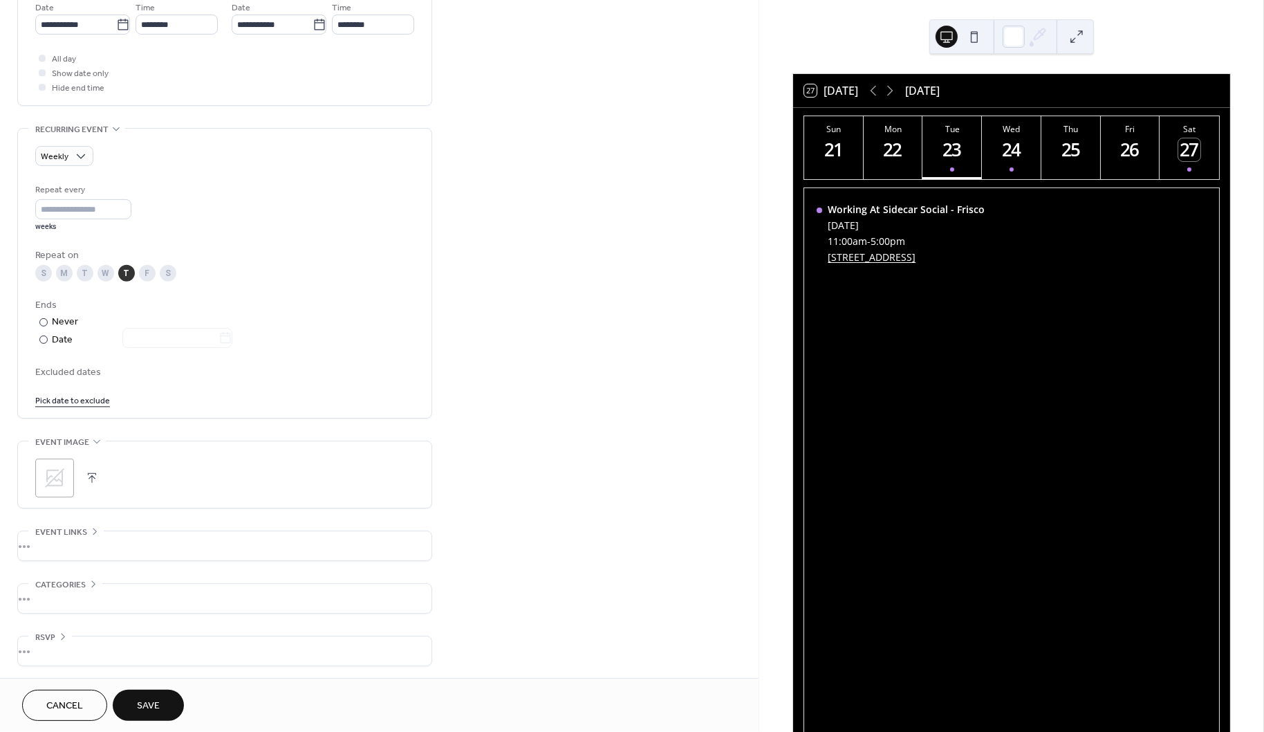
click at [155, 697] on button "Save" at bounding box center [148, 704] width 71 height 31
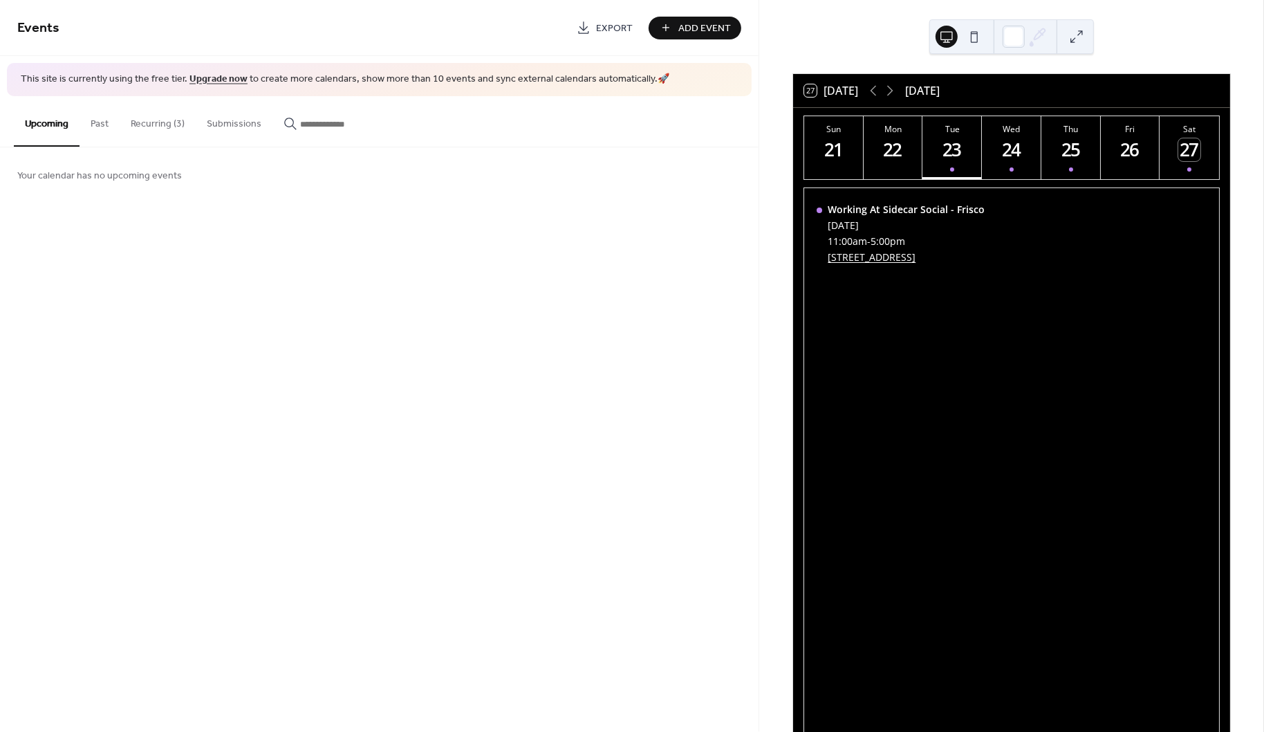
click at [155, 129] on button "Recurring (3)" at bounding box center [158, 120] width 76 height 49
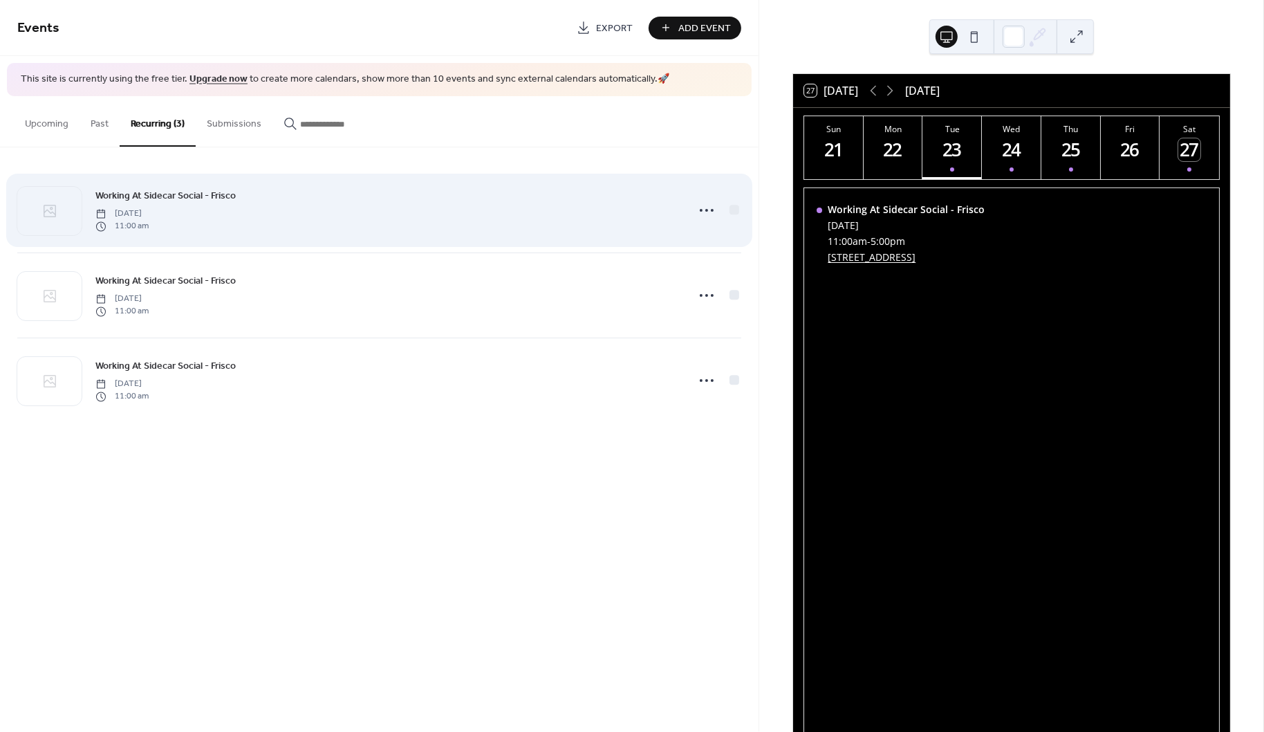
click at [149, 226] on span "11:00 am" at bounding box center [121, 227] width 53 height 12
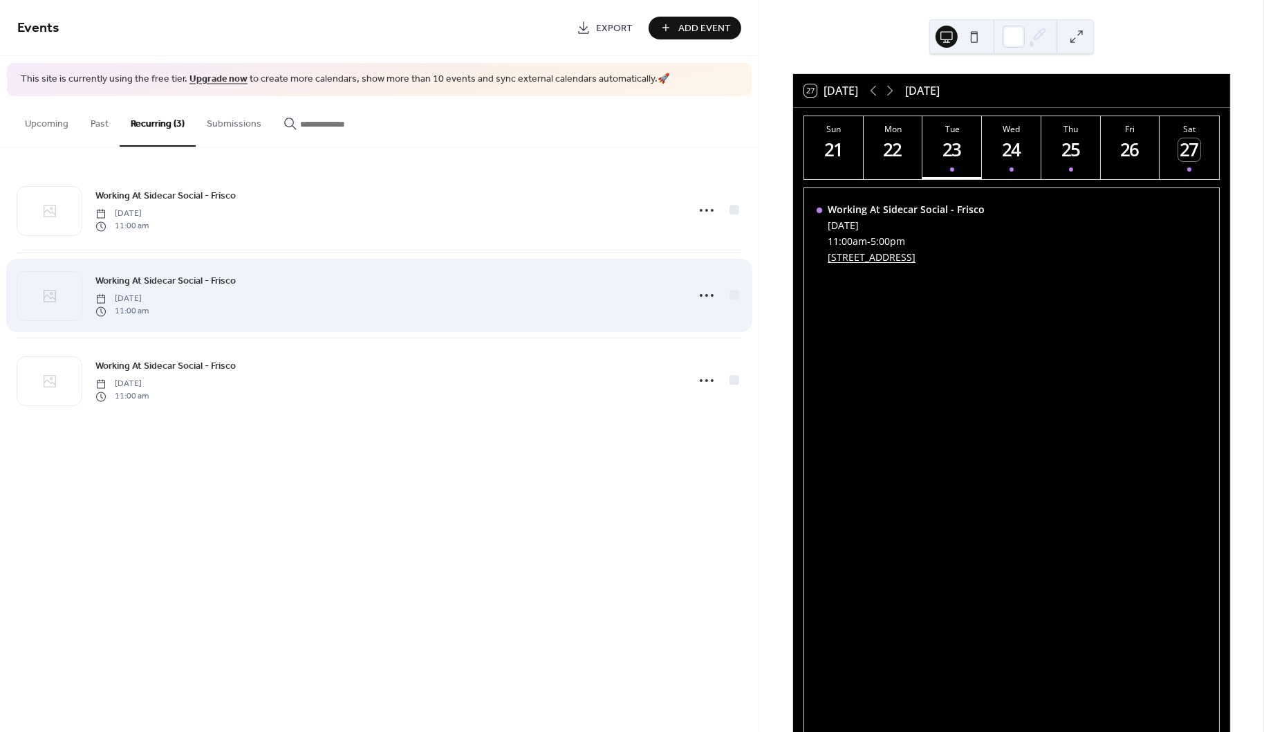
click at [180, 277] on span "Working At Sidecar Social - Frisco" at bounding box center [165, 281] width 140 height 15
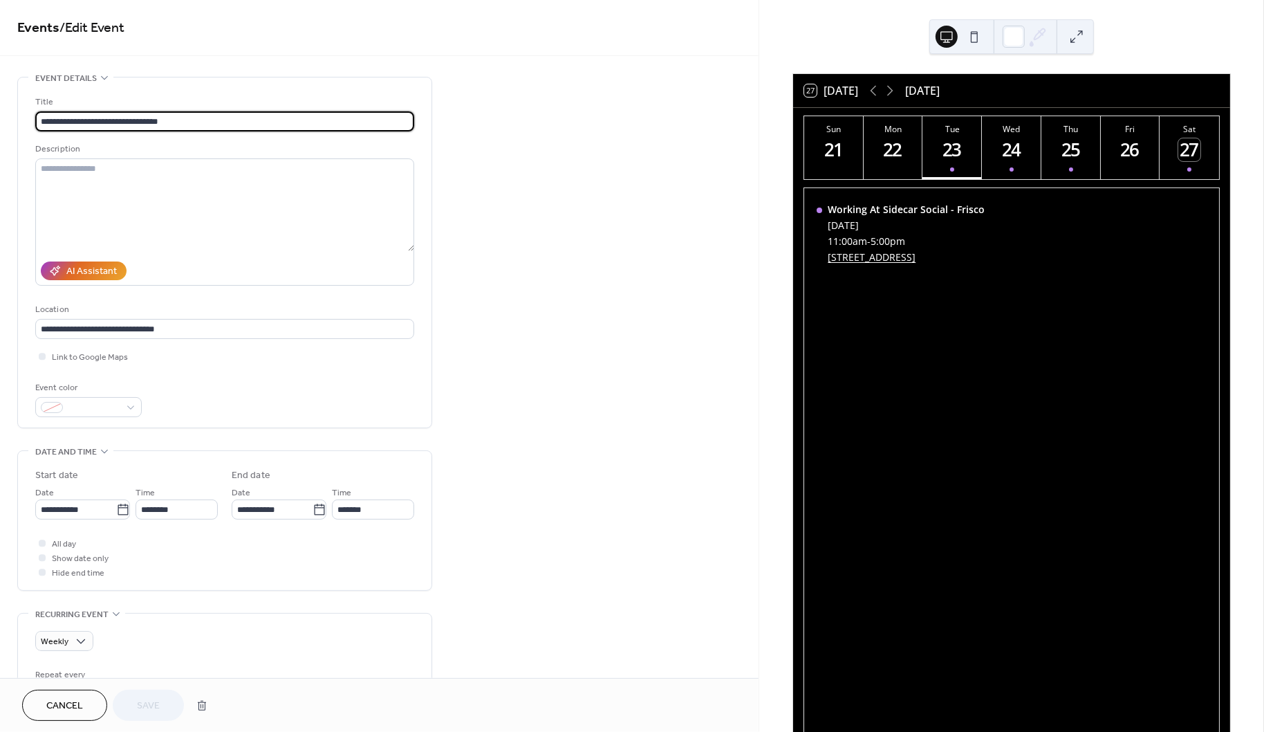
scroll to position [3, 0]
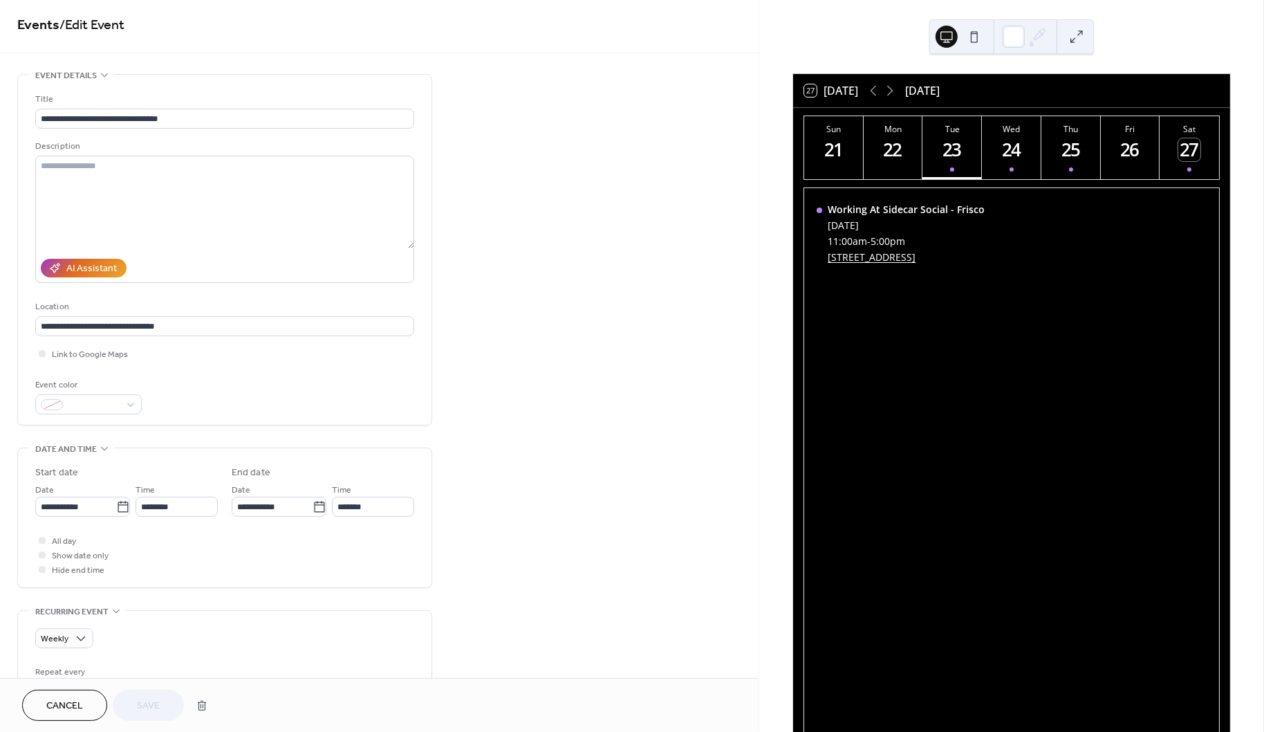
click at [76, 697] on button "Cancel" at bounding box center [64, 704] width 85 height 31
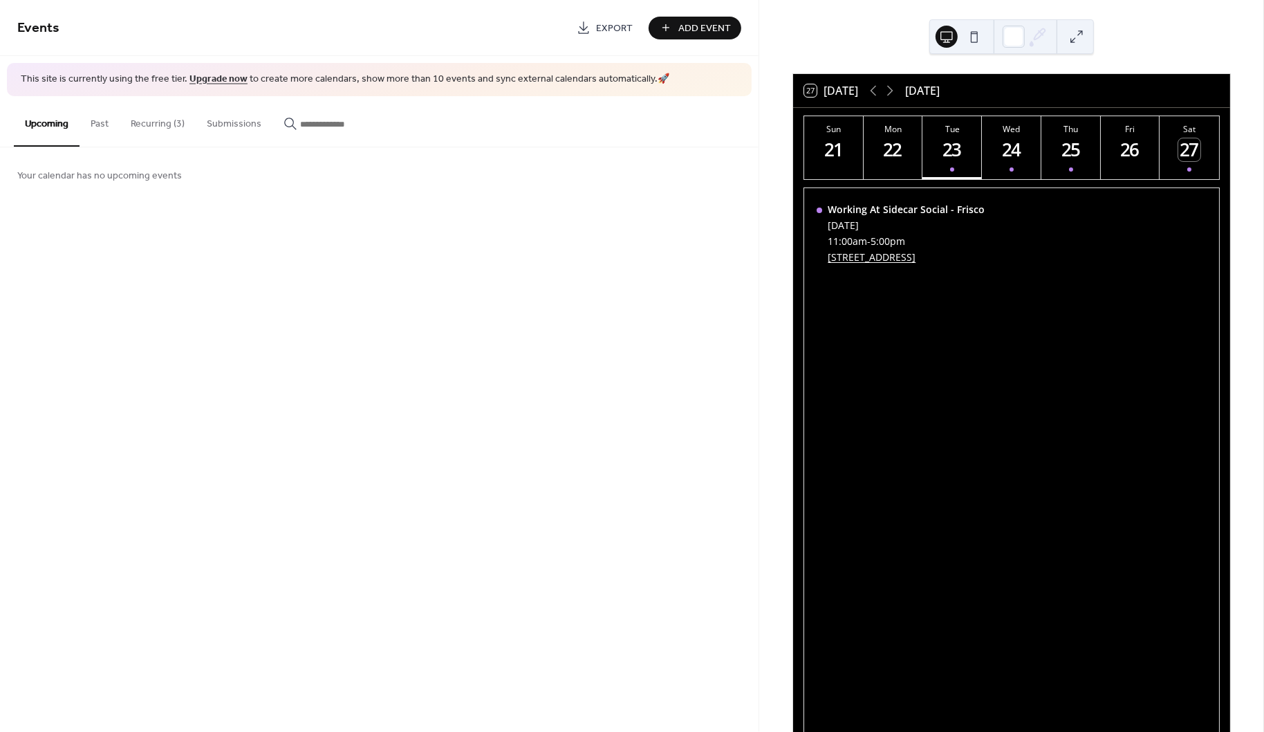
click at [1017, 134] on div "Wed" at bounding box center [1011, 129] width 51 height 12
click at [957, 156] on div "23" at bounding box center [952, 149] width 23 height 23
click at [1006, 149] on div "24" at bounding box center [1012, 149] width 23 height 23
click at [1070, 145] on div "25" at bounding box center [1070, 149] width 23 height 23
click at [137, 115] on button "Recurring (3)" at bounding box center [158, 120] width 76 height 49
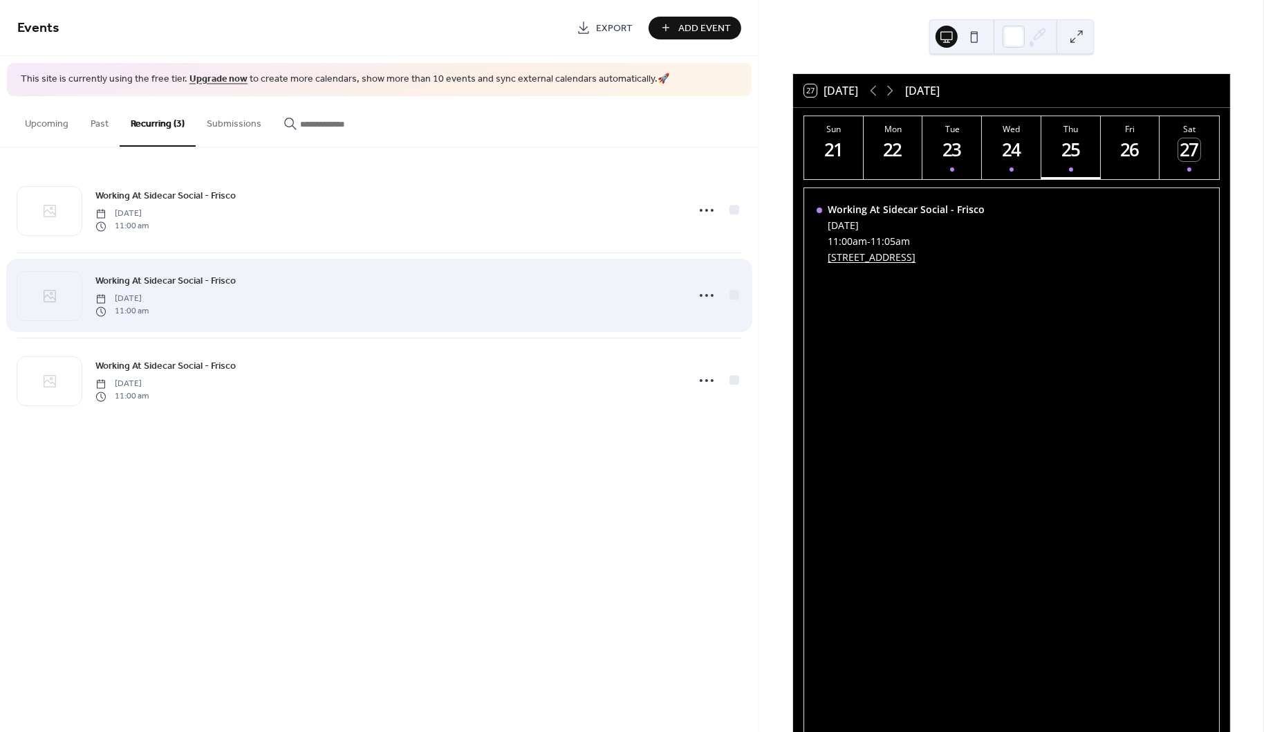
click at [349, 300] on div "Working At Sidecar Social - Frisco Wednesday, September 24, 2025 11:00 am" at bounding box center [386, 295] width 583 height 44
click at [710, 292] on icon at bounding box center [707, 295] width 22 height 22
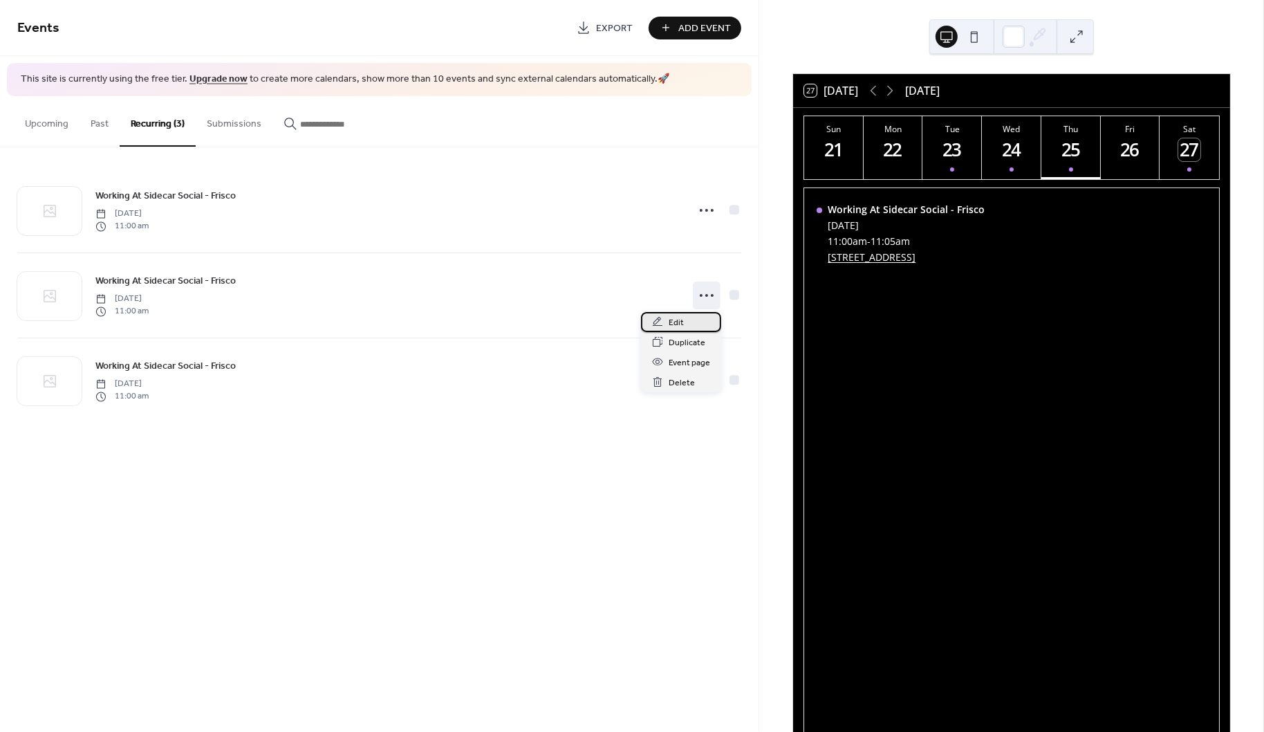
click at [688, 321] on div "Edit" at bounding box center [681, 322] width 80 height 20
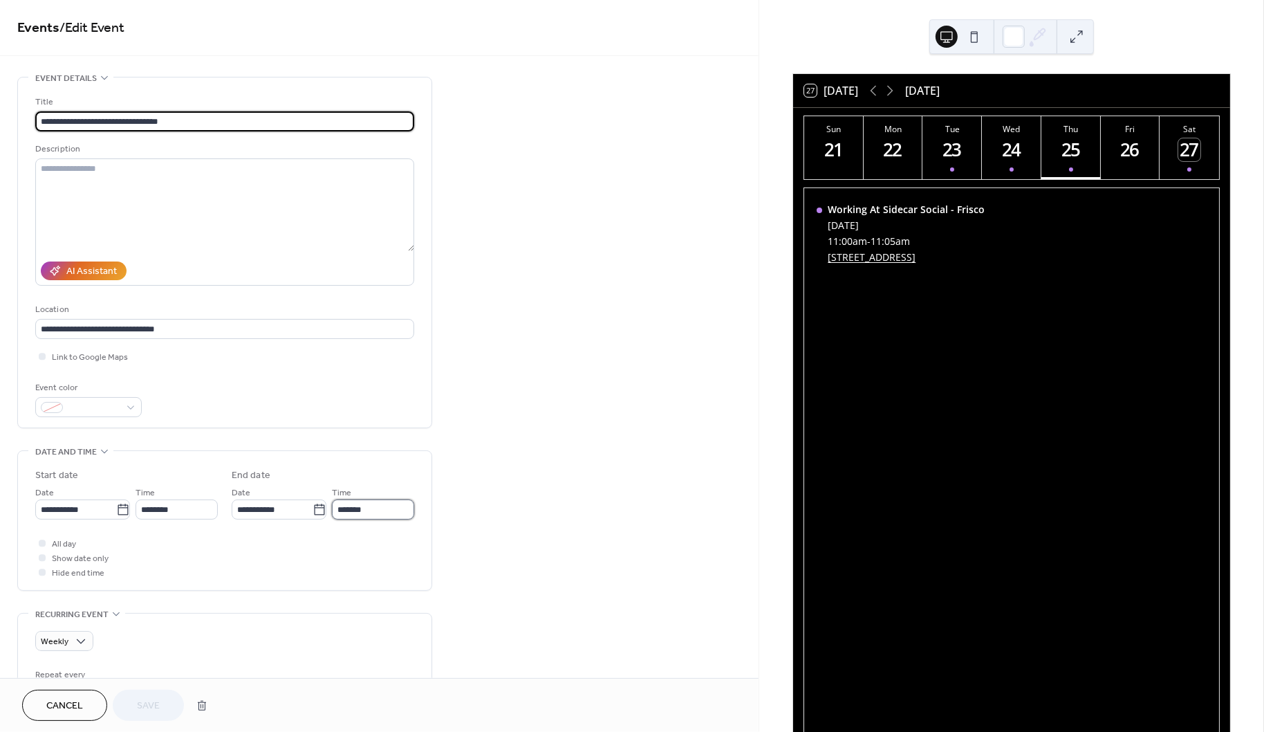
click at [382, 508] on input "*******" at bounding box center [373, 509] width 82 height 20
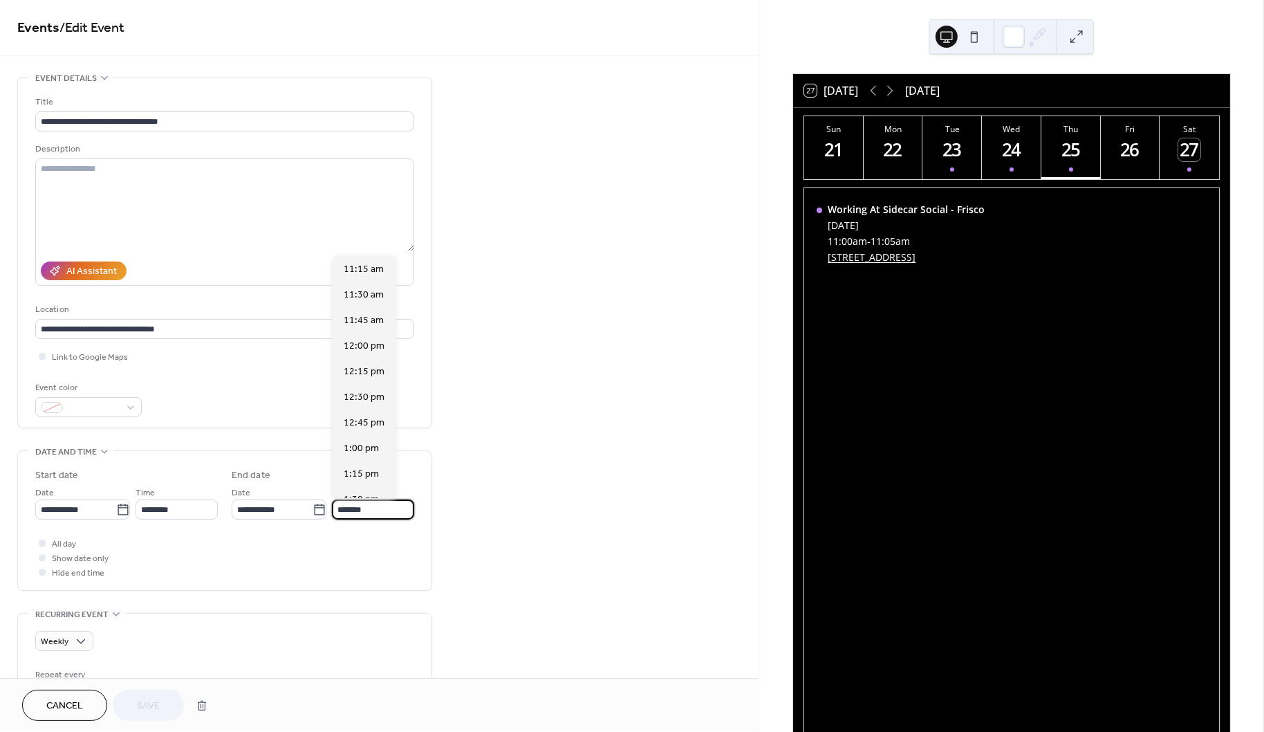
scroll to position [472, 0]
click at [346, 508] on input "*******" at bounding box center [373, 509] width 82 height 20
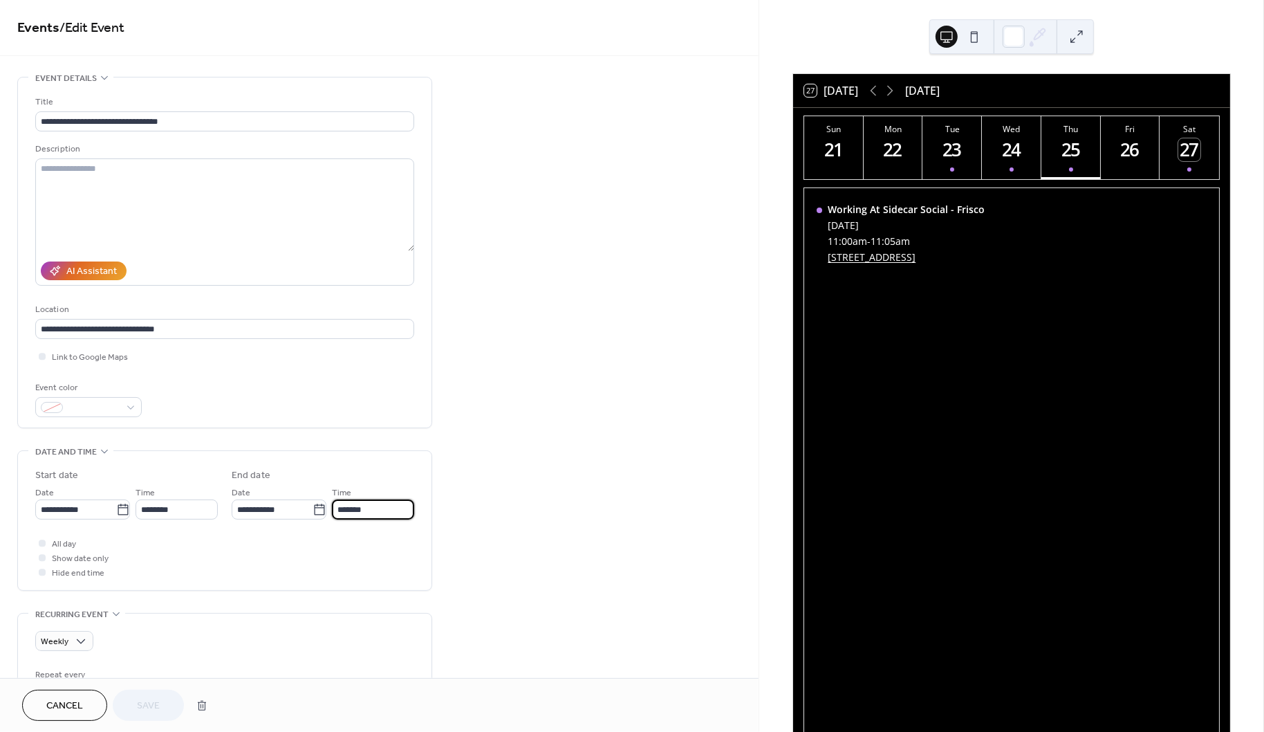
scroll to position [481, 0]
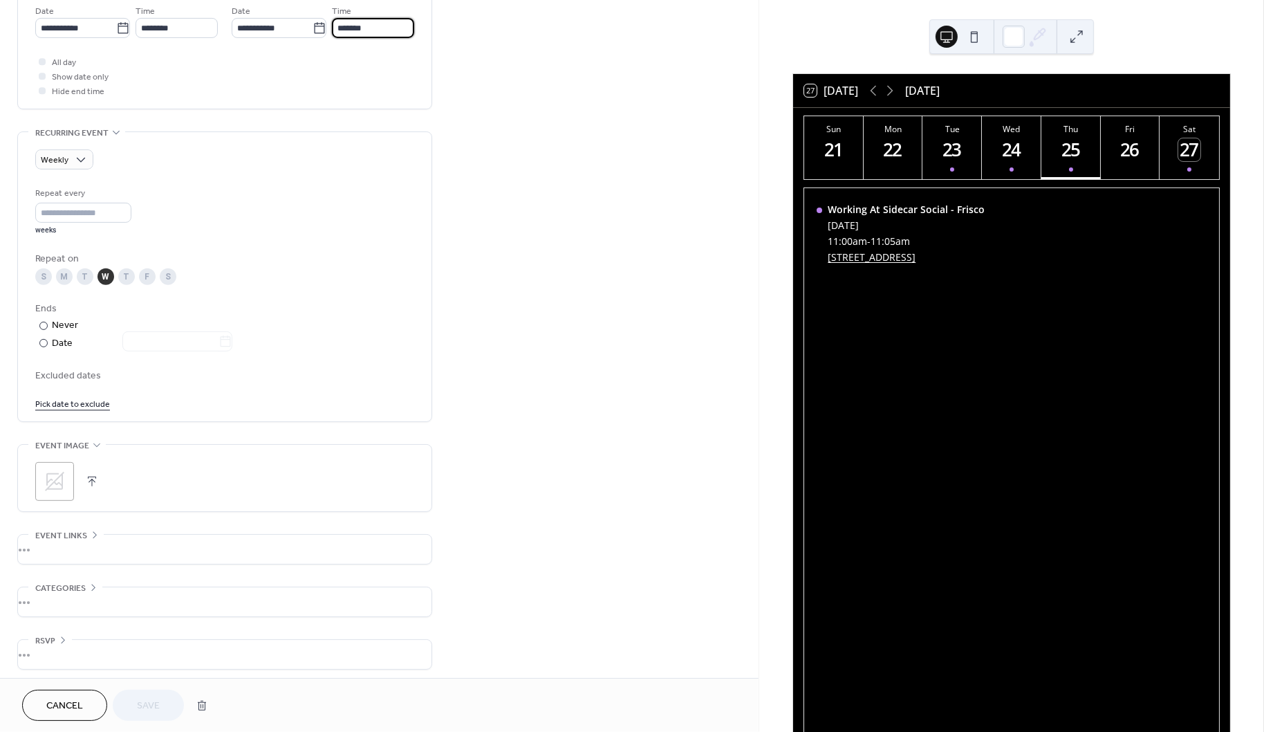
type input "*******"
click at [85, 275] on div "T" at bounding box center [85, 276] width 17 height 17
click at [98, 271] on div "W" at bounding box center [105, 276] width 17 height 17
click at [90, 276] on div "T" at bounding box center [85, 276] width 17 height 17
click at [100, 273] on div "W" at bounding box center [105, 276] width 17 height 17
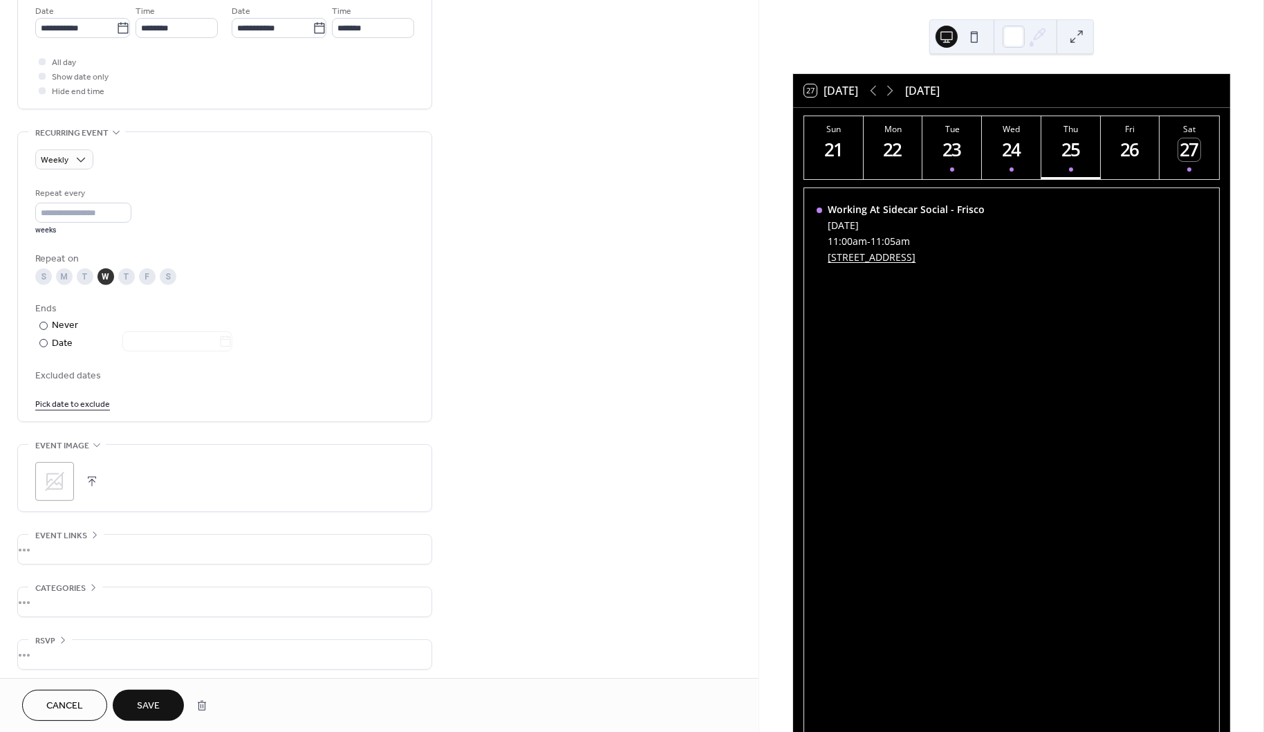
click at [158, 702] on span "Save" at bounding box center [148, 706] width 23 height 15
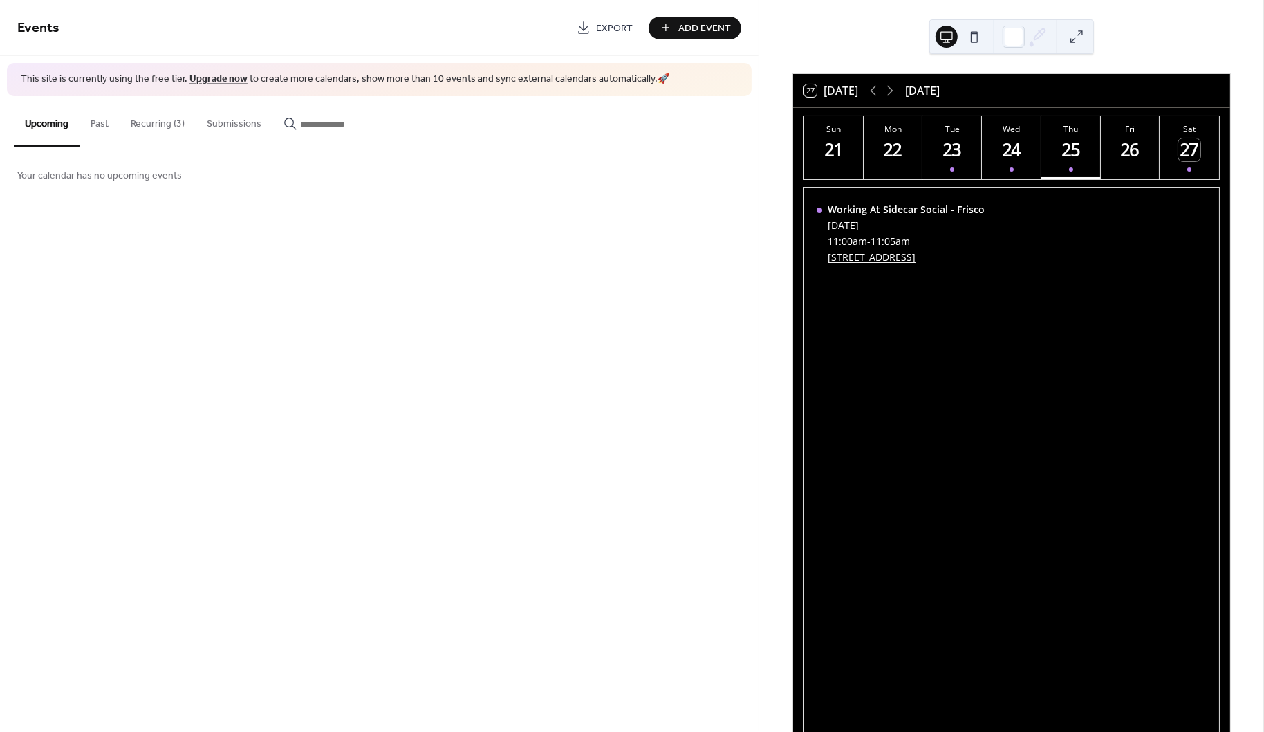
drag, startPoint x: 962, startPoint y: 149, endPoint x: 973, endPoint y: 151, distance: 11.4
click at [962, 149] on div "23" at bounding box center [952, 149] width 23 height 23
click at [1019, 146] on div "24" at bounding box center [1012, 149] width 23 height 23
click at [951, 153] on div "23" at bounding box center [952, 149] width 23 height 23
click at [889, 93] on icon at bounding box center [890, 90] width 17 height 17
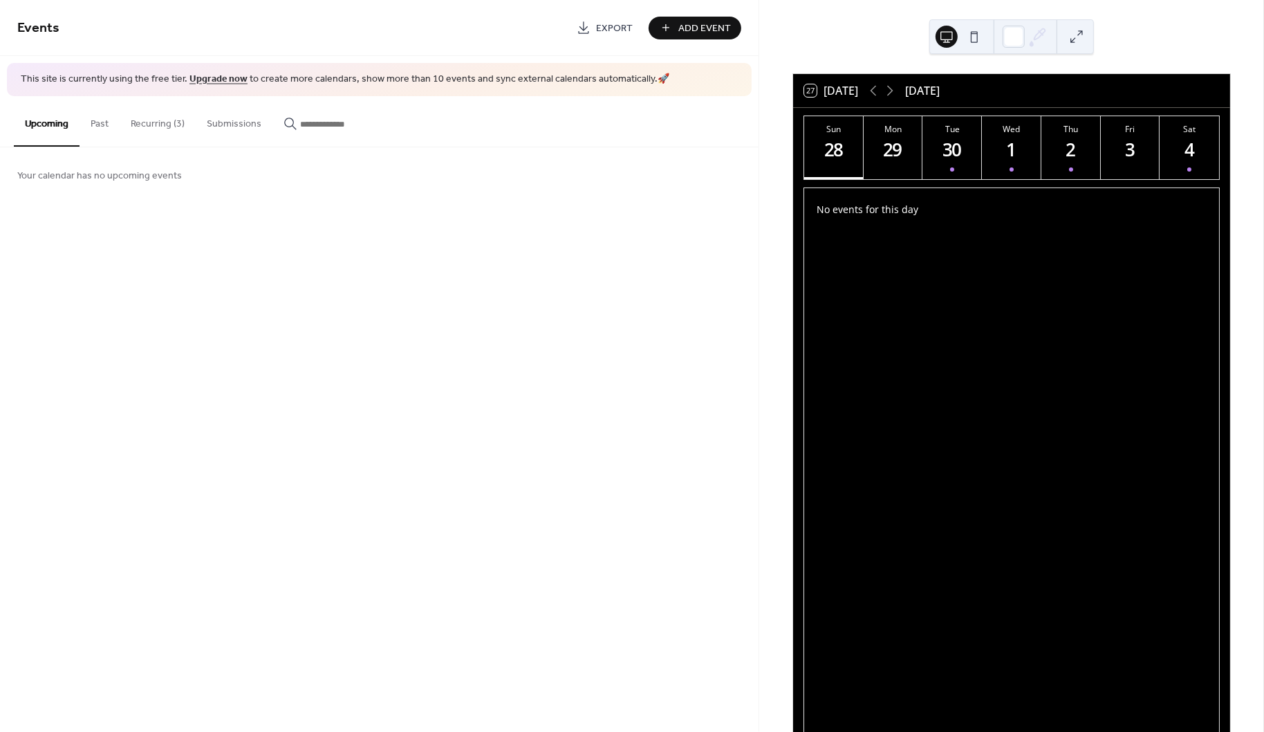
click at [944, 138] on div "30" at bounding box center [952, 149] width 23 height 23
click at [1002, 157] on div "1" at bounding box center [1012, 149] width 23 height 23
click at [880, 89] on icon at bounding box center [873, 90] width 17 height 17
click at [994, 129] on div "Wed" at bounding box center [1011, 129] width 51 height 12
click at [1068, 149] on div "25" at bounding box center [1070, 149] width 23 height 23
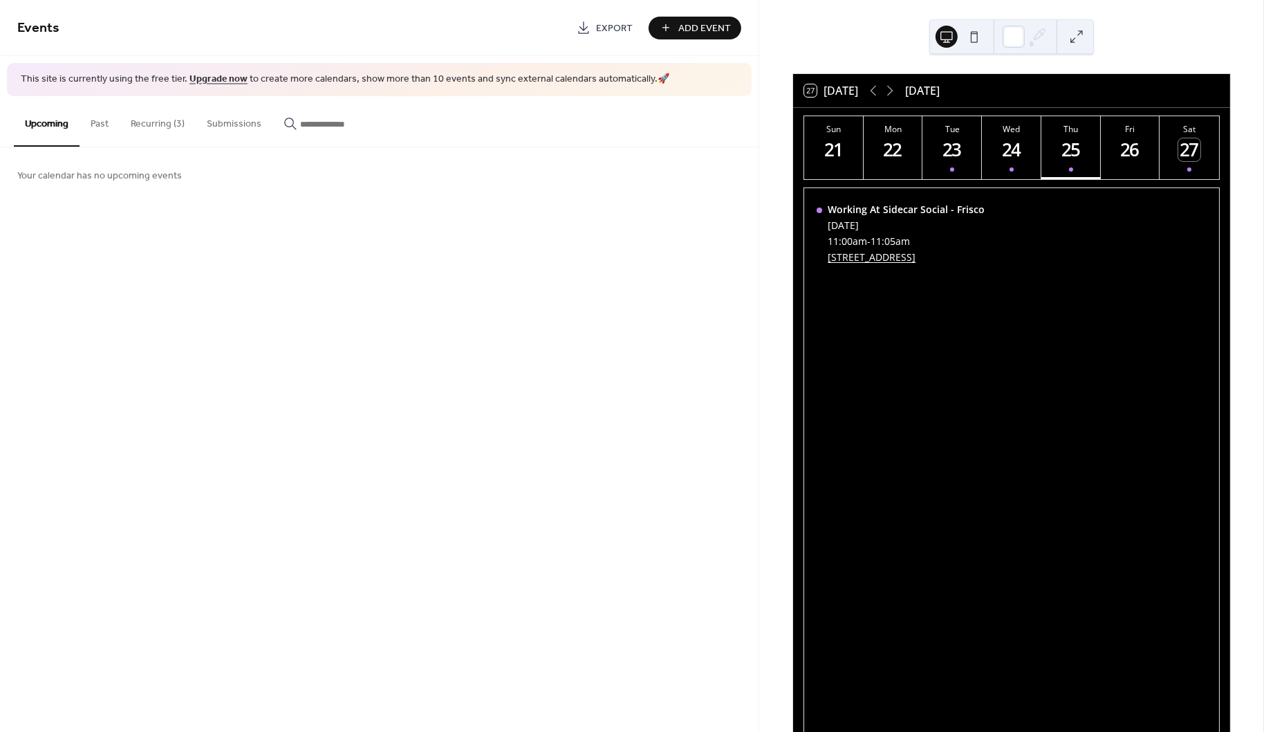
click at [173, 125] on button "Recurring (3)" at bounding box center [158, 120] width 76 height 49
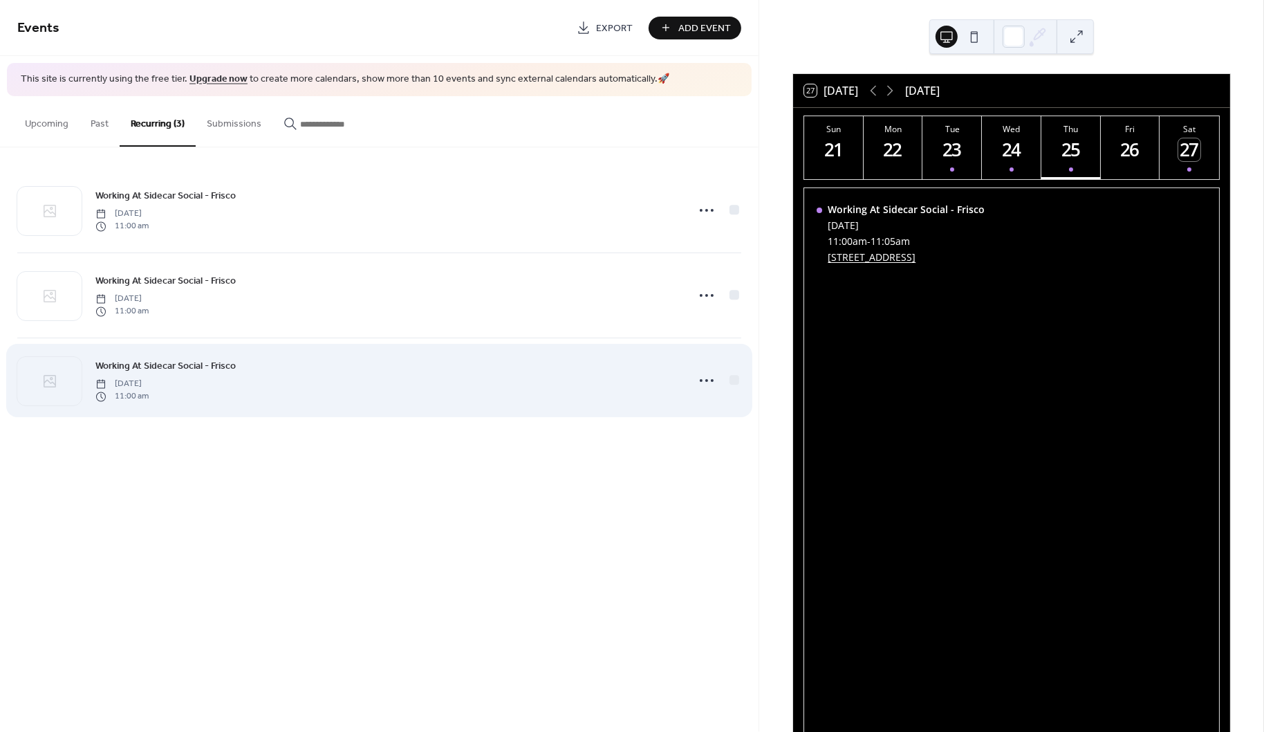
click at [276, 383] on div "Working At Sidecar Social - Frisco Thursday, September 25, 2025 11:00 am" at bounding box center [386, 380] width 583 height 44
click at [702, 380] on circle at bounding box center [701, 380] width 3 height 3
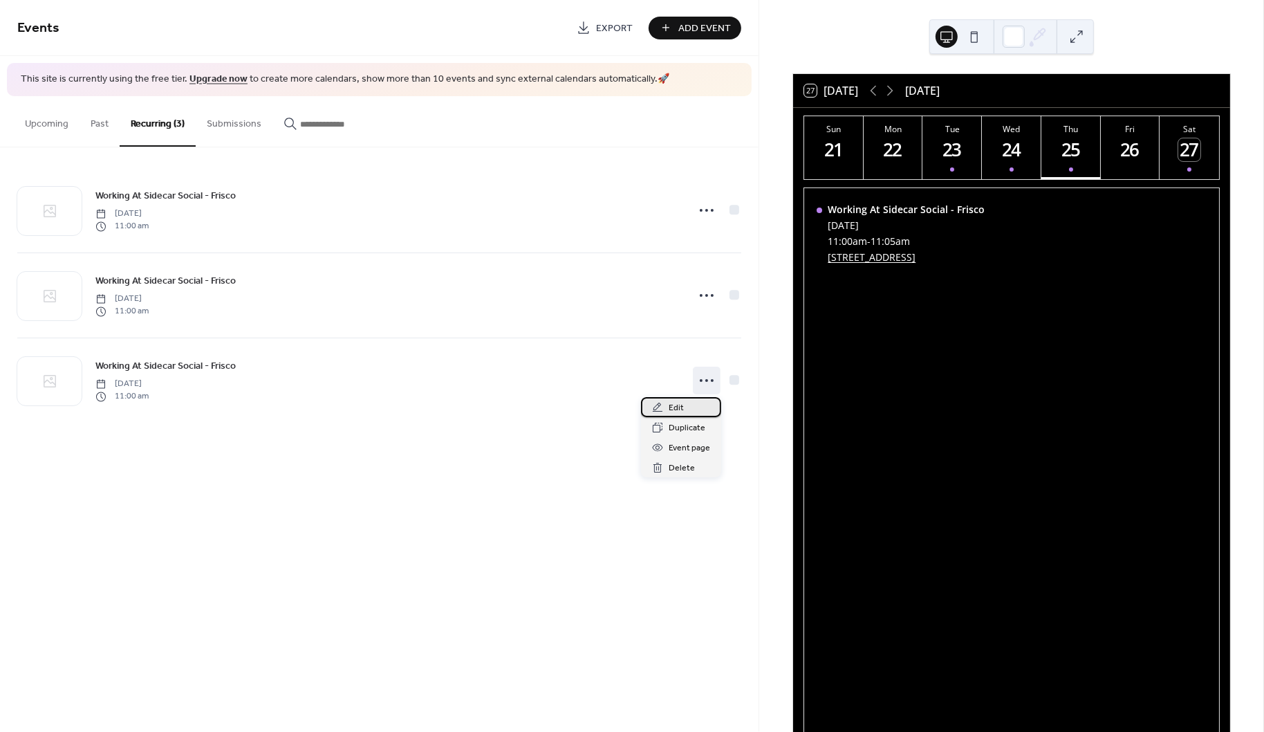
click at [674, 399] on div "Edit" at bounding box center [681, 407] width 80 height 20
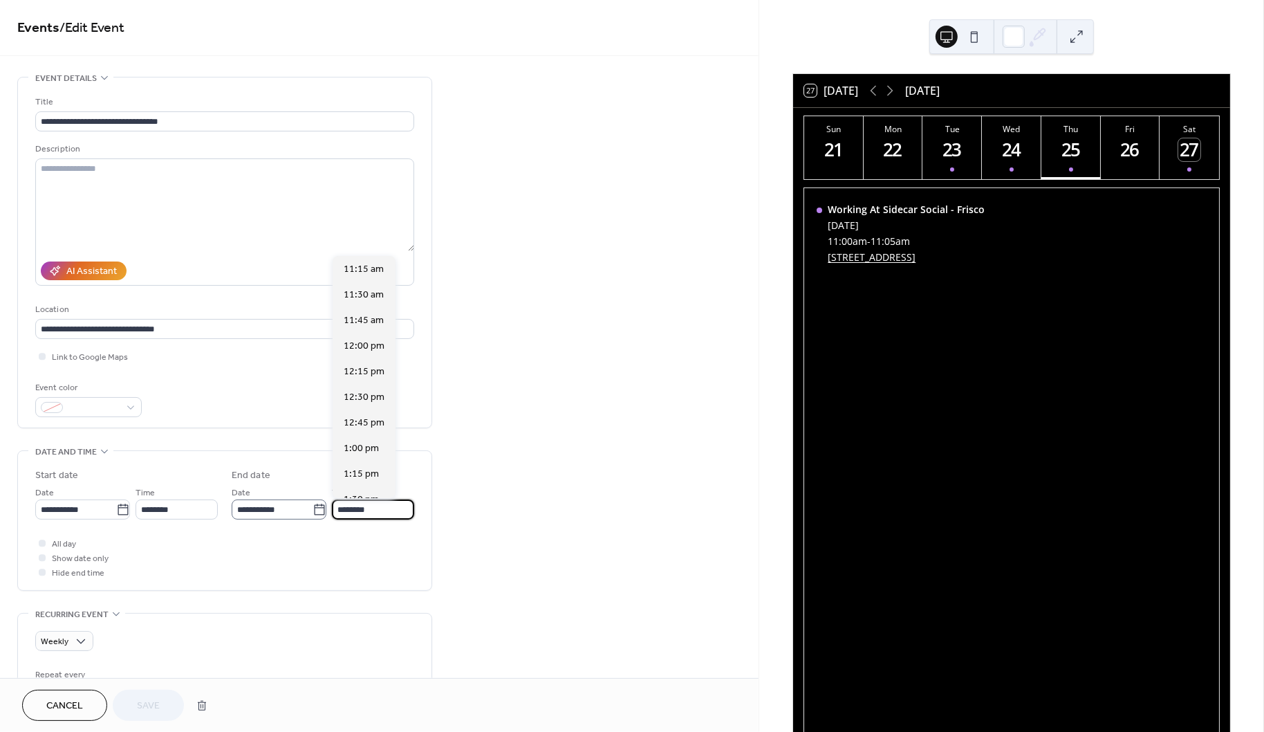
drag, startPoint x: 381, startPoint y: 506, endPoint x: 320, endPoint y: 505, distance: 60.9
click at [320, 505] on div "**********" at bounding box center [323, 502] width 183 height 35
click at [375, 277] on span "4:00 pm" at bounding box center [361, 284] width 35 height 15
type input "*******"
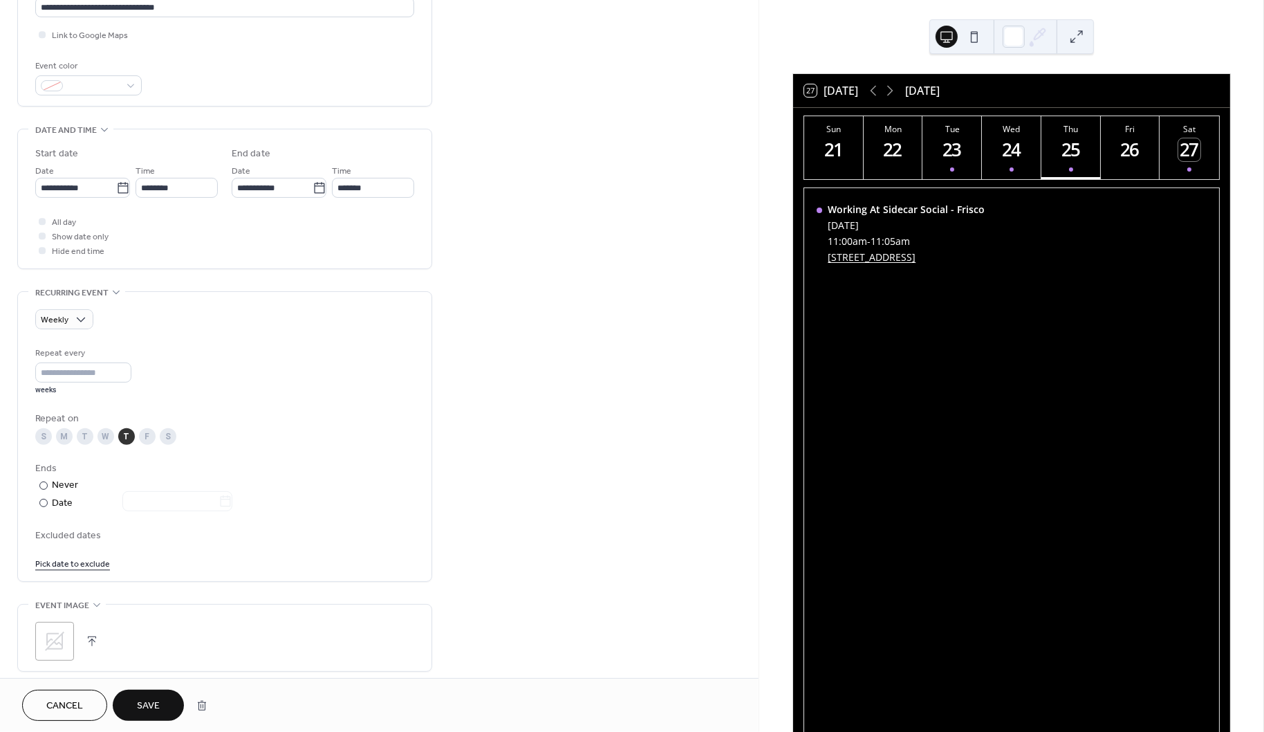
scroll to position [485, 0]
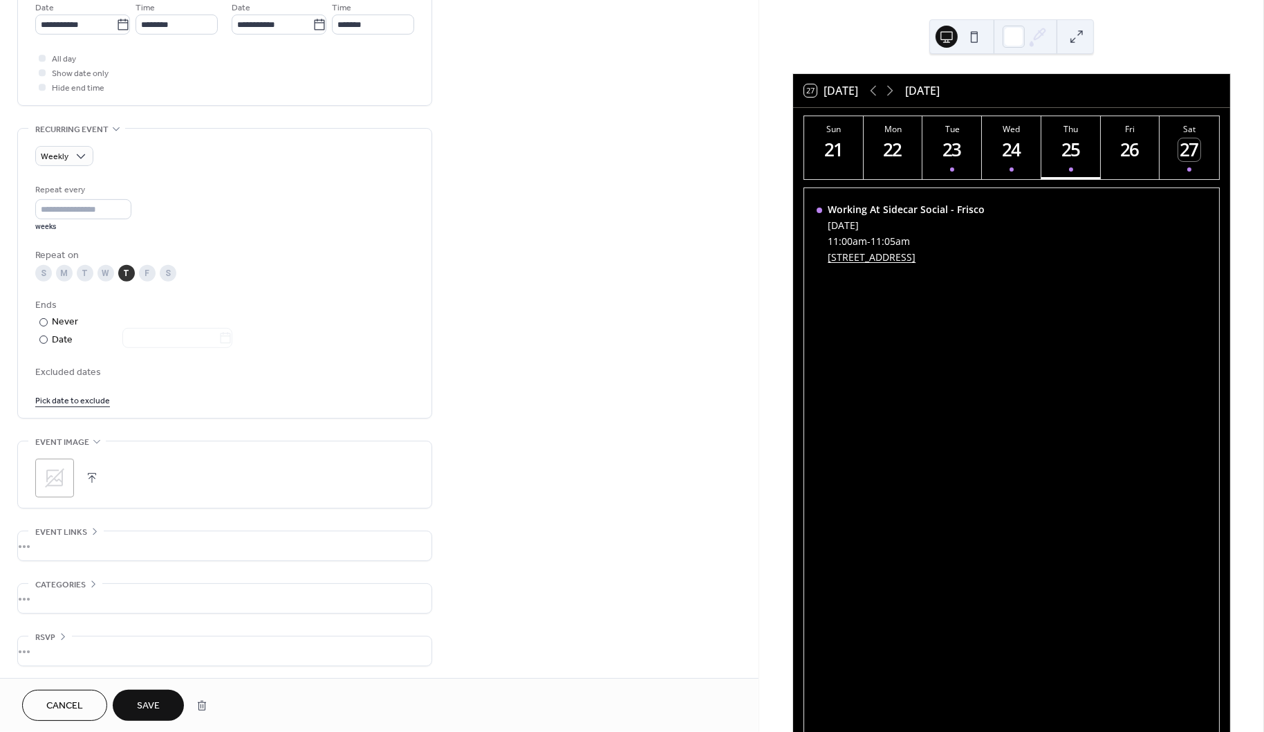
click at [139, 709] on span "Save" at bounding box center [148, 706] width 23 height 15
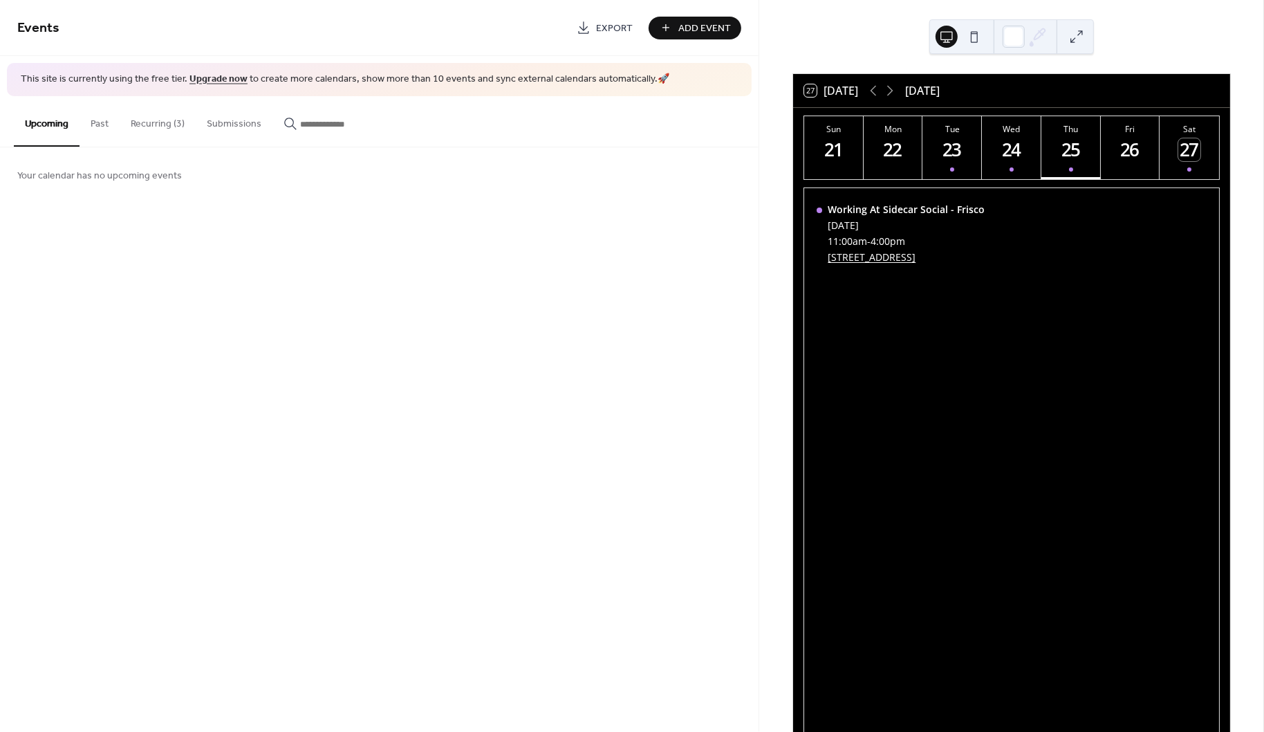
click at [944, 148] on div "23" at bounding box center [952, 149] width 23 height 23
click at [1006, 144] on div "24" at bounding box center [1012, 149] width 23 height 23
click at [1072, 144] on div "25" at bounding box center [1070, 149] width 23 height 23
click at [697, 31] on span "Add Event" at bounding box center [704, 28] width 53 height 15
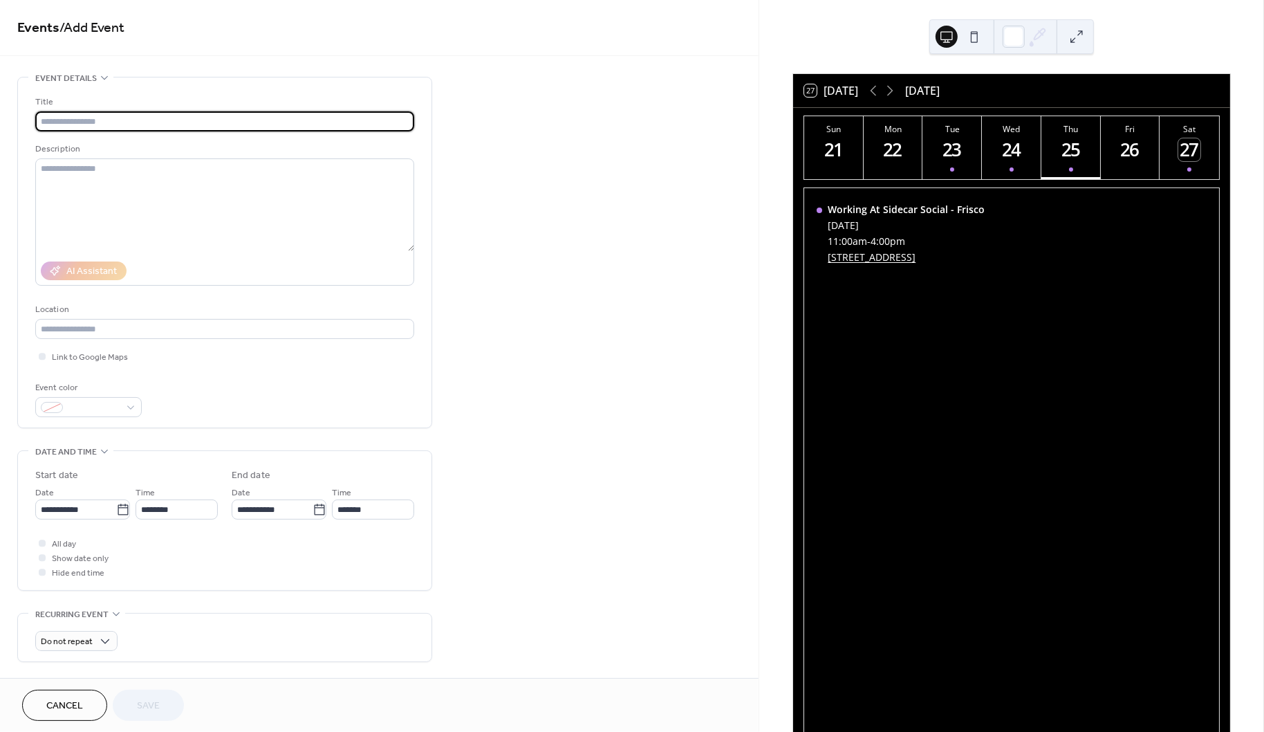
type input "*"
type input "**********"
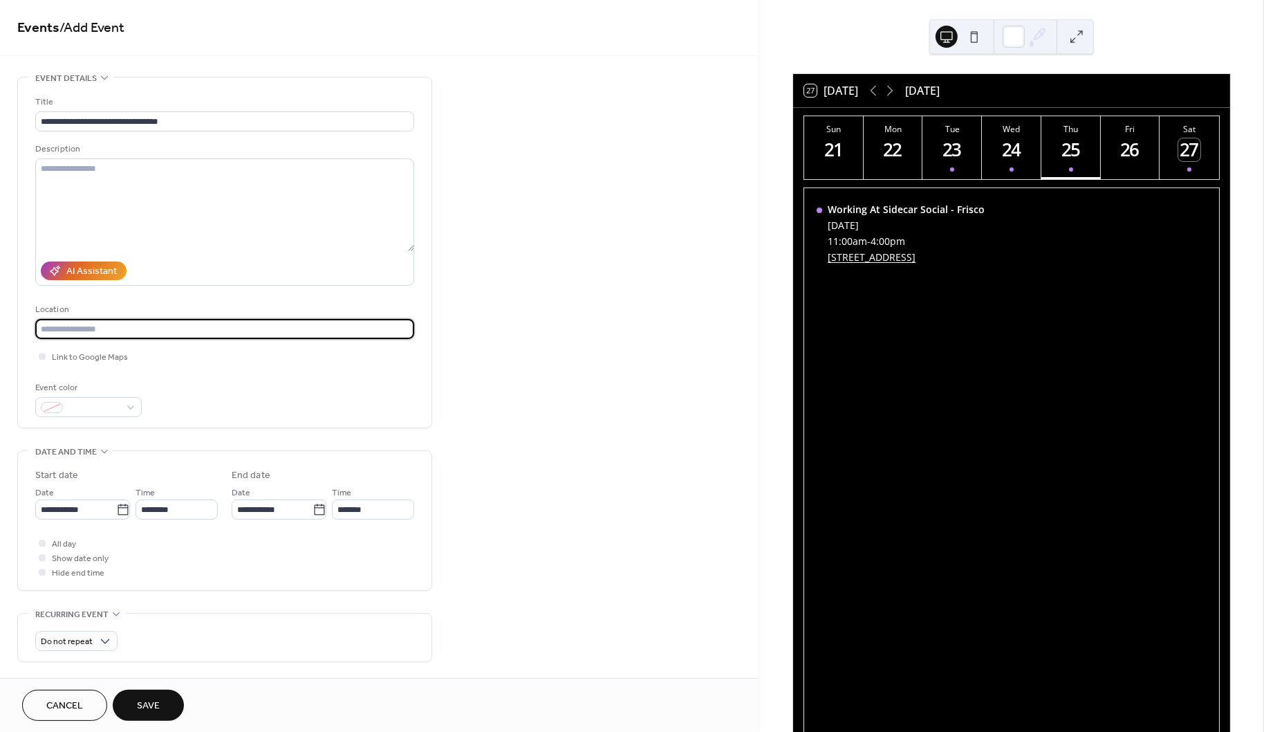
click at [93, 329] on input "text" at bounding box center [224, 329] width 379 height 20
click at [62, 351] on span "6770 Winning Dr, Frisco, TX 75034" at bounding box center [89, 357] width 87 height 15
type input "**********"
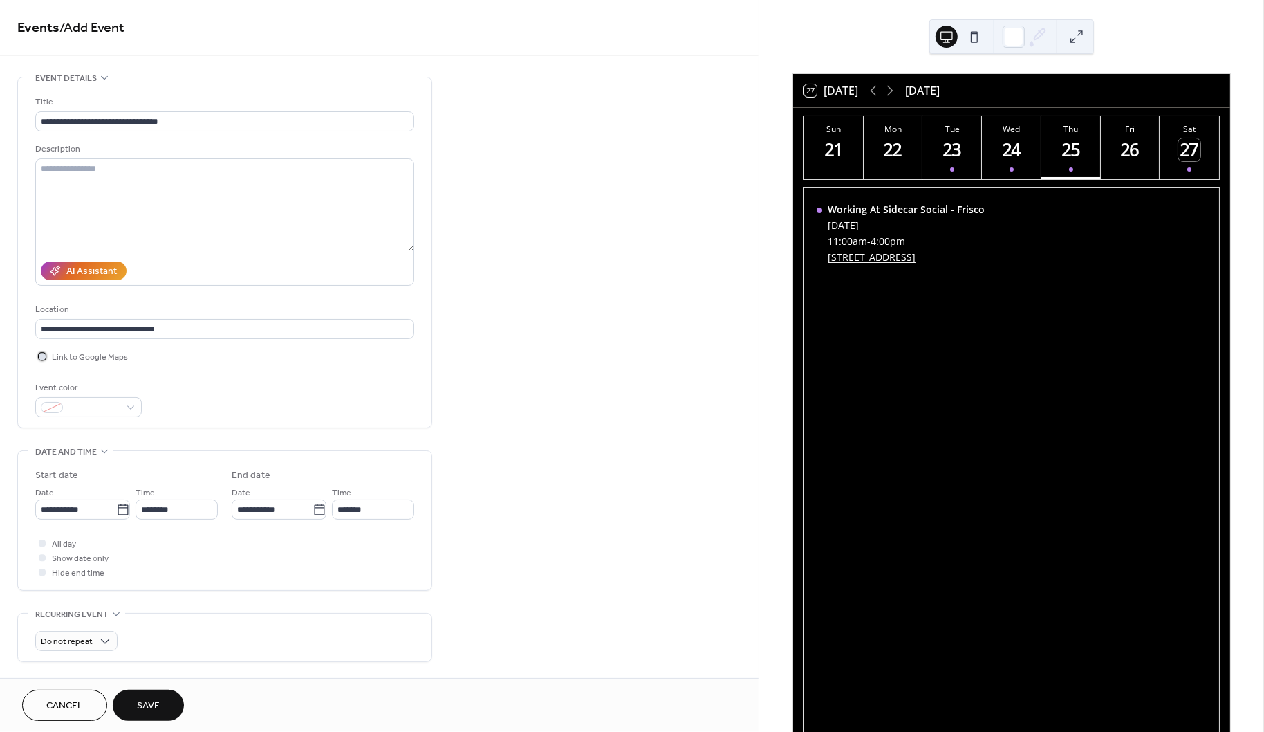
click at [64, 357] on span "Link to Google Maps" at bounding box center [90, 358] width 76 height 15
click at [62, 505] on input "**********" at bounding box center [75, 509] width 81 height 20
click at [169, 653] on td "26" at bounding box center [169, 654] width 22 height 20
type input "**********"
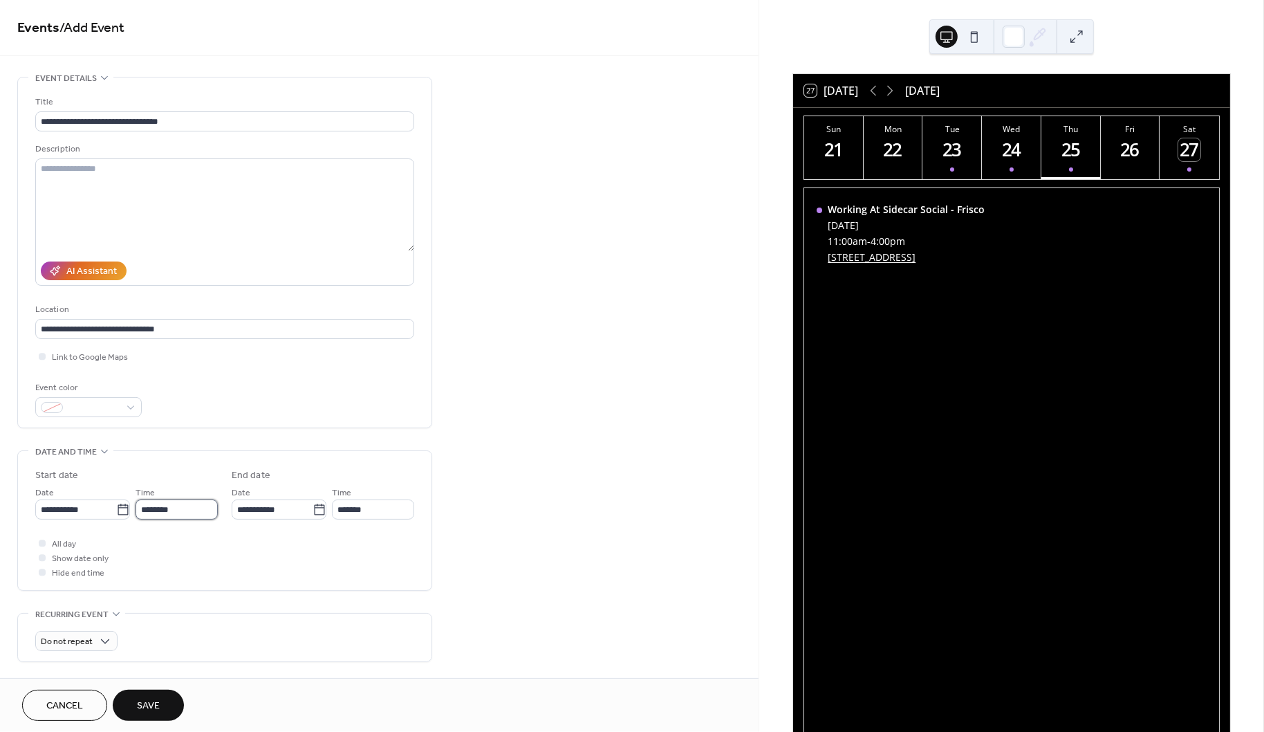
click at [187, 500] on input "********" at bounding box center [177, 509] width 82 height 20
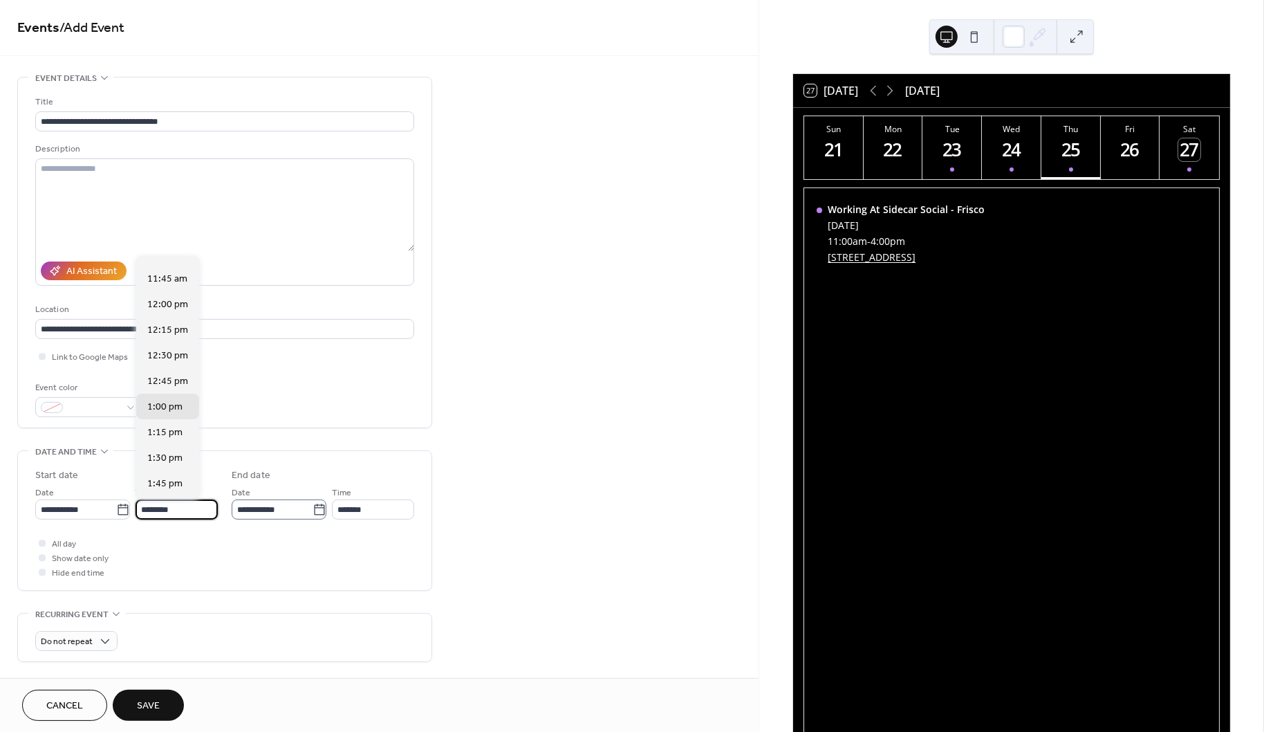
scroll to position [2146, 0]
click at [191, 503] on input "********" at bounding box center [177, 509] width 82 height 20
type input "********"
click at [370, 503] on input "*******" at bounding box center [373, 509] width 82 height 20
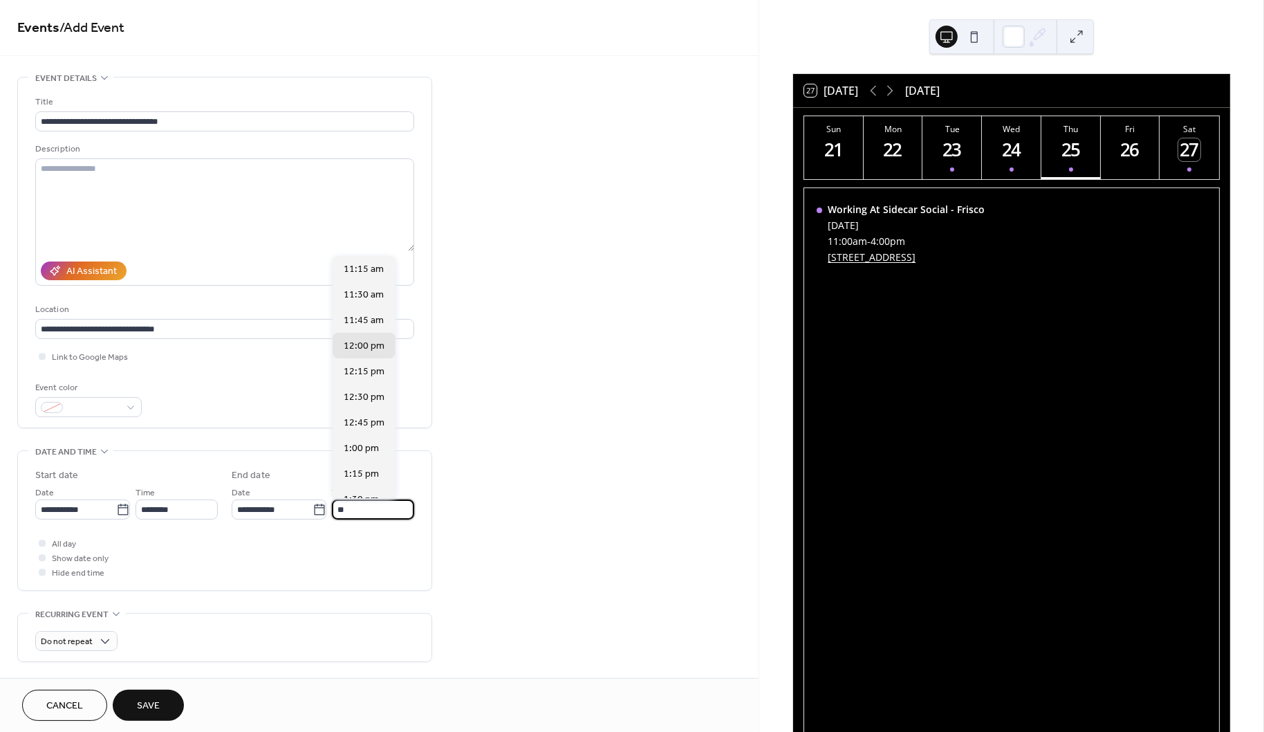
type input "*"
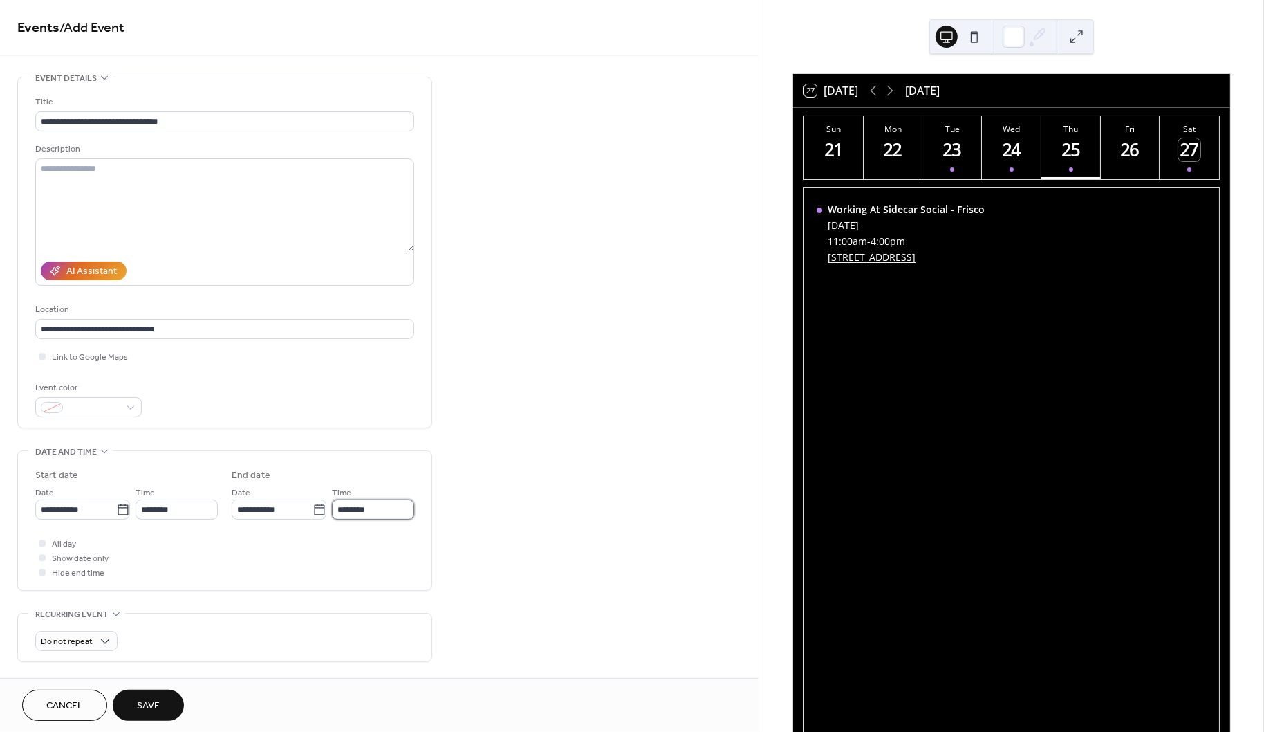
click at [387, 510] on input "********" at bounding box center [373, 509] width 82 height 20
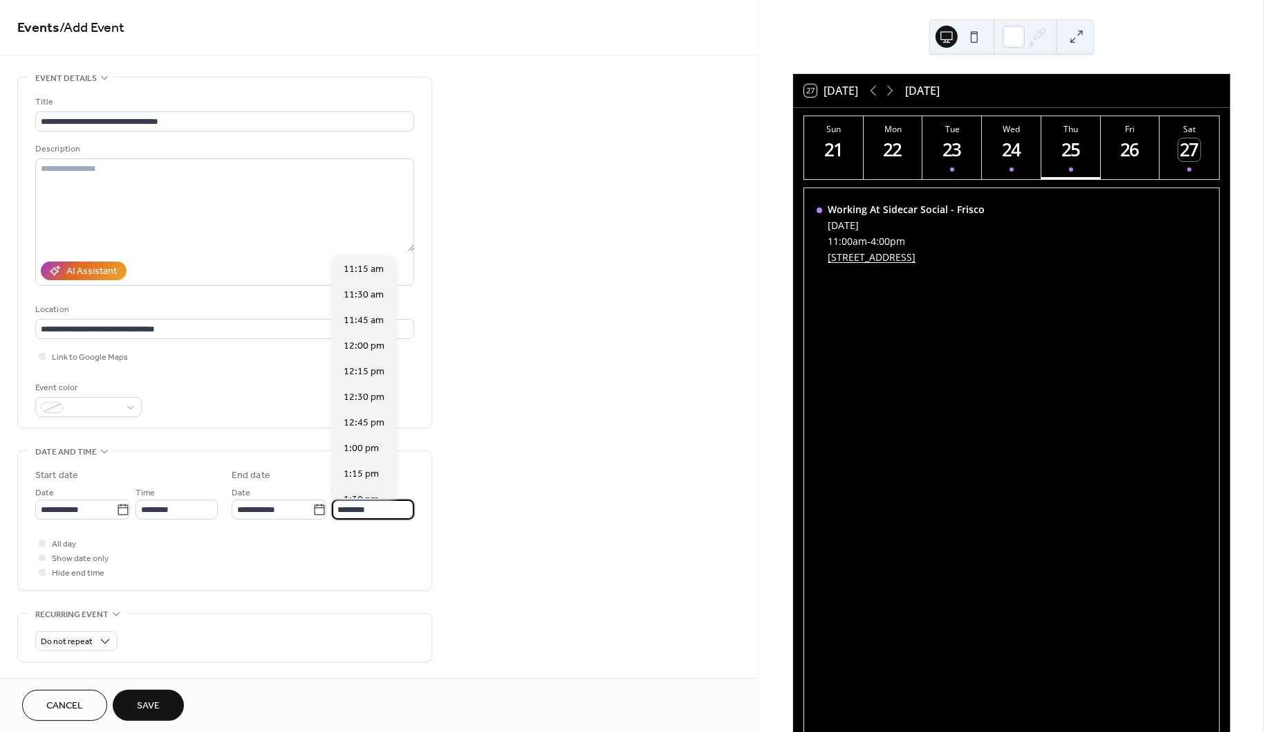
click at [351, 509] on input "********" at bounding box center [373, 509] width 82 height 20
click at [379, 506] on input "*******" at bounding box center [373, 509] width 82 height 20
type input "*******"
click at [359, 278] on div "4:00 pm" at bounding box center [364, 283] width 63 height 26
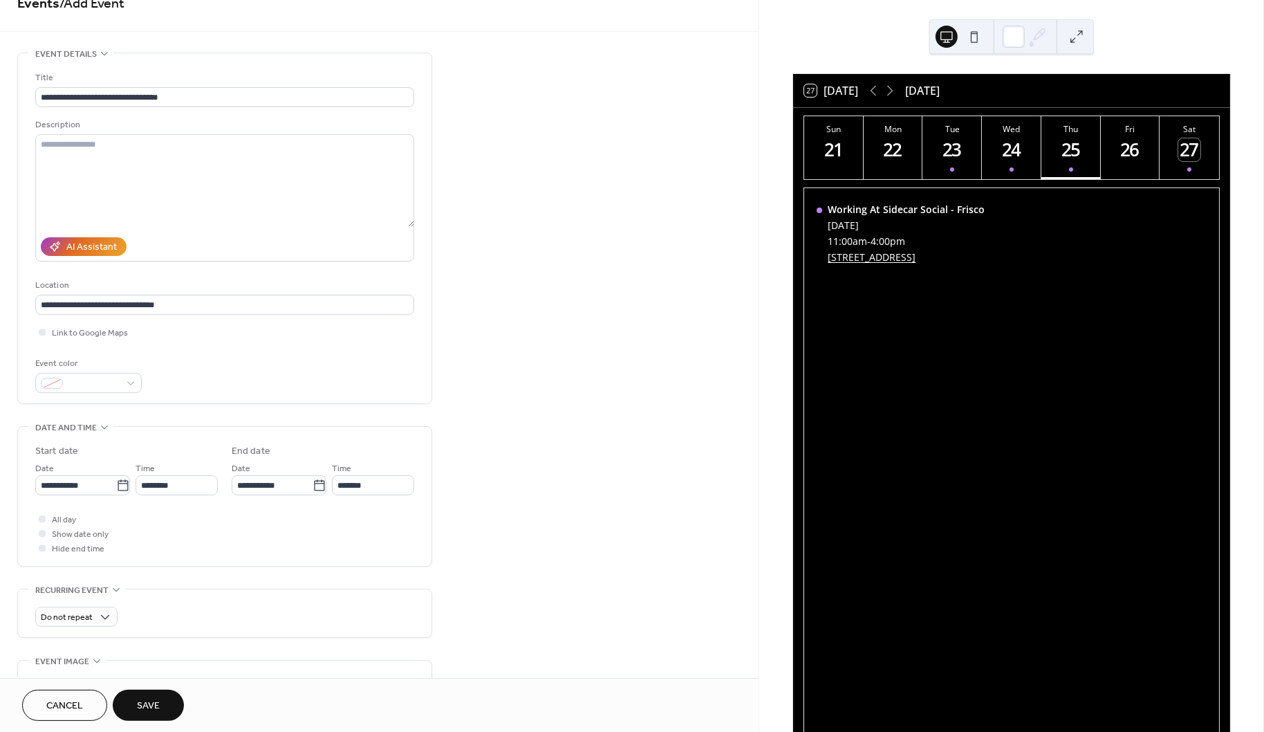
scroll to position [81, 0]
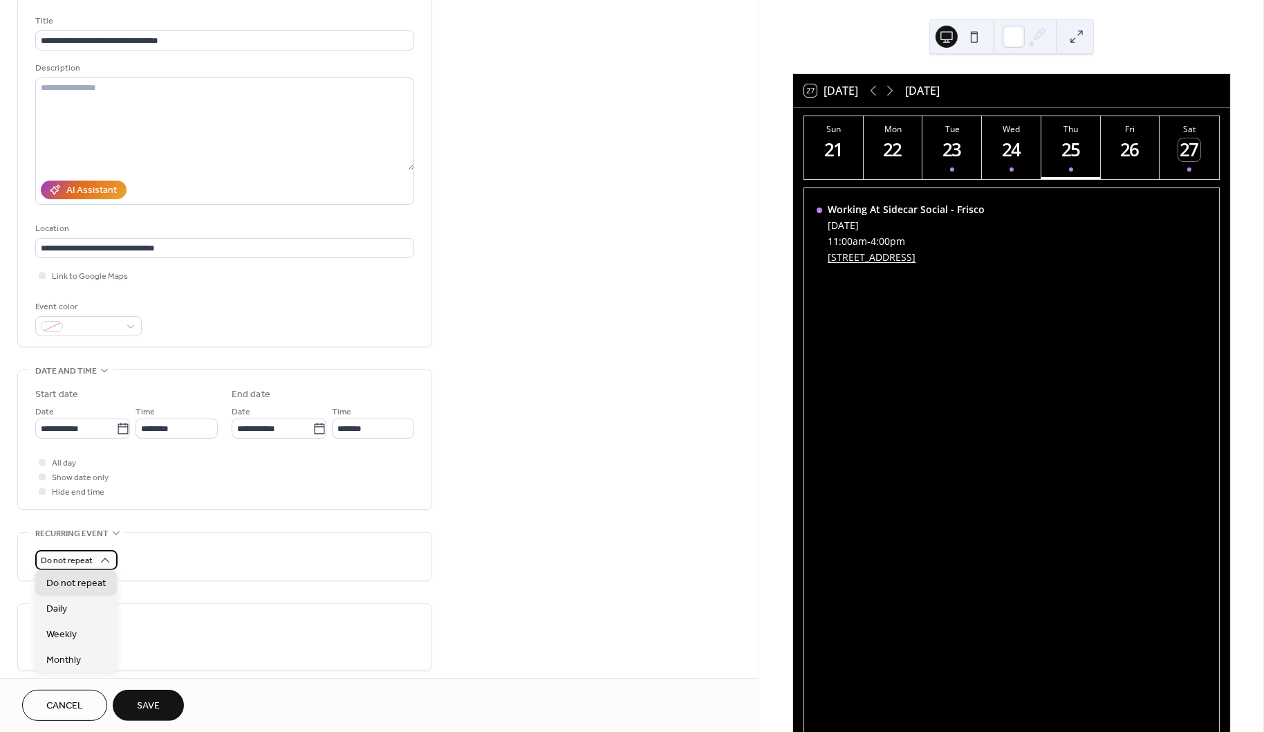
click at [89, 558] on span "Do not repeat" at bounding box center [67, 561] width 52 height 16
click at [95, 628] on div "Weekly" at bounding box center [76, 634] width 82 height 26
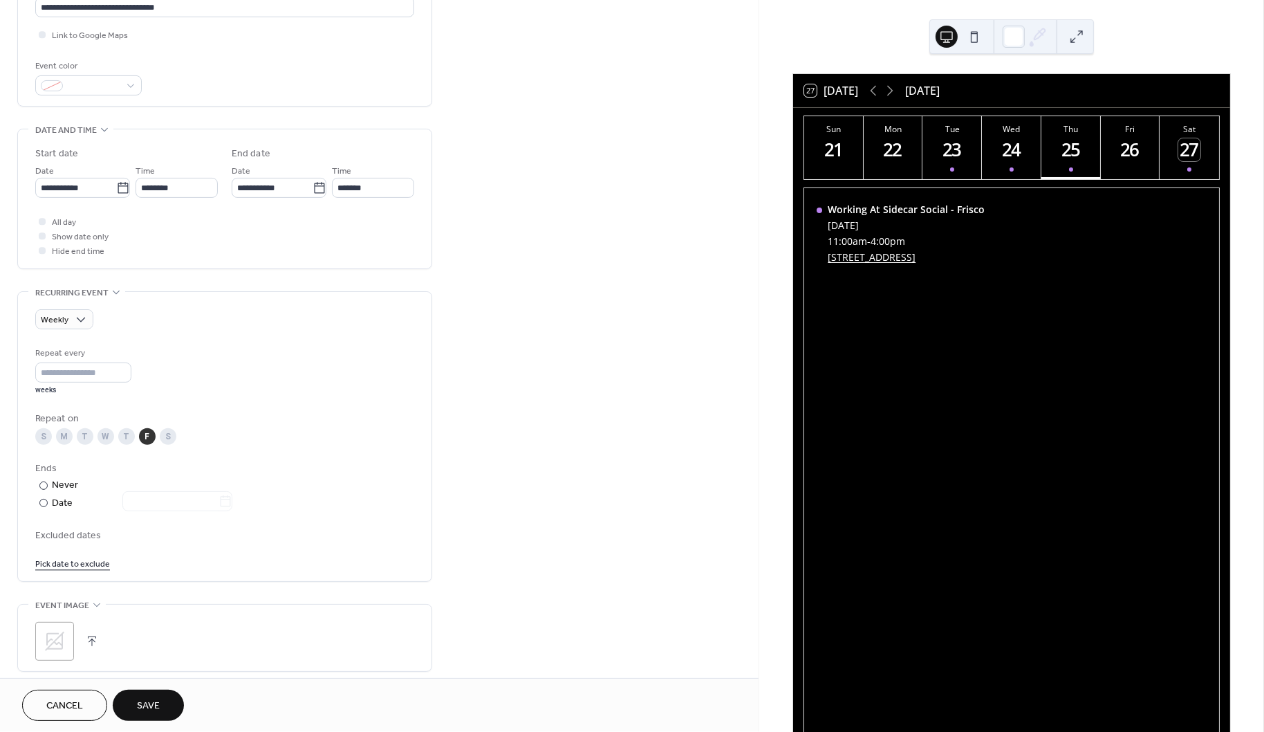
scroll to position [485, 0]
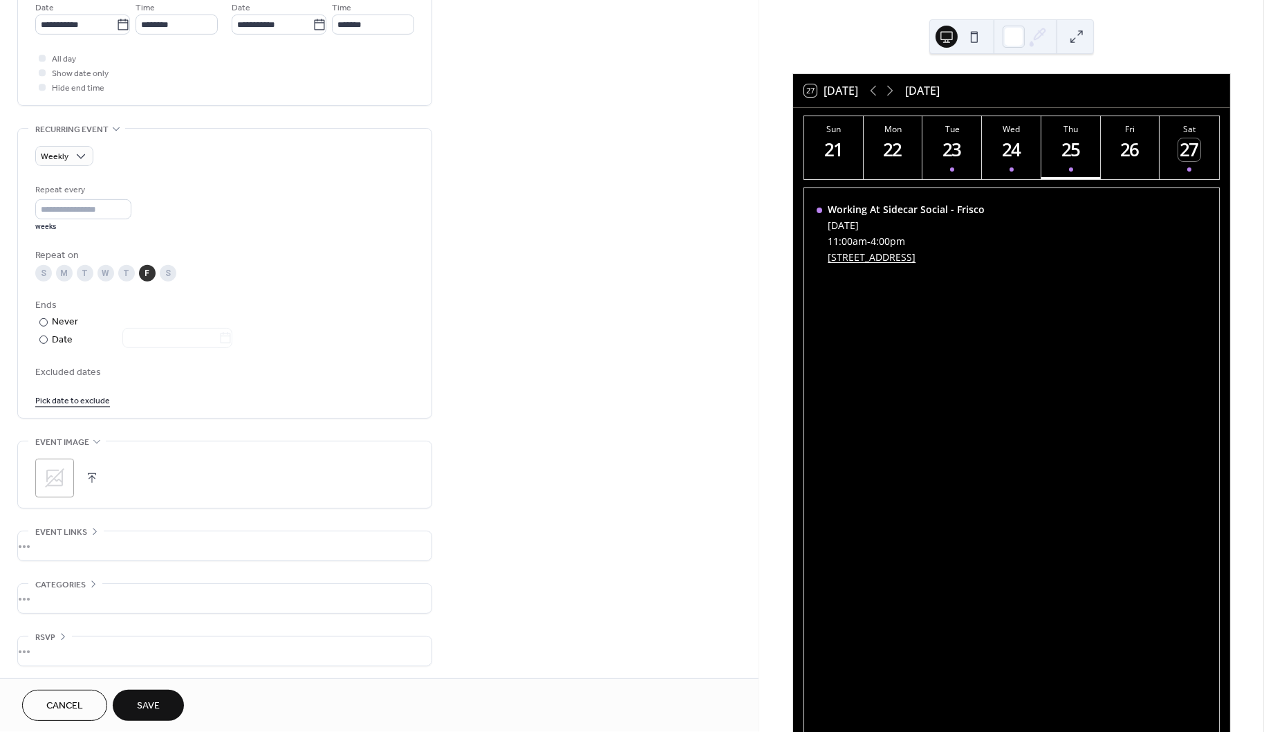
click at [154, 689] on div "Cancel Save" at bounding box center [379, 705] width 759 height 54
click at [165, 699] on button "Save" at bounding box center [148, 704] width 71 height 31
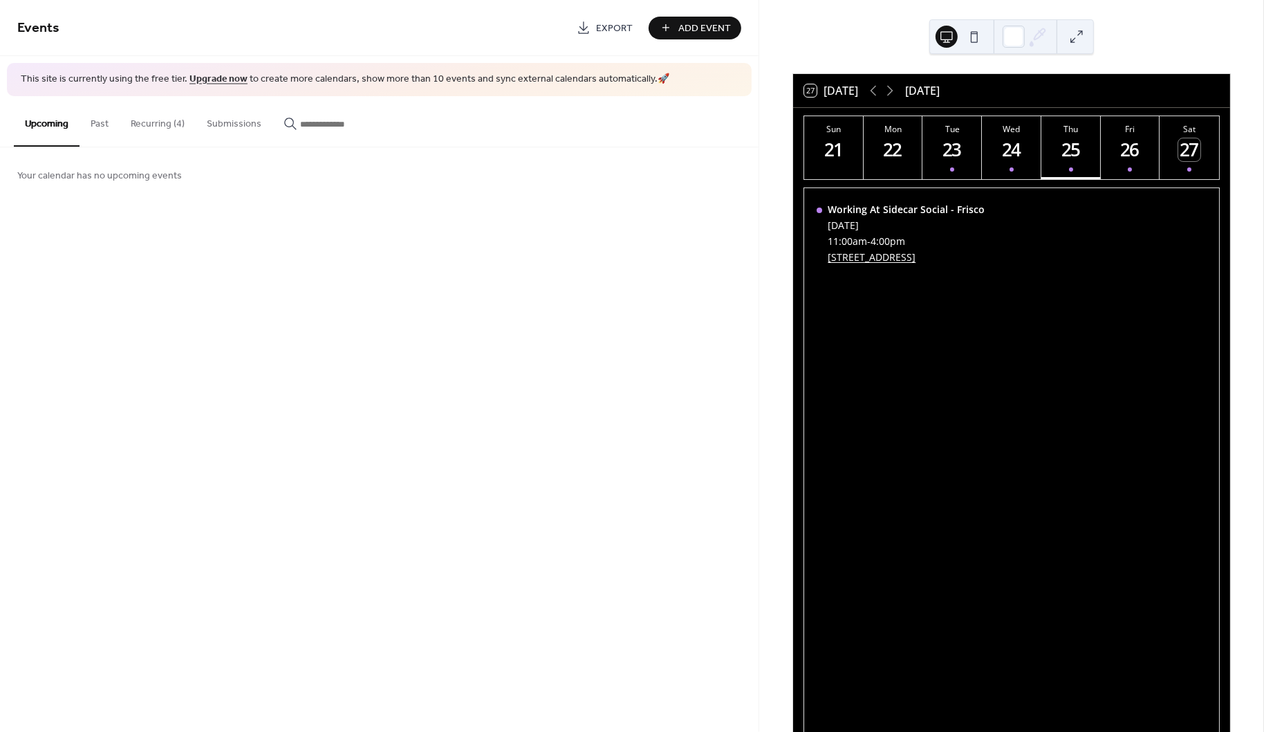
click at [956, 156] on div "23" at bounding box center [952, 149] width 23 height 23
click at [1016, 149] on div "24" at bounding box center [1012, 149] width 23 height 23
click at [1078, 149] on div "25" at bounding box center [1070, 149] width 23 height 23
click at [1114, 146] on button "Fri 26" at bounding box center [1130, 147] width 59 height 63
click at [1178, 140] on div "27" at bounding box center [1189, 149] width 23 height 23
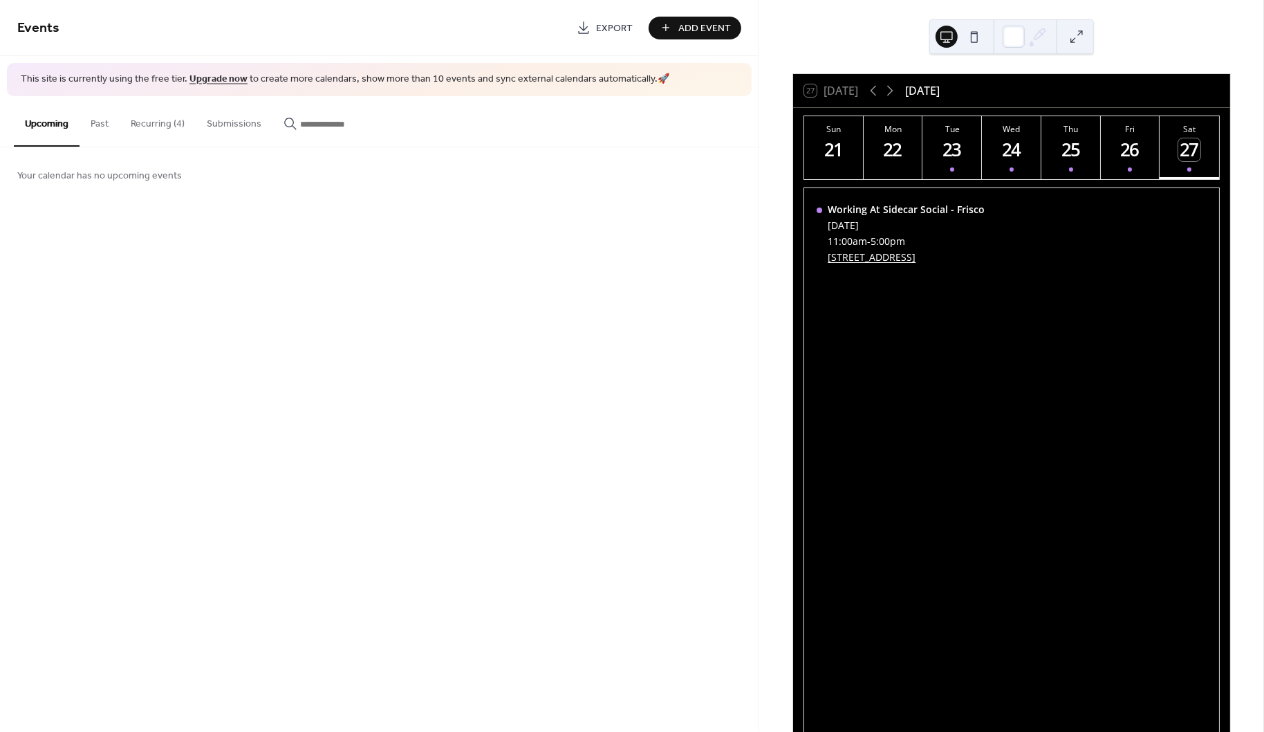
click at [172, 122] on button "Recurring (4)" at bounding box center [158, 120] width 76 height 49
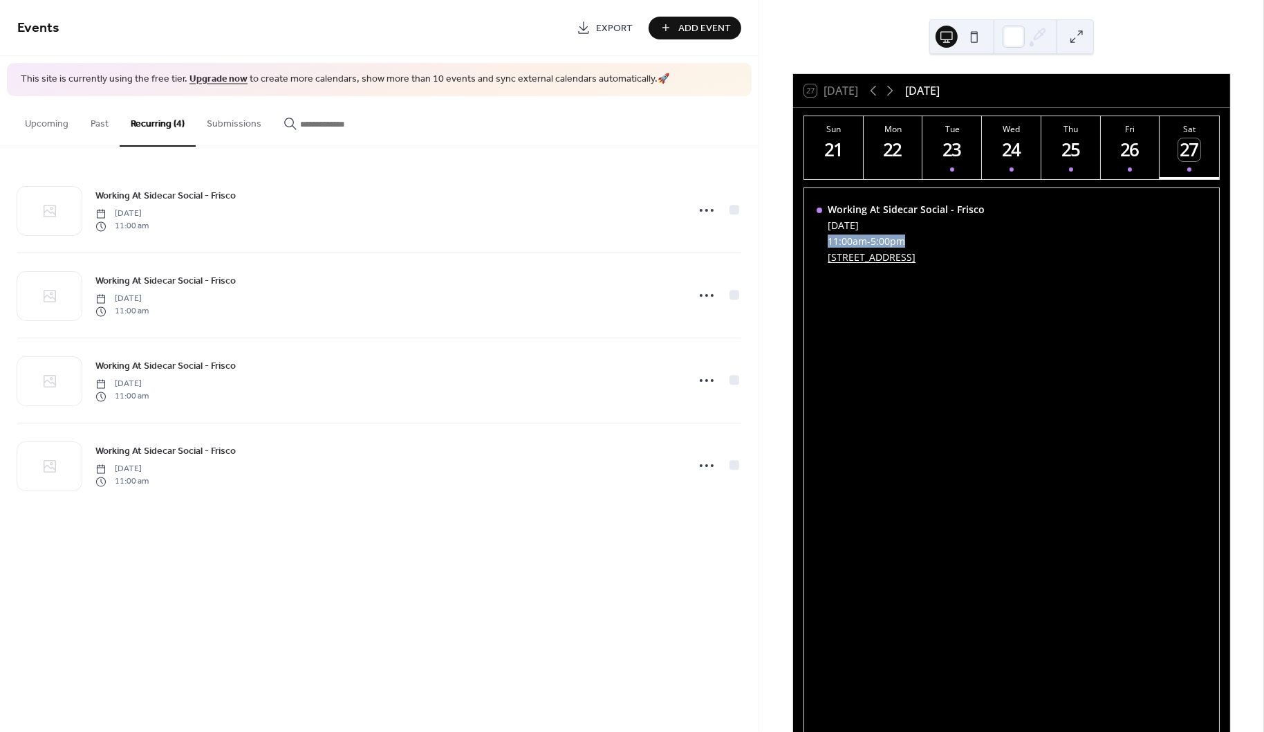
click at [976, 39] on button at bounding box center [974, 37] width 22 height 22
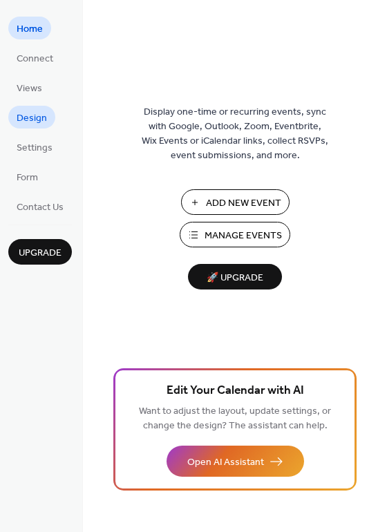
click at [44, 116] on span "Design" at bounding box center [32, 118] width 30 height 15
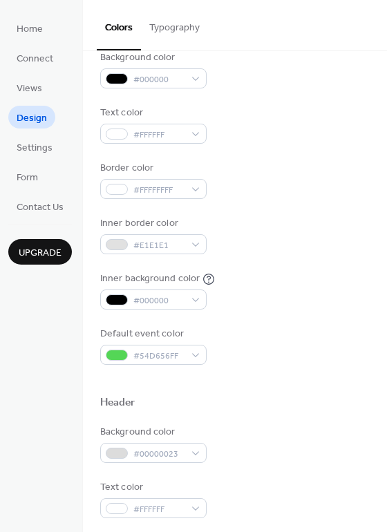
scroll to position [176, 0]
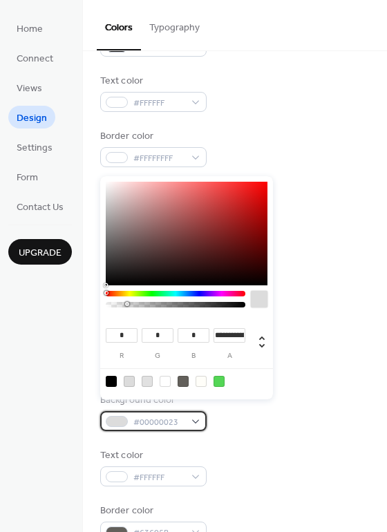
click at [178, 416] on span "#00000023" at bounding box center [158, 423] width 51 height 15
click at [110, 382] on div at bounding box center [111, 381] width 11 height 11
type input "*"
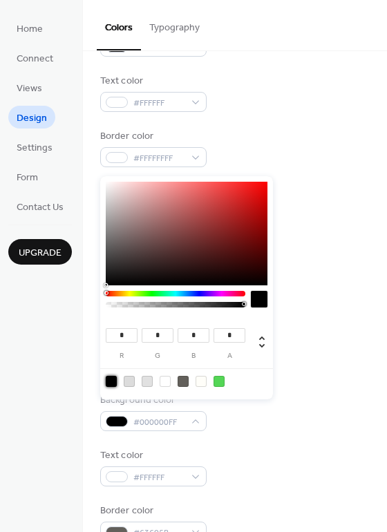
click at [281, 471] on div "Text color #FFFFFF" at bounding box center [235, 468] width 270 height 38
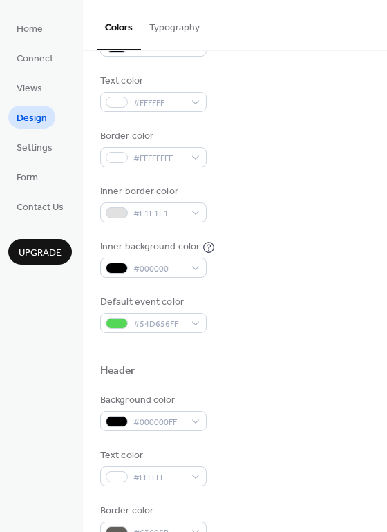
scroll to position [275, 0]
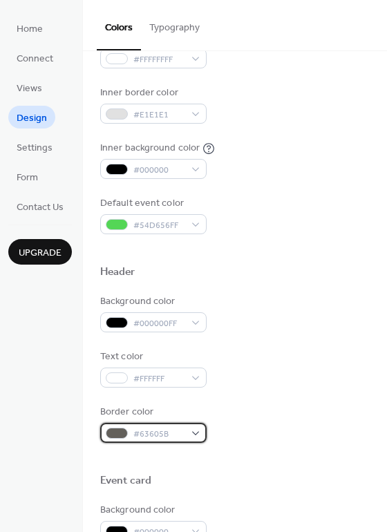
click at [147, 427] on span "#63605B" at bounding box center [158, 434] width 51 height 15
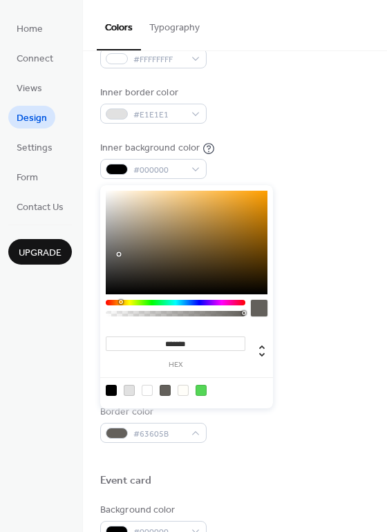
click at [145, 387] on div at bounding box center [147, 390] width 11 height 11
type input "*******"
click at [306, 474] on div "Event card" at bounding box center [235, 483] width 270 height 18
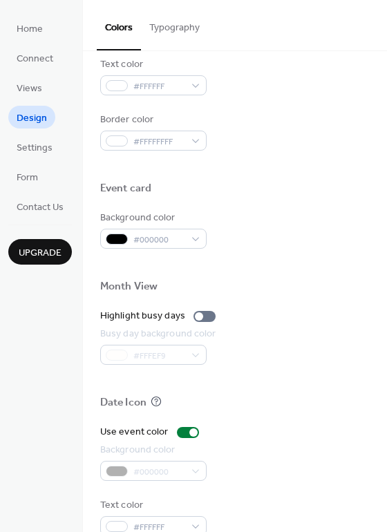
scroll to position [0, 0]
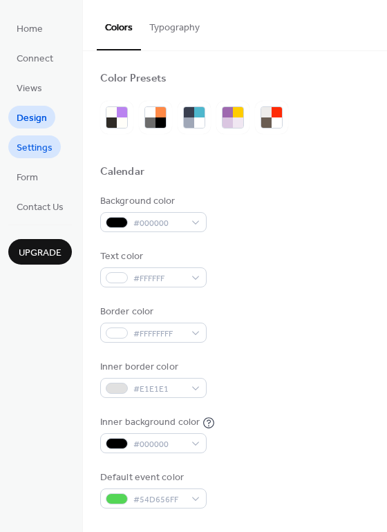
click at [39, 145] on span "Settings" at bounding box center [35, 148] width 36 height 15
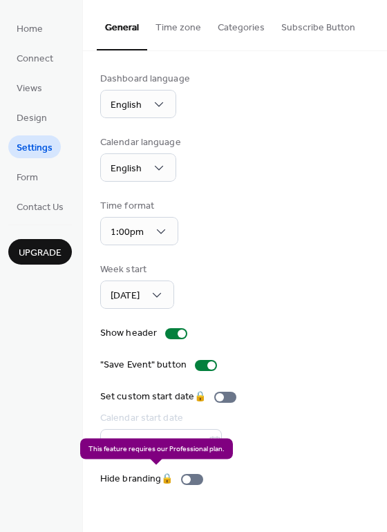
click at [194, 474] on div "Hide branding 🔒" at bounding box center [154, 479] width 109 height 15
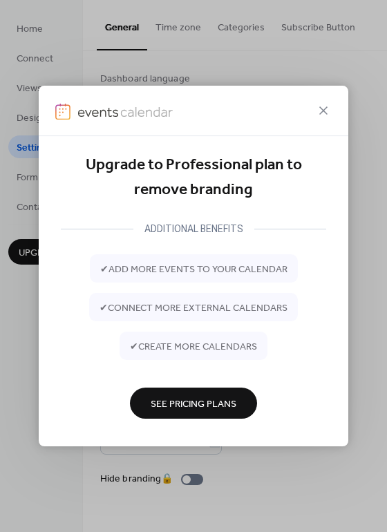
click at [163, 397] on span "See Pricing Plans" at bounding box center [194, 404] width 86 height 15
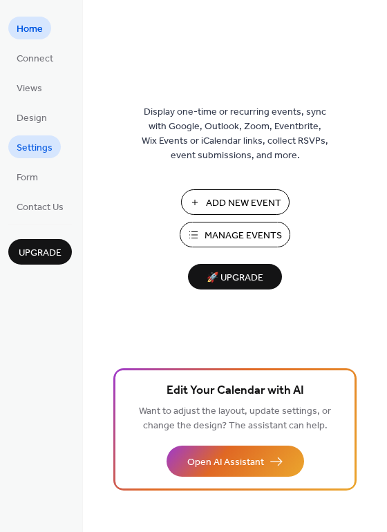
click at [34, 147] on span "Settings" at bounding box center [35, 148] width 36 height 15
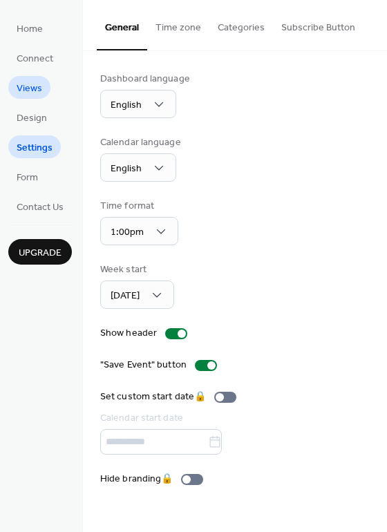
click at [33, 95] on span "Views" at bounding box center [30, 89] width 26 height 15
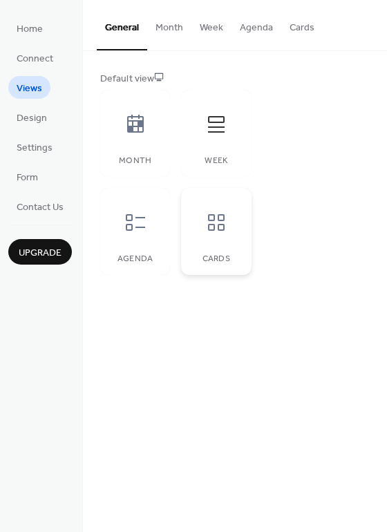
click at [223, 217] on icon at bounding box center [216, 223] width 22 height 22
click at [202, 28] on button "Week" at bounding box center [212, 24] width 40 height 49
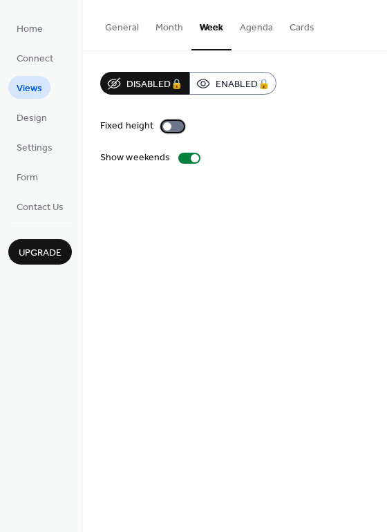
click at [174, 121] on div at bounding box center [173, 126] width 22 height 11
click at [260, 30] on button "Agenda" at bounding box center [257, 24] width 50 height 49
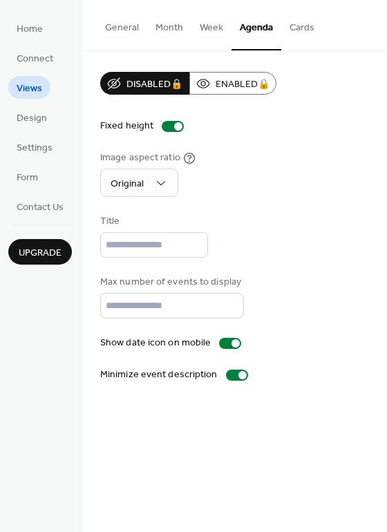
click at [293, 34] on button "Cards" at bounding box center [301, 24] width 41 height 49
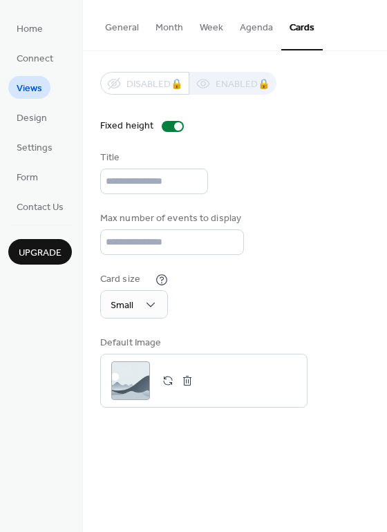
click at [248, 29] on button "Agenda" at bounding box center [257, 24] width 50 height 49
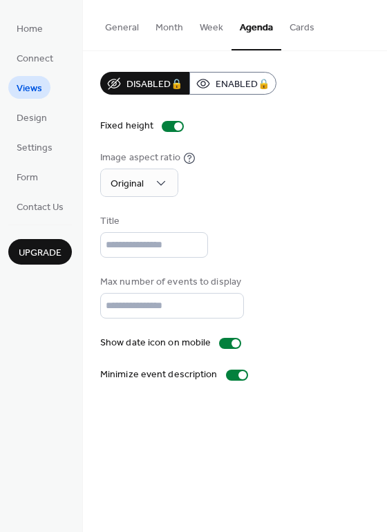
click at [218, 25] on button "Week" at bounding box center [212, 24] width 40 height 49
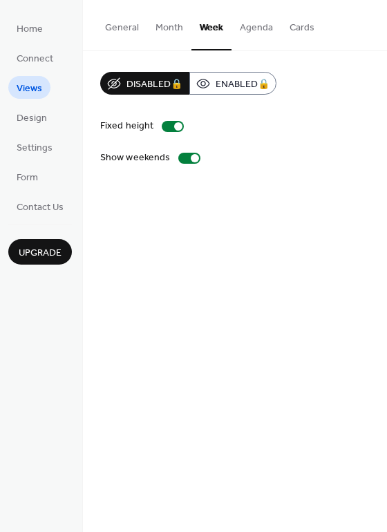
click at [232, 26] on button "Agenda" at bounding box center [257, 24] width 50 height 49
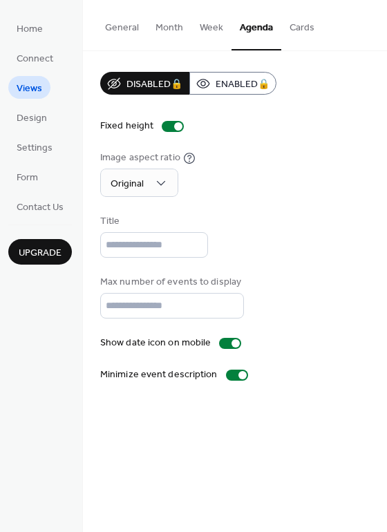
click at [192, 26] on button "Week" at bounding box center [212, 24] width 40 height 49
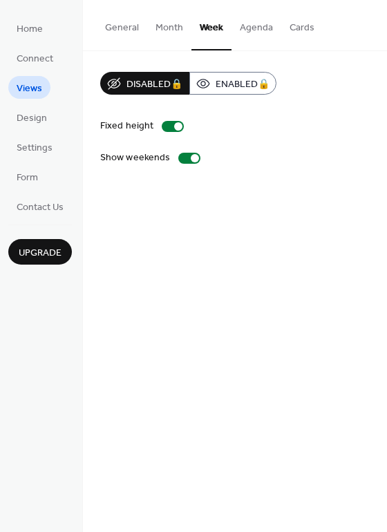
click at [164, 26] on button "Month" at bounding box center [169, 24] width 44 height 49
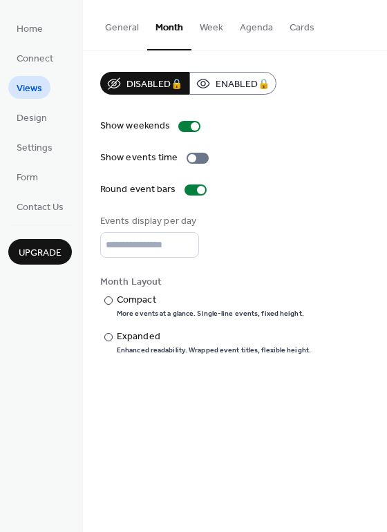
click at [127, 26] on button "General" at bounding box center [122, 24] width 50 height 49
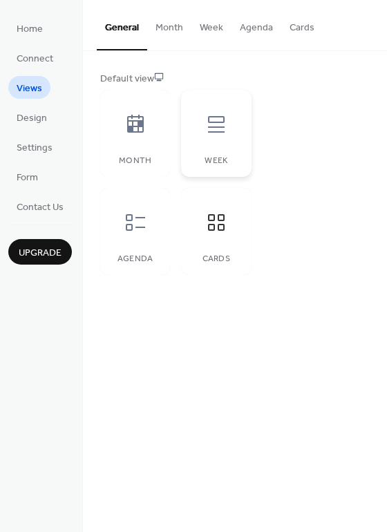
click at [197, 131] on div at bounding box center [216, 124] width 41 height 41
click at [49, 141] on span "Settings" at bounding box center [35, 148] width 36 height 15
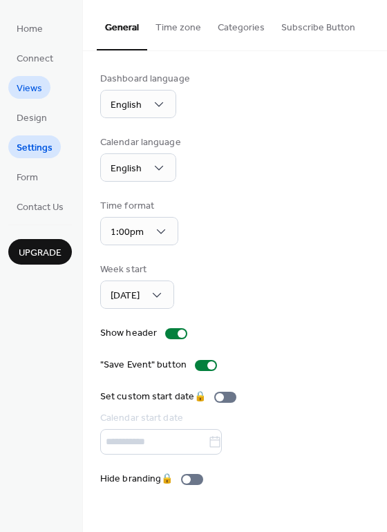
click at [31, 86] on span "Views" at bounding box center [30, 89] width 26 height 15
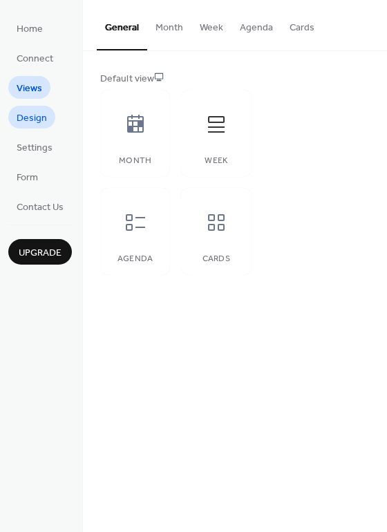
click at [35, 117] on span "Design" at bounding box center [32, 118] width 30 height 15
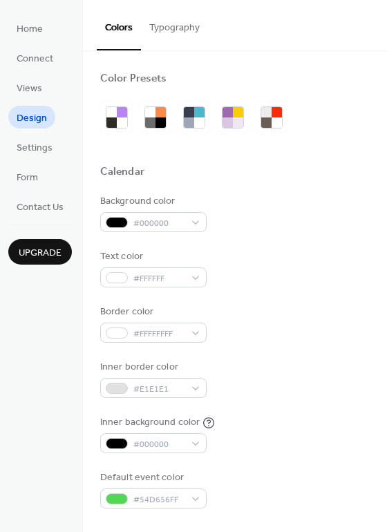
scroll to position [567, 0]
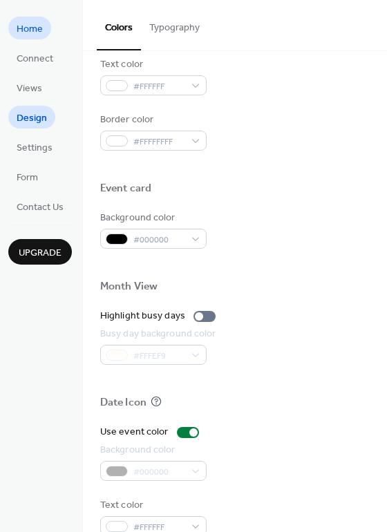
click at [33, 29] on span "Home" at bounding box center [30, 29] width 26 height 15
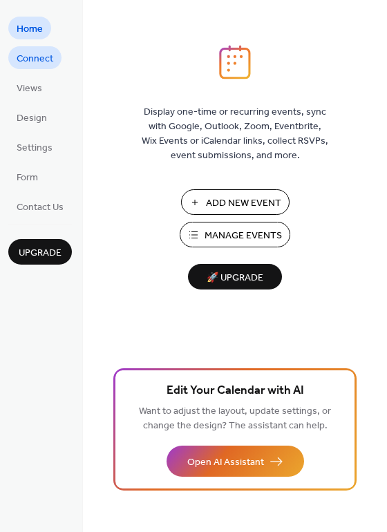
click at [36, 60] on span "Connect" at bounding box center [35, 59] width 37 height 15
